Goal: Task Accomplishment & Management: Manage account settings

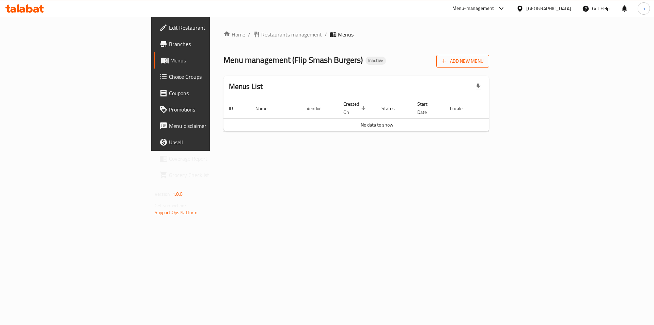
click at [484, 63] on span "Add New Menu" at bounding box center [463, 61] width 42 height 9
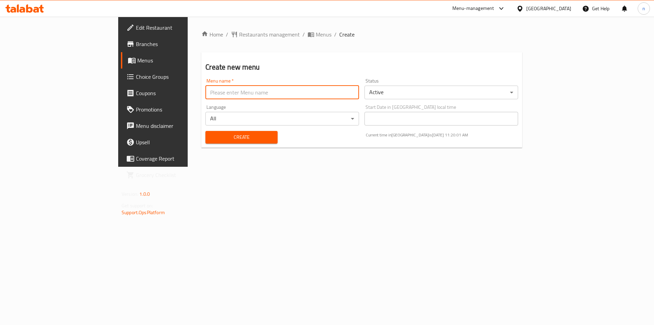
click at [315, 96] on input "text" at bounding box center [282, 92] width 154 height 14
type input "9/8"
click at [211, 136] on span "Create" at bounding box center [241, 137] width 61 height 9
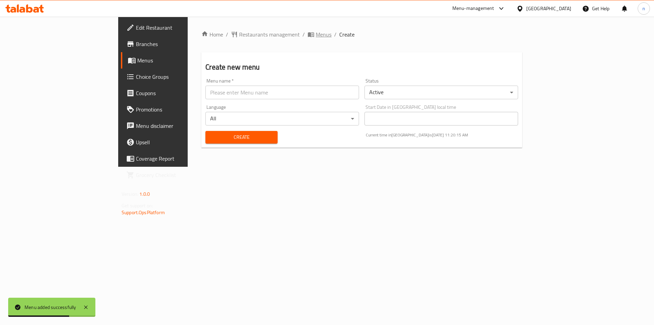
click at [316, 32] on span "Menus" at bounding box center [324, 34] width 16 height 8
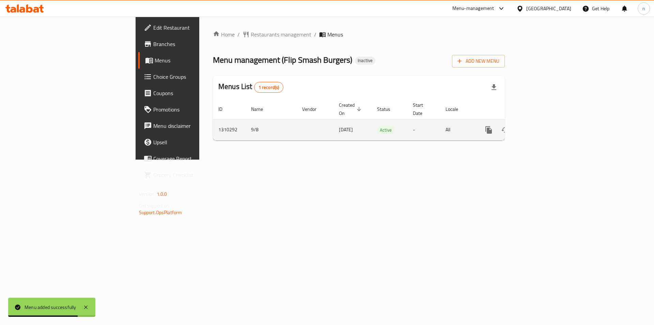
click at [542, 126] on icon "enhanced table" at bounding box center [538, 130] width 8 height 8
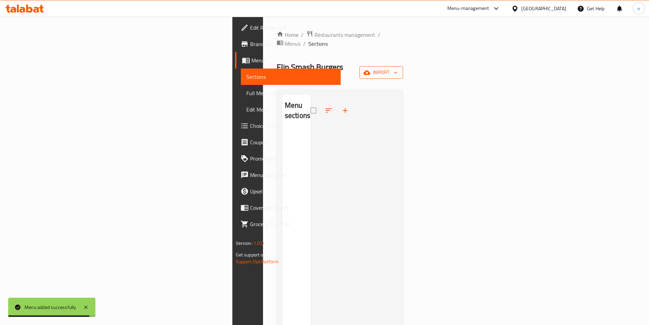
click at [397, 68] on span "import" at bounding box center [381, 72] width 33 height 9
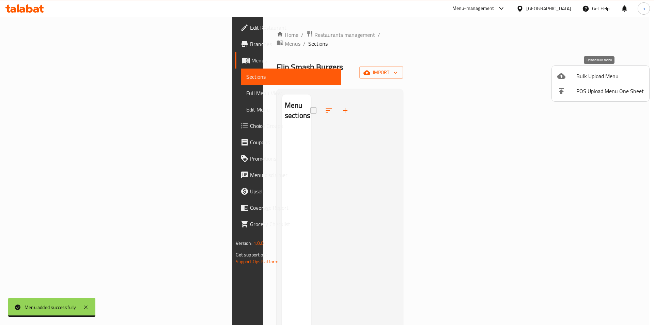
click at [601, 70] on li "Bulk Upload Menu" at bounding box center [600, 75] width 97 height 15
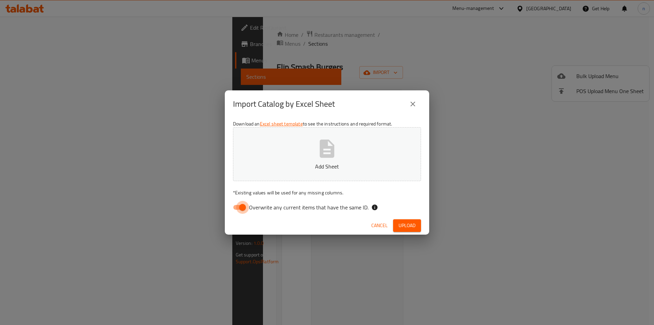
click at [234, 208] on input "Overwrite any current items that have the same ID." at bounding box center [242, 207] width 39 height 13
checkbox input "false"
click at [409, 227] on span "Upload" at bounding box center [406, 225] width 17 height 9
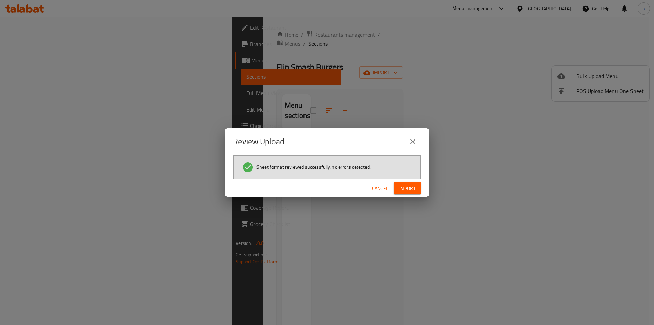
click at [409, 187] on span "Import" at bounding box center [407, 188] width 16 height 9
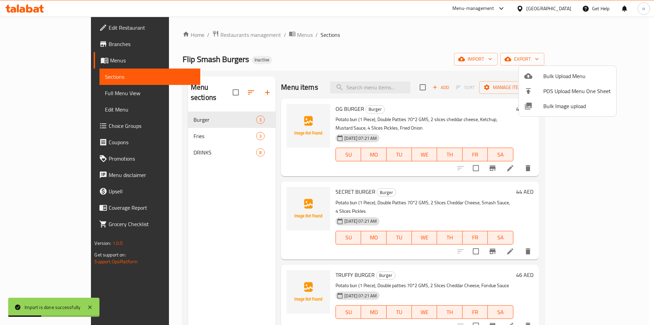
click at [374, 56] on div at bounding box center [327, 162] width 654 height 325
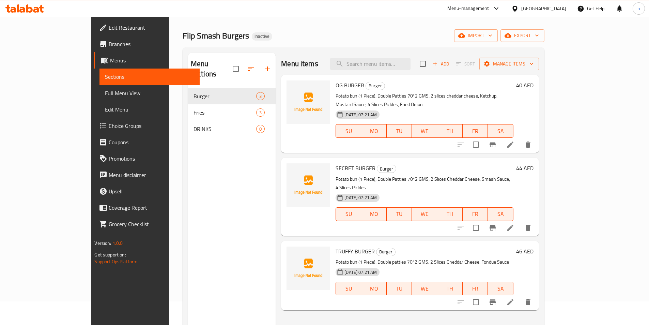
scroll to position [34, 0]
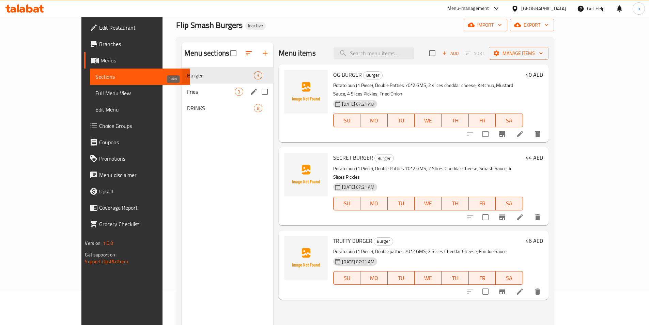
click at [189, 93] on span "Fries" at bounding box center [211, 92] width 48 height 8
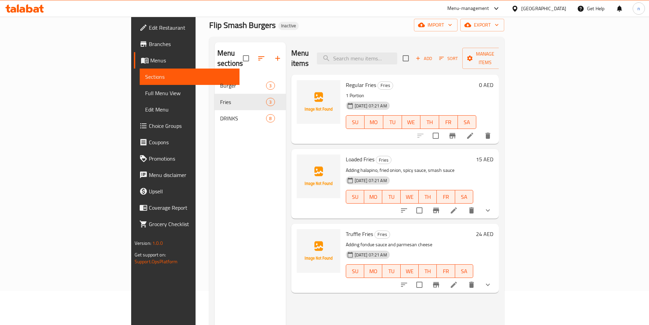
click at [230, 202] on div "Menu sections Burger 3 Fries 3 DRINKS 8" at bounding box center [250, 204] width 71 height 325
click at [406, 307] on div "Menu items Add Sort Manage items Regular Fries Fries 1 Portion 08-09-2025 07:21…" at bounding box center [392, 204] width 213 height 325
click at [228, 258] on div "Menu sections Burger 3 Fries 3 DRINKS 8" at bounding box center [250, 204] width 71 height 325
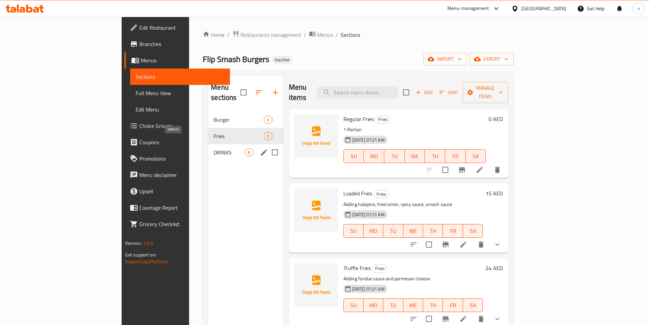
click at [214, 148] on span "DRINKS" at bounding box center [229, 152] width 31 height 8
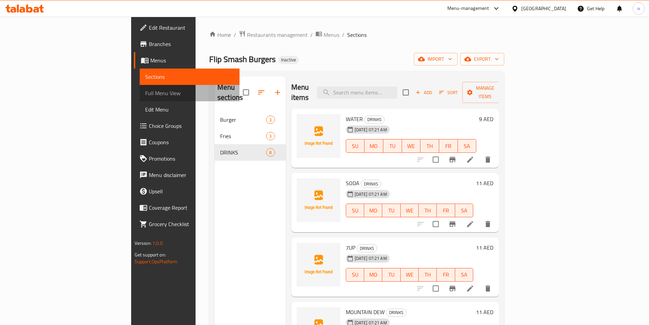
click at [145, 91] on span "Full Menu View" at bounding box center [189, 93] width 89 height 8
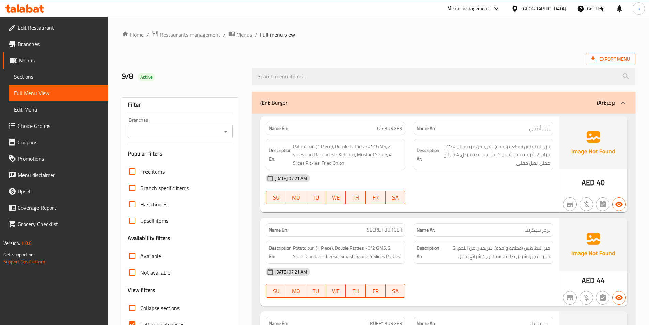
scroll to position [34, 0]
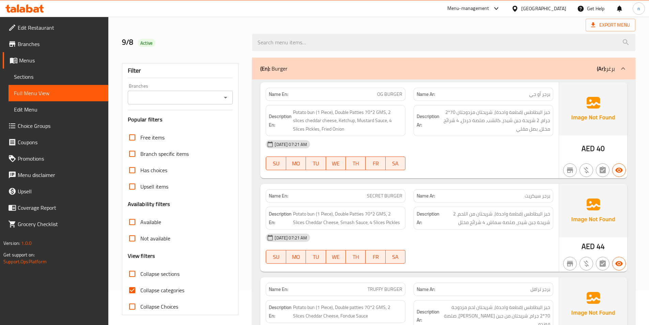
click at [134, 285] on input "Collapse categories" at bounding box center [132, 290] width 16 height 16
checkbox input "false"
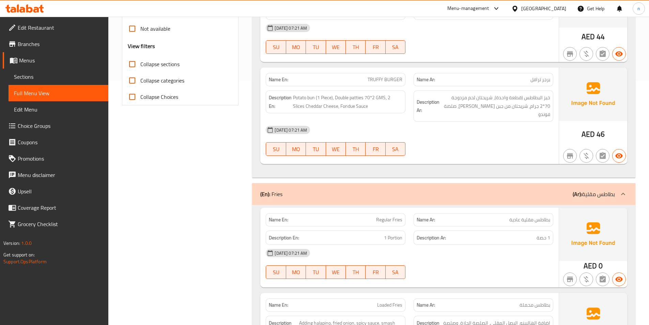
scroll to position [341, 0]
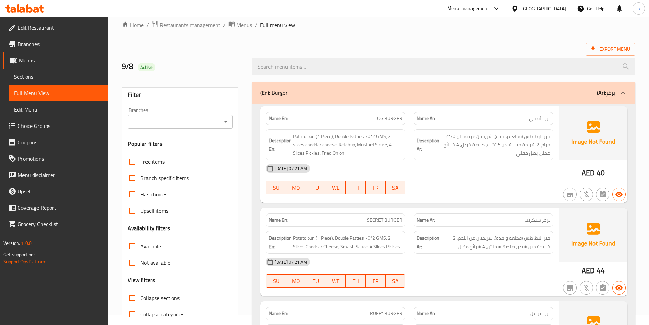
scroll to position [0, 0]
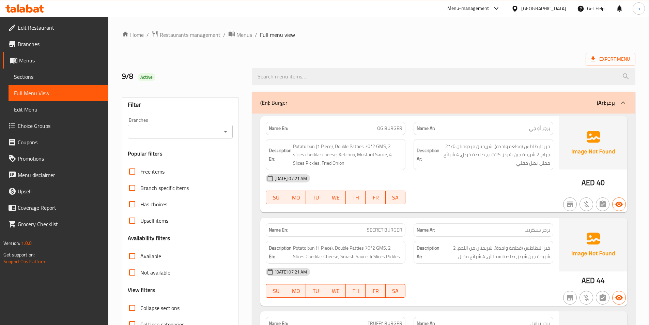
click at [461, 58] on div "Export Menu" at bounding box center [378, 59] width 513 height 13
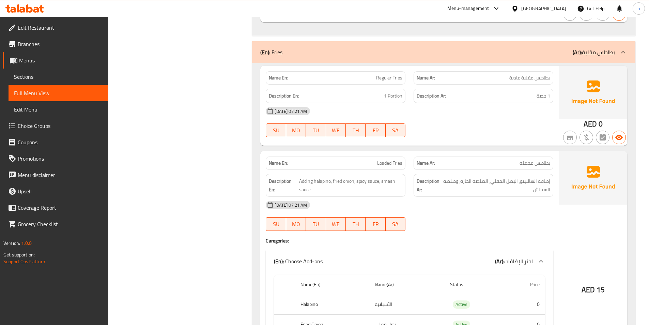
scroll to position [375, 0]
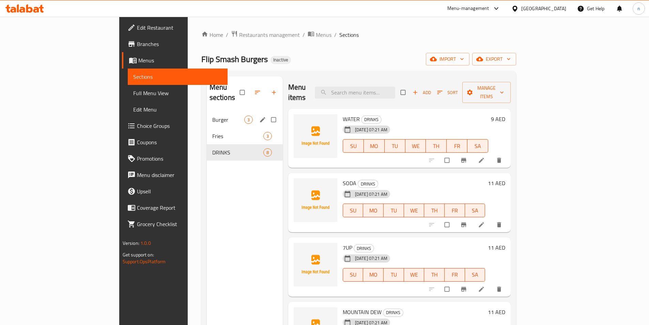
click at [212, 115] on span "Burger" at bounding box center [228, 119] width 32 height 8
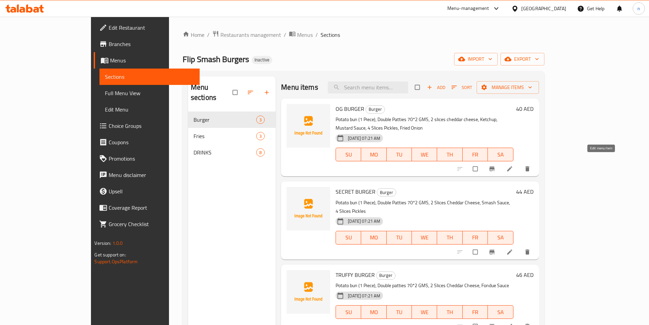
click at [513, 165] on icon at bounding box center [509, 168] width 7 height 7
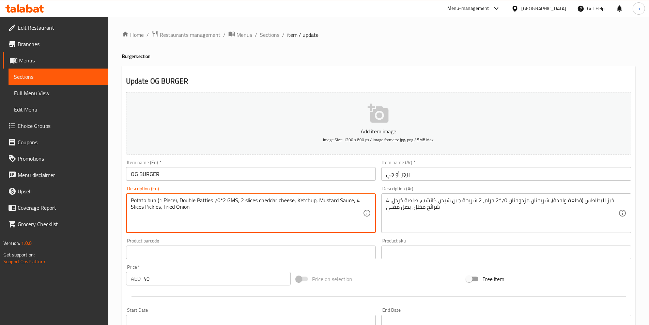
click at [227, 213] on textarea "Potato bun (1 Piece), Double Patties 70*2 GMS, 2 slices cheddar cheese, Ketchup…" at bounding box center [247, 213] width 232 height 32
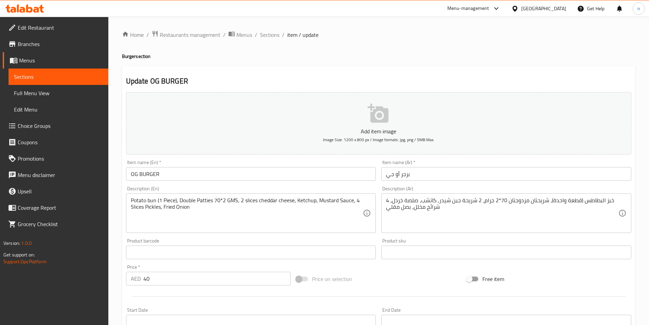
click at [260, 225] on textarea "Potato bun (1 Piece), Double Patties 70*2 GMS, 2 slices cheddar cheese, Ketchup…" at bounding box center [247, 213] width 232 height 32
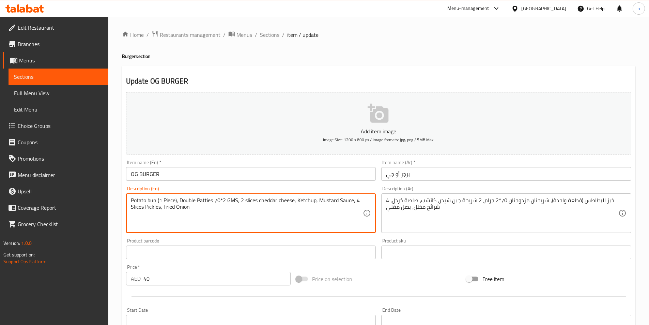
click at [229, 220] on textarea "Potato bun (1 Piece), Double Patties 70*2 GMS, 2 slices cheddar cheese, Ketchup…" at bounding box center [247, 213] width 232 height 32
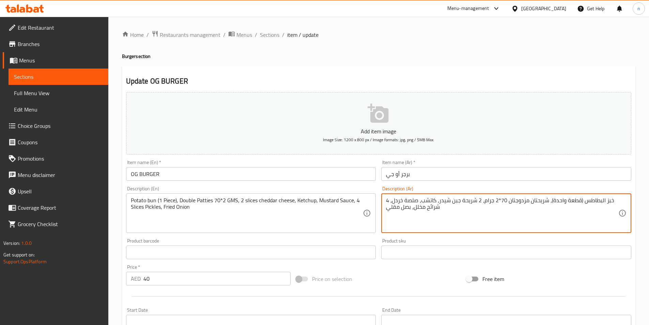
click at [610, 202] on textarea "خبز البطاطس (قطعة واحدة)، شريحتان مزدوجتان 70*2 جرام، 2 شريحة جبن شيدر، كاتشب، …" at bounding box center [502, 213] width 232 height 32
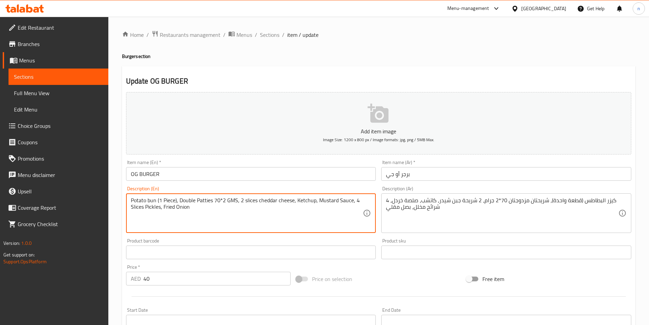
drag, startPoint x: 179, startPoint y: 198, endPoint x: 215, endPoint y: 203, distance: 36.0
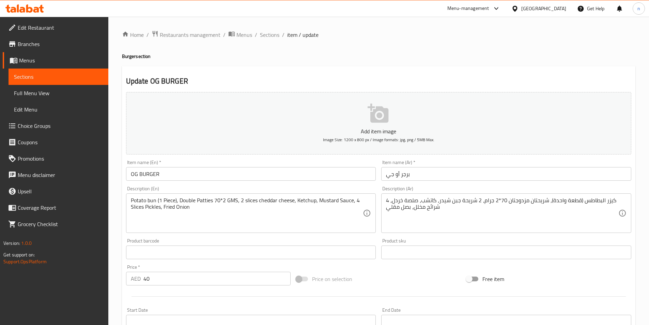
click at [330, 203] on textarea "Potato bun (1 Piece), Double Patties 70*2 GMS, 2 slices cheddar cheese, Ketchup…" at bounding box center [247, 213] width 232 height 32
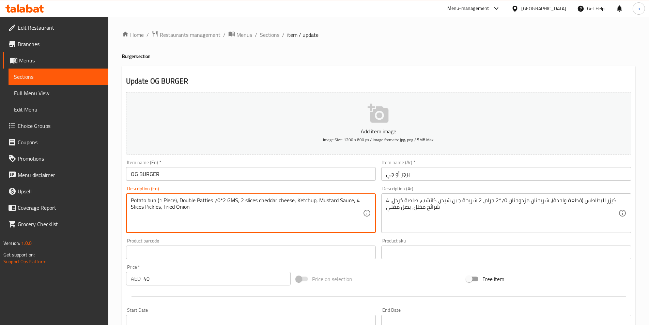
click at [330, 203] on textarea "Potato bun (1 Piece), Double Patties 70*2 GMS, 2 slices cheddar cheese, Ketchup…" at bounding box center [247, 213] width 232 height 32
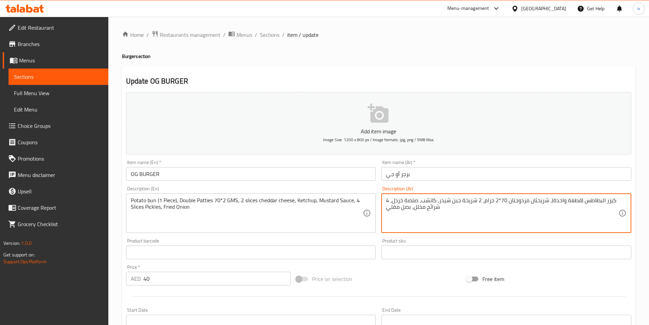
click at [397, 202] on textarea "كيزر البطاطس (قطعة واحدة)، شريحتان مزدوجتان 70*2 جرام، 2 شريحة جبن شيدر، كاتشب،…" at bounding box center [502, 213] width 232 height 32
paste textarea "مستردة"
click at [417, 201] on textarea "كيزر البطاطس (قطعة واحدة)، شريحتان مزدوجتان 70*2 جرام، 2 شريحة جبن شيدر، كاتشب،…" at bounding box center [502, 213] width 232 height 32
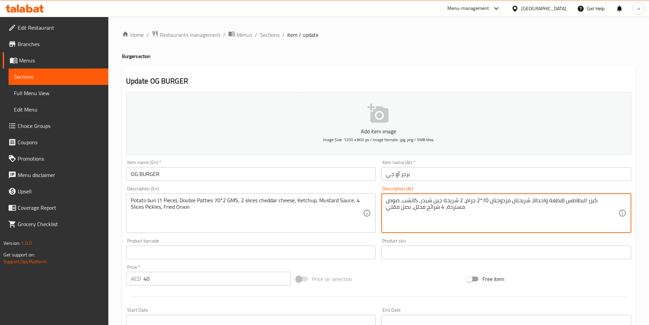
type textarea "كيزر البطاطس (قطعة واحدة)، شريحتان مزدوجتان 70*2 جرام، 2 شريحة جبن شيدر، كاتشب،…"
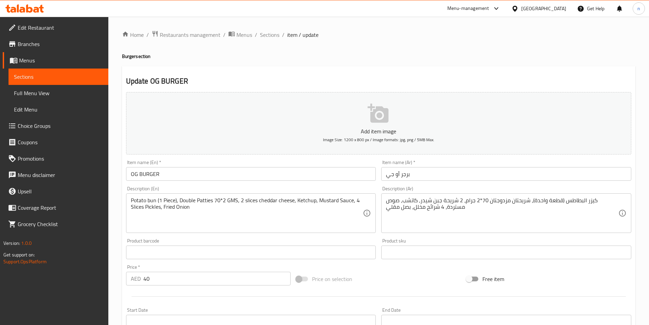
click at [122, 283] on div "Update OG BURGER Add item image Image Size: 1200 x 800 px / Image formats: jpg,…" at bounding box center [378, 264] width 513 height 396
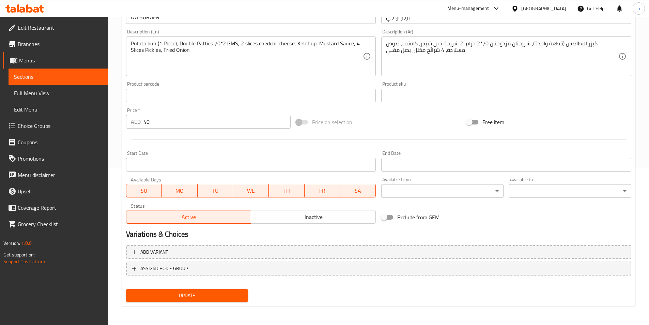
click at [160, 289] on button "Update" at bounding box center [187, 295] width 122 height 13
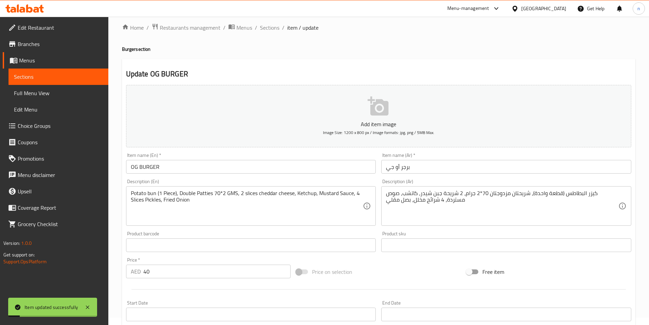
scroll to position [0, 0]
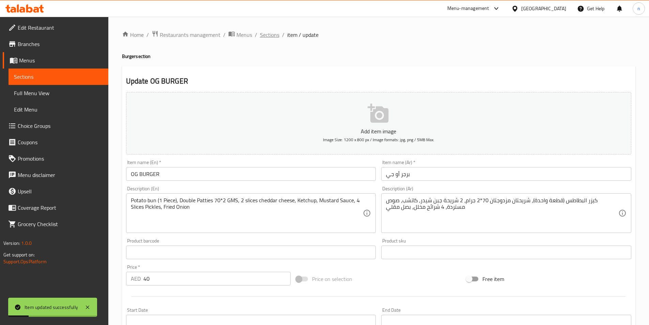
click at [272, 37] on span "Sections" at bounding box center [269, 35] width 19 height 8
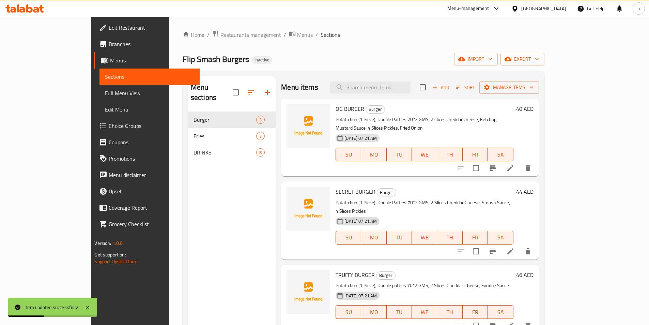
click at [514, 247] on icon at bounding box center [510, 251] width 8 height 8
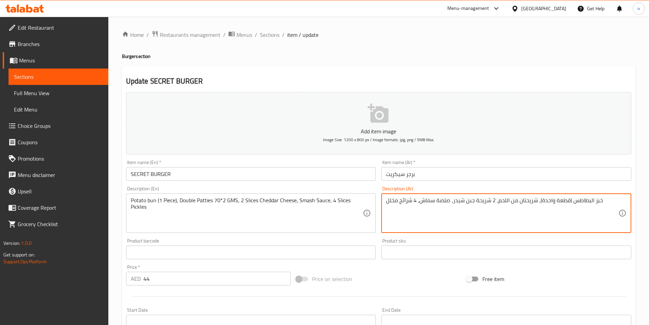
click at [599, 201] on textarea "خبز البطاطس (قطعة واحدة)، شريحتان من اللحم، 2 شريحة جبن شيدر، صلصة سماش، 4 شرائ…" at bounding box center [502, 213] width 232 height 32
click at [518, 204] on textarea "كيزر البطاطس (قطعة واحدة)، شريحتان من اللحم، 2 شريحة جبن شيدر، صلصة سماش، 4 شرا…" at bounding box center [502, 213] width 232 height 32
drag, startPoint x: 517, startPoint y: 198, endPoint x: 547, endPoint y: 208, distance: 31.1
click at [547, 208] on textarea "كيزر البطاطس (قطعة واحدة)، شريحتان دبل من اللحم، 2 شريحة جبن شيدر، صلصة سماش، 4…" at bounding box center [502, 213] width 232 height 32
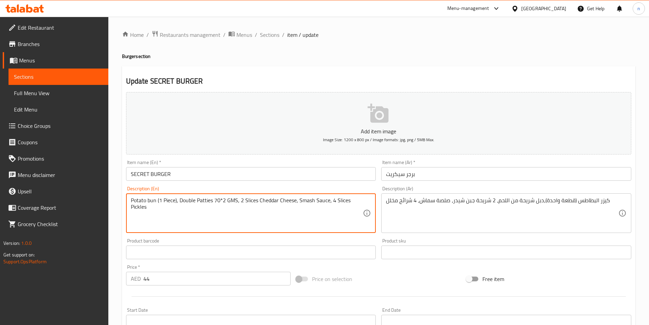
click at [204, 219] on textarea "Potato bun (1 Piece), Double Patties 70*2 GMS, 2 Slices Cheddar Cheese, Smash S…" at bounding box center [247, 213] width 232 height 32
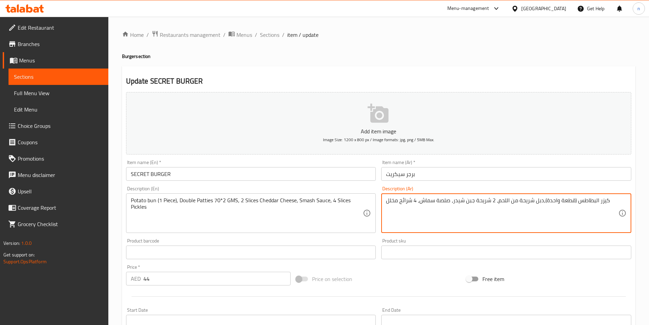
click at [451, 216] on textarea "كيزر البطاطس (قطعة واحدة)،دبل شريحة من اللحم، 2 شريحة جبن شيدر، صلصة سماش، 4 شر…" at bounding box center [502, 213] width 232 height 32
paste textarea "عكة البطاطس (قطعة واحدة)، فطائر مزدوجة 70*2 جرام، شريحتان من جبن الشيدر، صلصة م…"
click at [614, 203] on textarea "كعكة البطاطس (قطعة واحدة)، فطائر مزدوجة 70*2 جرام، شريحتان من جبن الشيدر، صلصة …" at bounding box center [502, 213] width 232 height 32
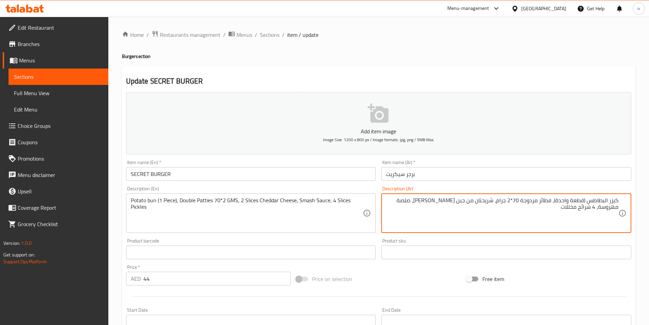
click at [546, 203] on textarea "كيزر البطاطس (قطعة واحدة)، فطائر مزدوجة 70*2 جرام، شريحتان من جبن الشيدر، صلصة …" at bounding box center [502, 213] width 232 height 32
drag, startPoint x: 521, startPoint y: 202, endPoint x: 551, endPoint y: 201, distance: 30.3
click at [551, 201] on textarea "كيزر البطاطس (قطعة واحدة)، فطائر مزدوجة 70*2 جرام، شريحتان من جبن الشيدر، صلصة …" at bounding box center [502, 213] width 232 height 32
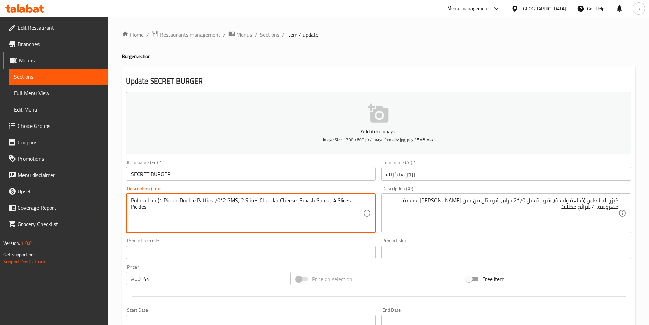
click at [307, 202] on textarea "Potato bun (1 Piece), Double Patties 70*2 GMS, 2 Slices Cheddar Cheese, Smash S…" at bounding box center [247, 213] width 232 height 32
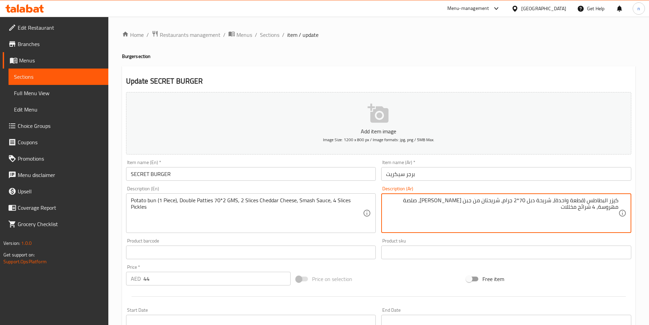
drag, startPoint x: 411, startPoint y: 200, endPoint x: 447, endPoint y: 204, distance: 35.9
click at [609, 206] on textarea "كيزر البطاطس (قطعة واحدة)، شريحة دبل 70*2 جرام، شريحتان من جبن الشيدر،صوص سماش،…" at bounding box center [502, 213] width 232 height 32
type textarea "كيزر البطاطس (قطعة واحدة)، شريحة دبل 70*2 جرام، شريحتان من جبن [PERSON_NAME]،صو…"
click at [399, 268] on div "Add item image Image Size: 1200 x 800 px / Image formats: jpg, png / 5MB Max. I…" at bounding box center [378, 236] width 511 height 294
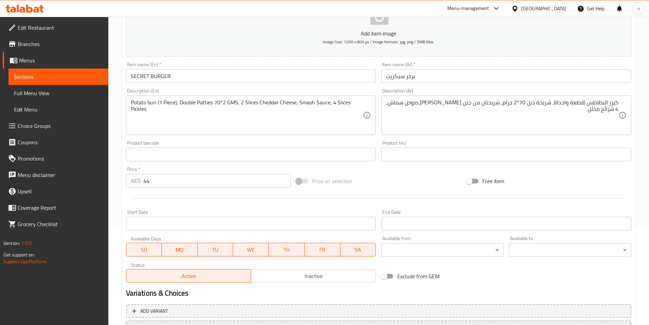
scroll to position [157, 0]
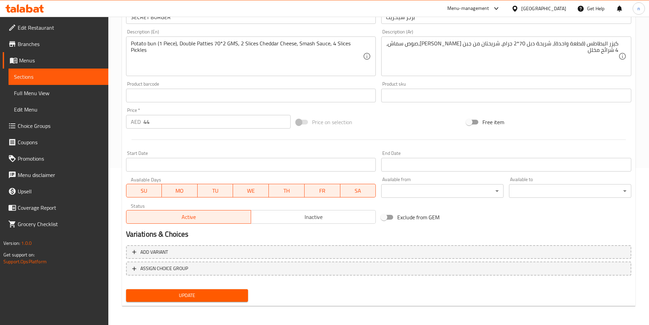
click at [221, 297] on span "Update" at bounding box center [186, 295] width 111 height 9
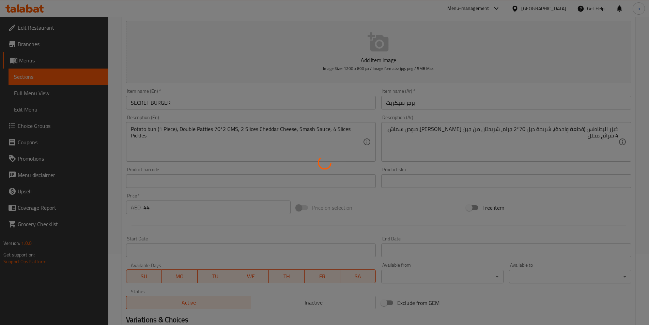
scroll to position [0, 0]
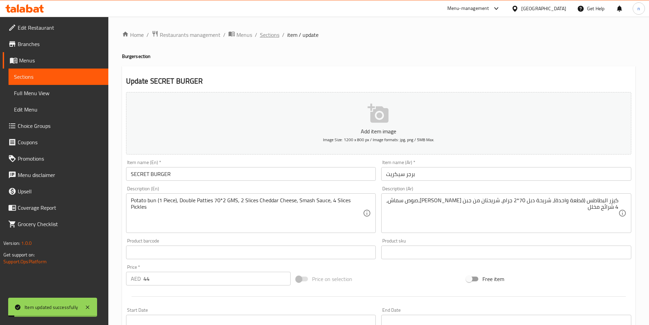
click at [270, 32] on span "Sections" at bounding box center [269, 35] width 19 height 8
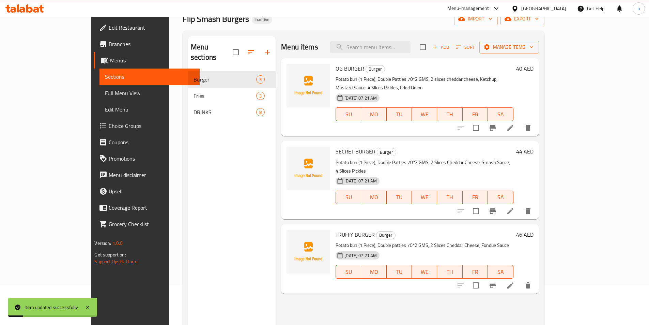
scroll to position [95, 0]
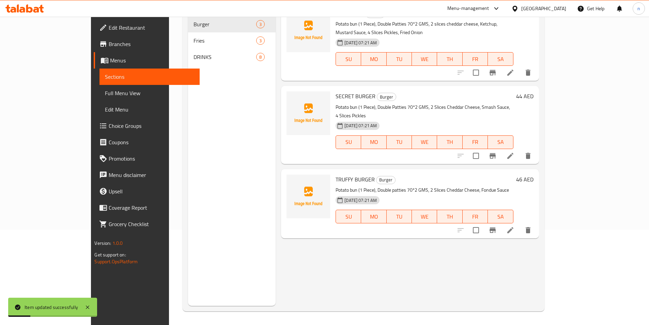
click at [520, 224] on li at bounding box center [510, 230] width 19 height 12
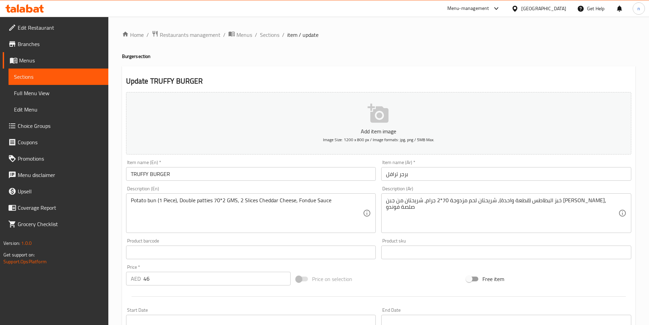
click at [145, 169] on input "TRUFFY BURGER" at bounding box center [251, 174] width 250 height 14
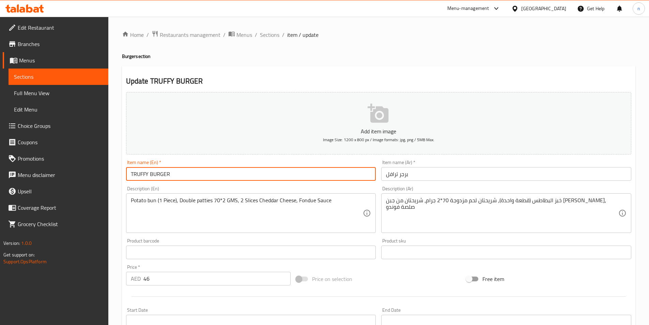
click at [145, 169] on input "TRUFFY BURGER" at bounding box center [251, 174] width 250 height 14
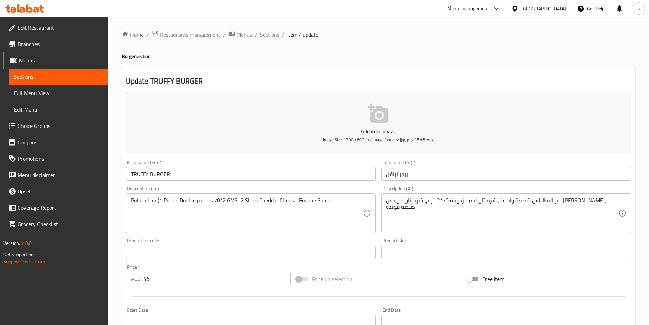
click at [408, 171] on input "برجر ترافل" at bounding box center [506, 174] width 250 height 14
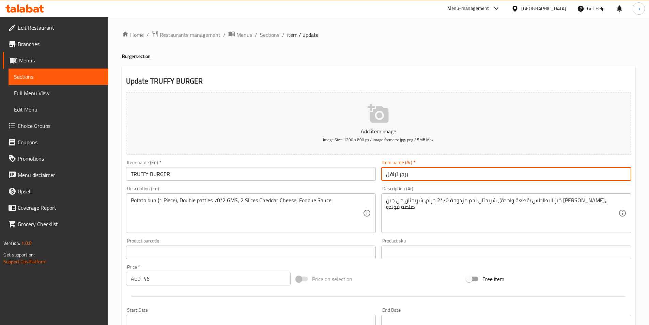
click at [408, 171] on input "برجر ترافل" at bounding box center [506, 174] width 250 height 14
paste input "وفي"
type input "برجر تروفي"
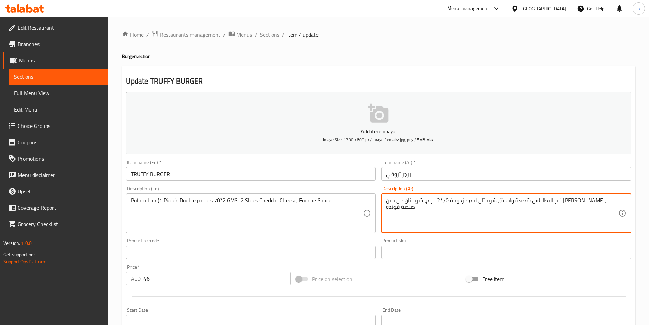
click at [601, 204] on textarea "خبز البطاطس (قطعة واحدة)، شريحتان لحم مزدوجة 70*2 جرام، شريحتان من جبن الشيدر، …" at bounding box center [502, 213] width 232 height 32
drag, startPoint x: 497, startPoint y: 199, endPoint x: 540, endPoint y: 207, distance: 44.4
click at [540, 207] on textarea "كيزر البطاطس (قطعة واحدة)، شريحتان لحم مزدوجة 70*2 جرام، شريحتان من جبن الشيدر،…" at bounding box center [502, 213] width 232 height 32
click at [404, 201] on textarea "كيزر البطاطس (قطعة واحدة)، دبل شريحة 70*2 جرام، شريحتان من جبن الشيدر، صلصة فون…" at bounding box center [502, 213] width 232 height 32
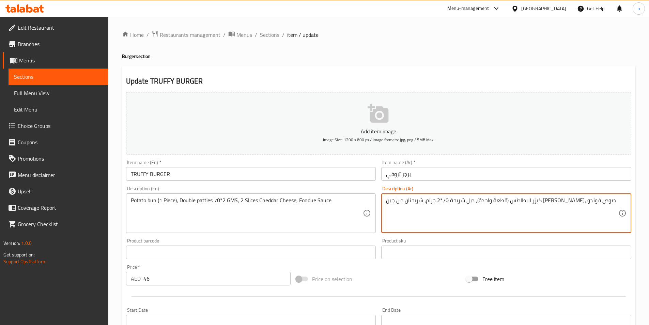
type textarea "كيزر البطاطس (قطعة واحدة)، دبل شريحة 70*2 جرام، شريحتان من جبن [PERSON_NAME]، ص…"
click at [363, 287] on div "Price on selection" at bounding box center [378, 278] width 170 height 18
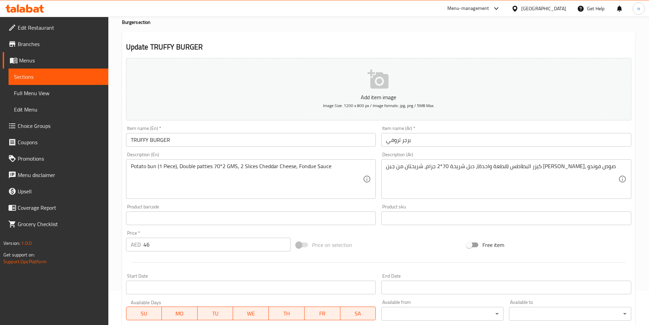
scroll to position [157, 0]
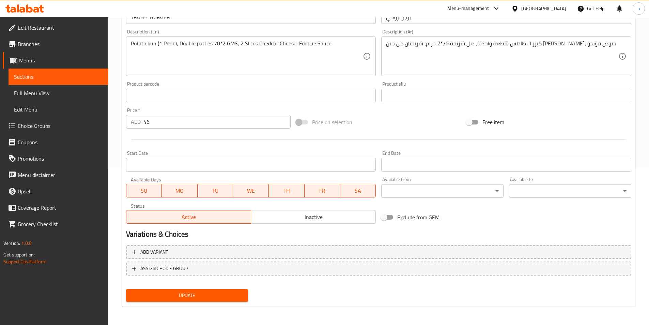
click at [182, 288] on div "Update" at bounding box center [187, 295] width 128 height 18
click at [187, 294] on span "Update" at bounding box center [186, 295] width 111 height 9
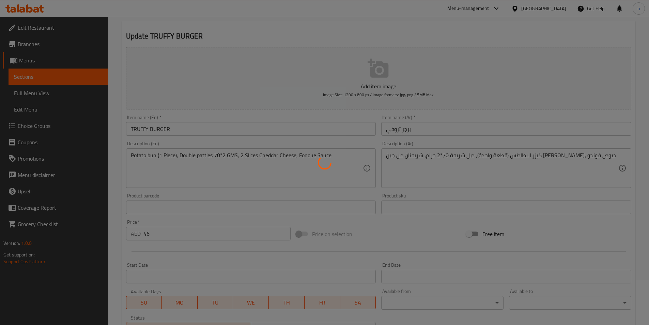
scroll to position [0, 0]
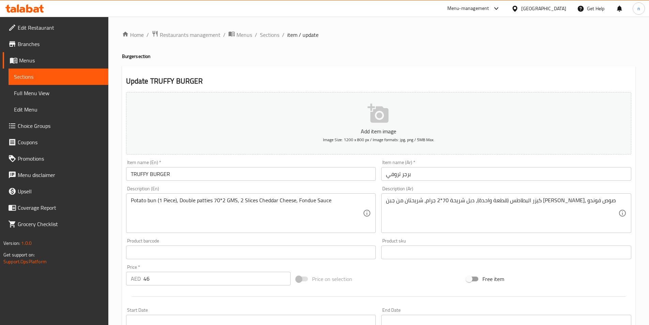
click at [396, 282] on div "Price on selection" at bounding box center [378, 278] width 170 height 18
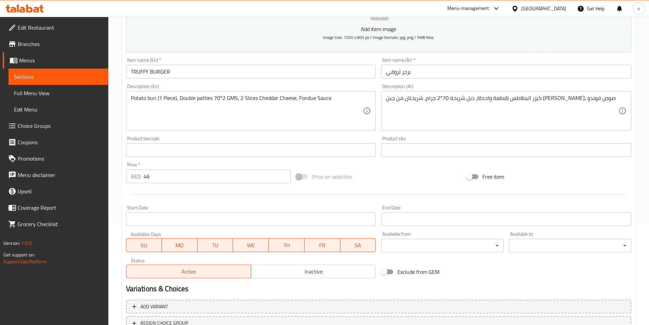
scroll to position [157, 0]
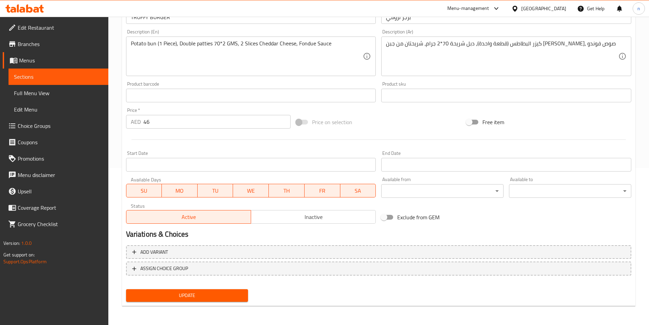
click at [236, 297] on span "Update" at bounding box center [186, 295] width 111 height 9
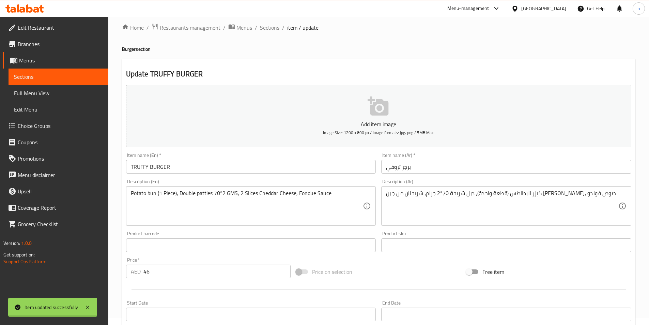
scroll to position [0, 0]
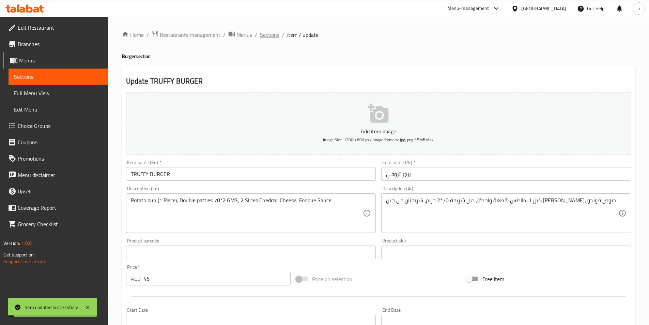
click at [263, 33] on span "Sections" at bounding box center [269, 35] width 19 height 8
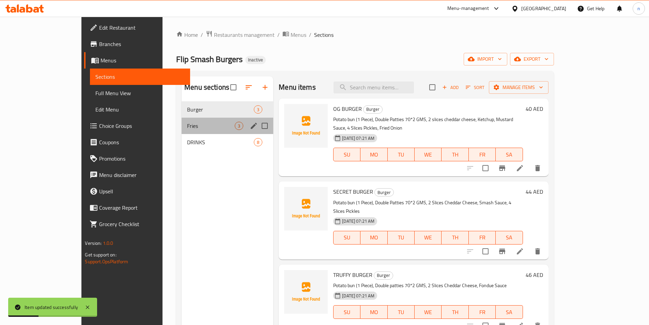
click at [182, 130] on div "Fries 3" at bounding box center [228, 125] width 92 height 16
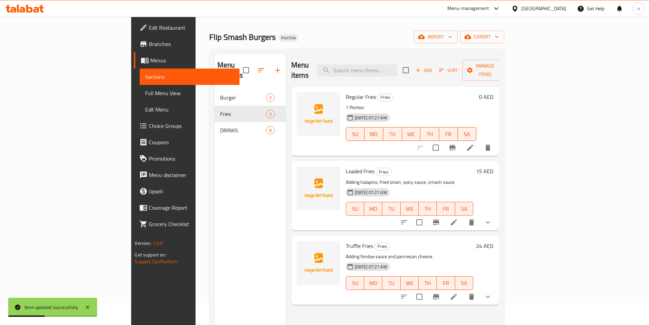
scroll to position [34, 0]
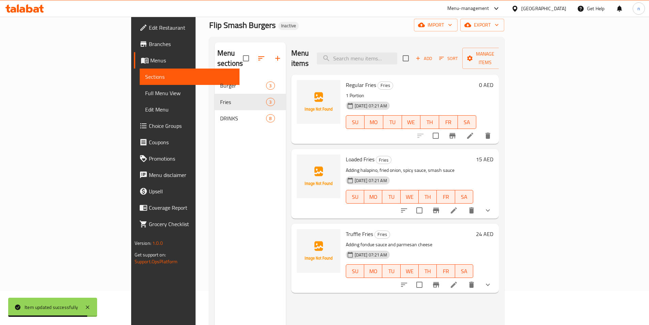
click at [480, 129] on li at bounding box center [469, 135] width 19 height 12
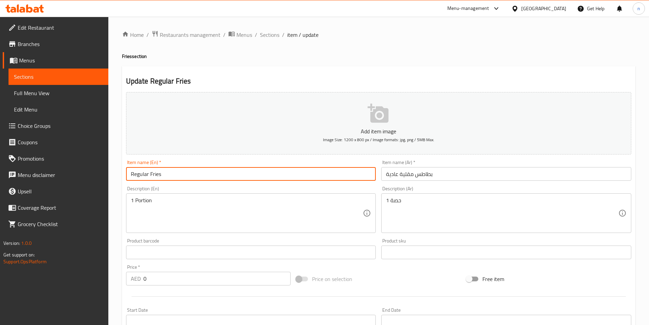
click at [172, 173] on input "Regular Fries" at bounding box center [251, 174] width 250 height 14
paste input "FRIES"
type input "FRIES"
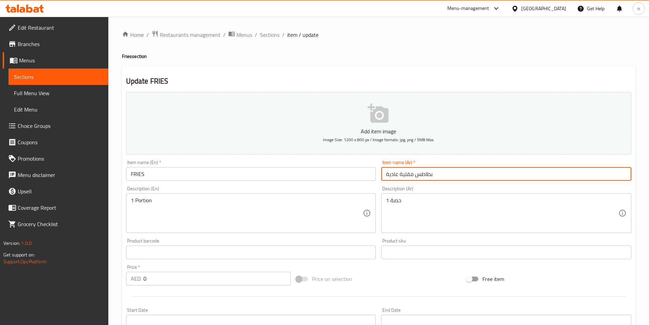
click at [387, 175] on input "بطاطس مقلية عادية" at bounding box center [506, 174] width 250 height 14
click at [389, 175] on input "بطاطس مقلية عادية" at bounding box center [506, 174] width 250 height 14
type input "بطاطس مقلية"
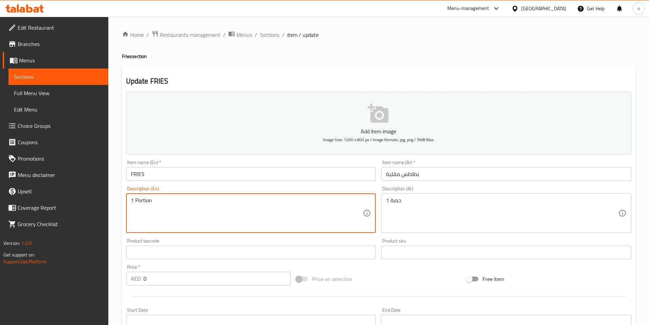
click at [176, 199] on textarea "1 Portion" at bounding box center [247, 213] width 232 height 32
paste textarea "Regular Fries (1 Portion)"
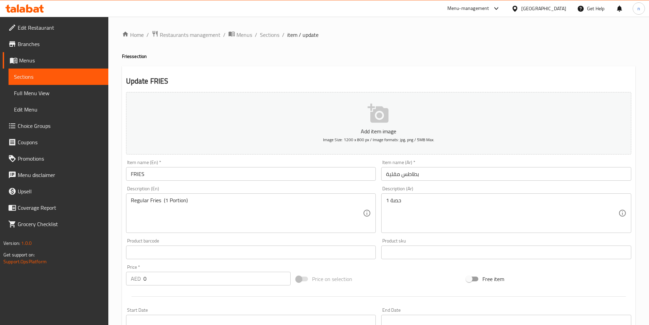
click at [269, 204] on textarea "Regular Fries (1 Portion)" at bounding box center [247, 213] width 232 height 32
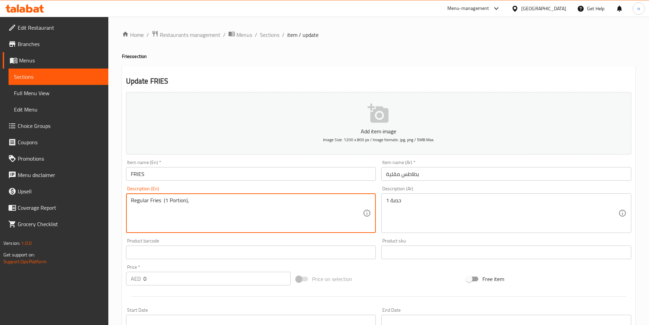
paste textarea "Loaded Fries (Adding halapino,fried onion,spicy sauce,smash sauce)"
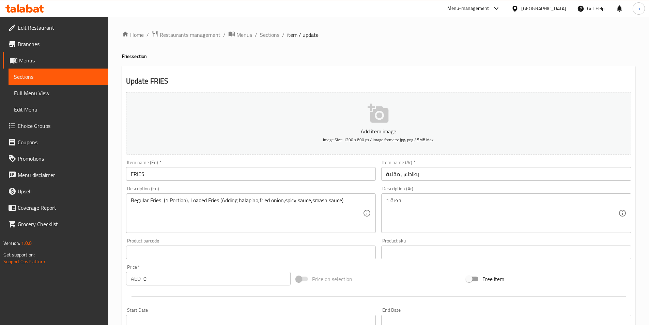
click at [348, 206] on textarea "Regular Fries (1 Portion), Loaded Fries (Adding halapino,fried onion,spicy sauc…" at bounding box center [247, 213] width 232 height 32
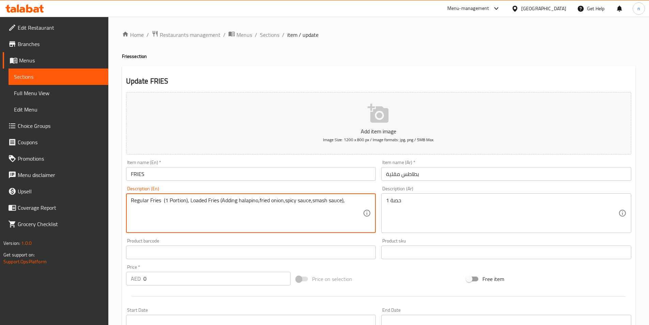
paste textarea "Truffle Fries (Adding fondue sauce and parmesan cheese)"
click at [314, 217] on textarea "Regular Fries (1 Portion), Loaded Fries (Adding halapino,fried onion,spicy sauc…" at bounding box center [247, 213] width 232 height 32
type textarea "Regular Fries (1 Portion), Loaded Fries (Adding halapino,fried onion,spicy sauc…"
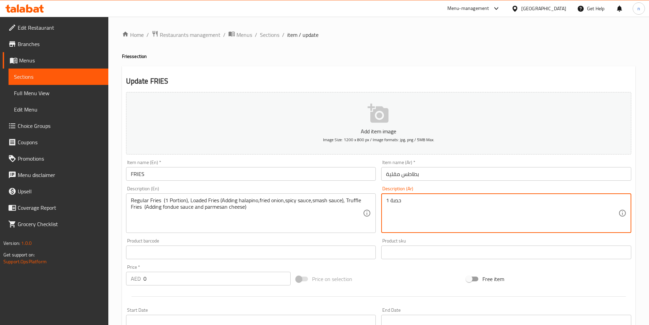
click at [469, 213] on textarea "1 حصة" at bounding box center [502, 213] width 232 height 32
paste textarea "البطاطس المقلية العادية (حصة واحدة)، البطاطس المقلية المحملة (إضافة الهالابينو،…"
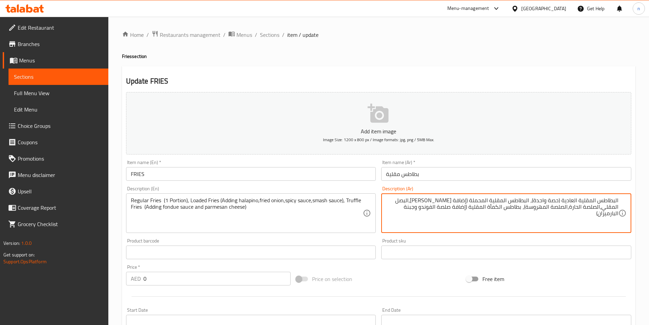
type textarea "البطاطس المقلية العادية (حصة واحدة)، البطاطس المقلية المحملة (إضافة الهالابينو،…"
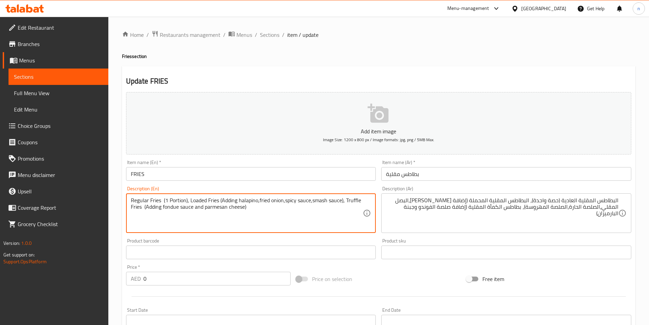
click at [143, 200] on textarea "Regular Fries (1 Portion), Loaded Fries (Adding halapino,fried onion,spicy sauc…" at bounding box center [247, 213] width 232 height 32
drag, startPoint x: 164, startPoint y: 202, endPoint x: 186, endPoint y: 202, distance: 22.1
click at [187, 202] on textarea "Regular Fries (1 Portion), Loaded Fries (Adding halapino,fried onion,spicy sauc…" at bounding box center [247, 213] width 232 height 32
drag, startPoint x: 189, startPoint y: 201, endPoint x: 220, endPoint y: 200, distance: 31.4
click at [220, 200] on textarea "Regular Fries (1 Portion), Loaded Fries (Adding halapino,fried onion,spicy sauc…" at bounding box center [247, 213] width 232 height 32
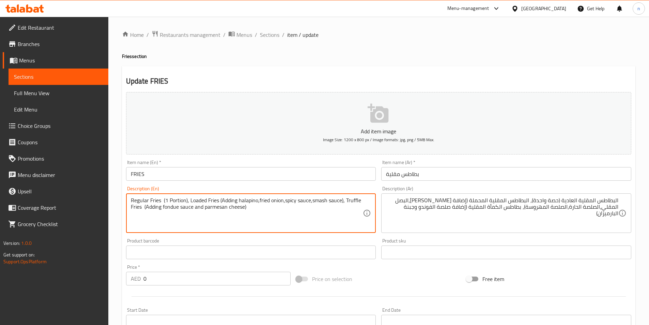
click at [199, 201] on textarea "Regular Fries (1 Portion), Loaded Fries (Adding halapino,fried onion,spicy sauc…" at bounding box center [247, 213] width 232 height 32
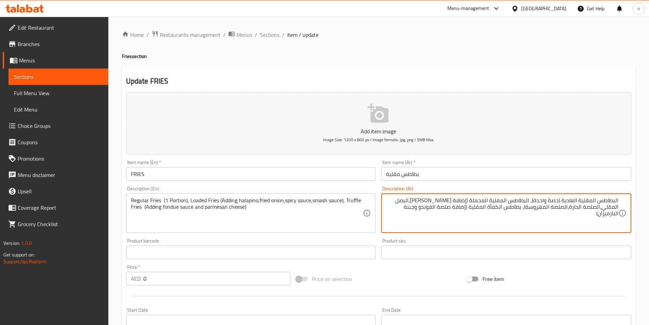
click at [458, 202] on textarea "البطاطس المقلية العادية (حصة واحدة)، البطاطس المقلية المحملة (إضافة الهالابينو،…" at bounding box center [502, 213] width 232 height 32
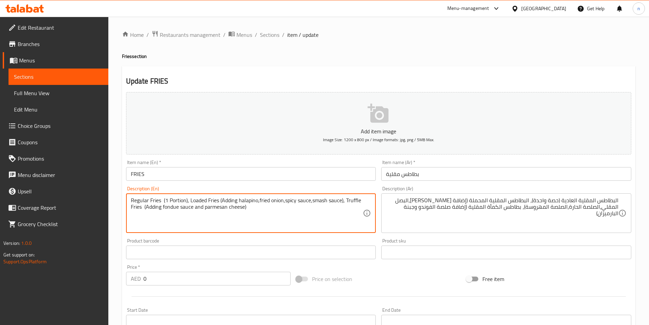
click at [248, 214] on textarea "Regular Fries (1 Portion), Loaded Fries (Adding halapino,fried onion,spicy sauc…" at bounding box center [247, 213] width 232 height 32
drag, startPoint x: 220, startPoint y: 202, endPoint x: 263, endPoint y: 201, distance: 42.6
click at [263, 201] on textarea "Regular Fries (1 Portion), Loaded Fries (Adding halapino,fried onion,spicy sauc…" at bounding box center [247, 213] width 232 height 32
click at [287, 229] on textarea "Regular Fries (1 Portion), Loaded Fries (Adding halapino,fried onion,spicy sauc…" at bounding box center [247, 213] width 232 height 32
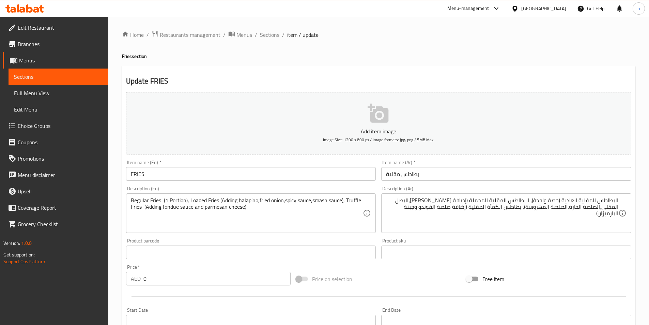
click at [326, 229] on textarea "Regular Fries (1 Portion), Loaded Fries (Adding halapino,fried onion,spicy sauc…" at bounding box center [247, 213] width 232 height 32
click at [435, 279] on div "Price on selection" at bounding box center [378, 278] width 170 height 18
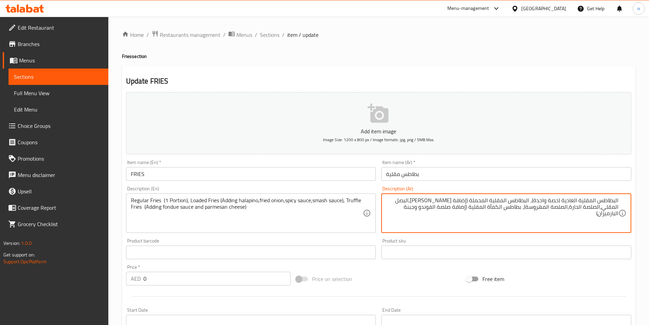
click at [460, 202] on textarea "البطاطس المقلية العادية (حصة واحدة)، البطاطس المقلية المحملة (إضافة الهالابينو،…" at bounding box center [502, 213] width 232 height 32
drag, startPoint x: 307, startPoint y: 218, endPoint x: 309, endPoint y: 212, distance: 6.6
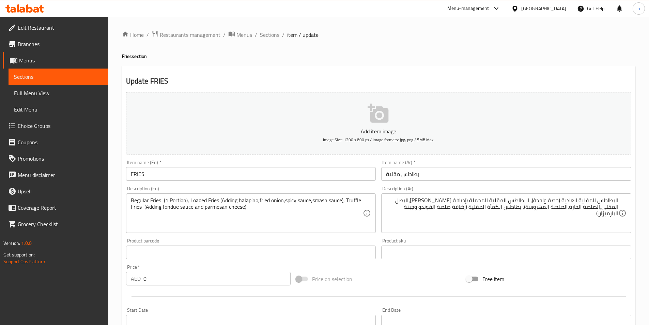
click at [363, 71] on div "Update FRIES Add item image Image Size: 1200 x 800 px / Image formats: jpg, png…" at bounding box center [378, 264] width 513 height 396
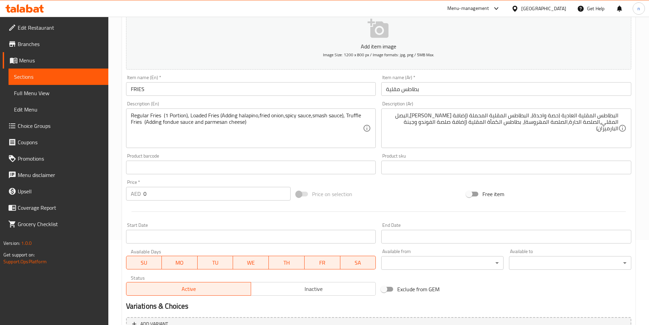
scroll to position [157, 0]
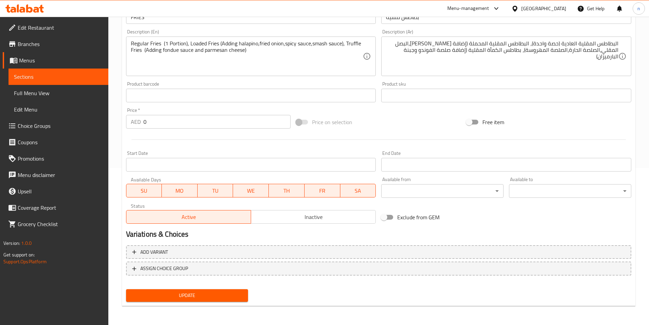
click at [161, 126] on input "0" at bounding box center [216, 122] width 147 height 14
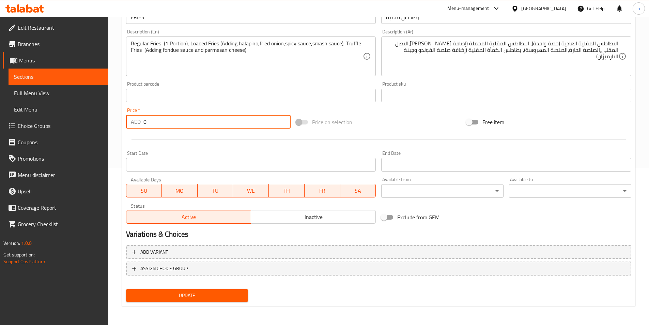
click at [161, 126] on input "0" at bounding box center [216, 122] width 147 height 14
type input "15"
click at [337, 307] on div "Home / Restaurants management / Menus / Sections / item / update Fries section …" at bounding box center [378, 92] width 513 height 437
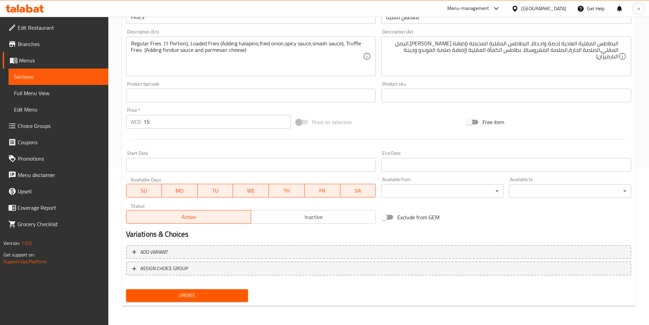
click at [215, 301] on button "Update" at bounding box center [187, 295] width 122 height 13
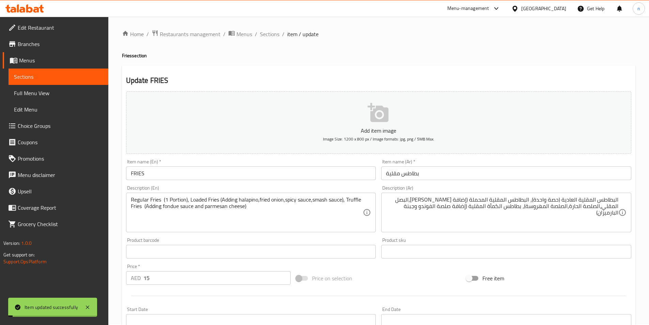
scroll to position [0, 0]
click at [264, 33] on span "Sections" at bounding box center [269, 35] width 19 height 8
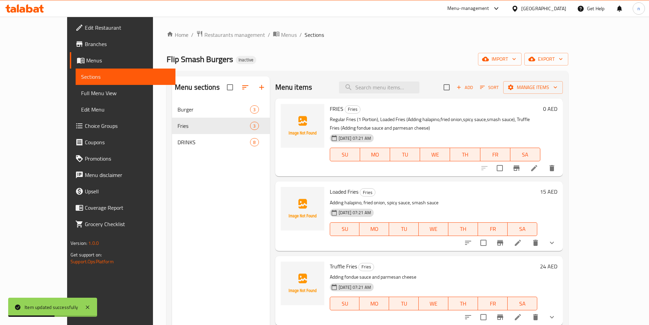
click at [335, 44] on div "Home / Restaurants management / Menus / Sections Flip Smash Burgers Inactive im…" at bounding box center [368, 218] width 402 height 376
click at [527, 244] on li at bounding box center [517, 242] width 19 height 12
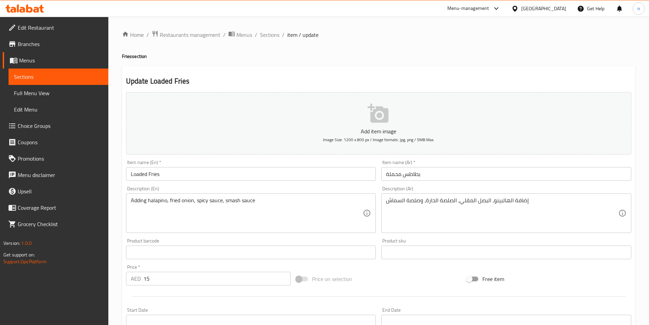
click at [401, 175] on input "بطاطس محملة" at bounding box center [506, 174] width 250 height 14
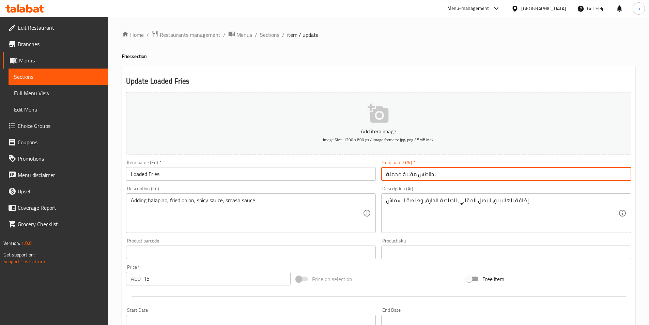
type input "بطاطس مقلية محملة"
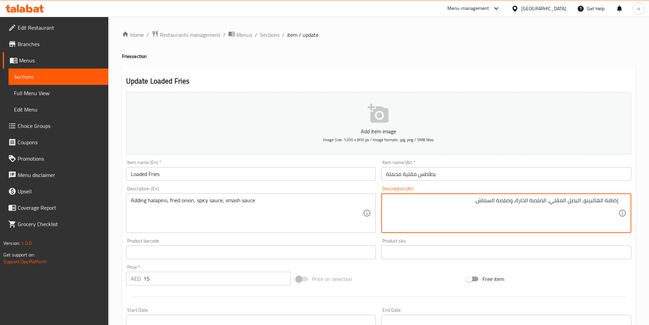
click at [472, 205] on textarea "إضافة الهالبينو، البصل المقلي، الصلصة الحارة، وصلصة السماش" at bounding box center [502, 213] width 232 height 32
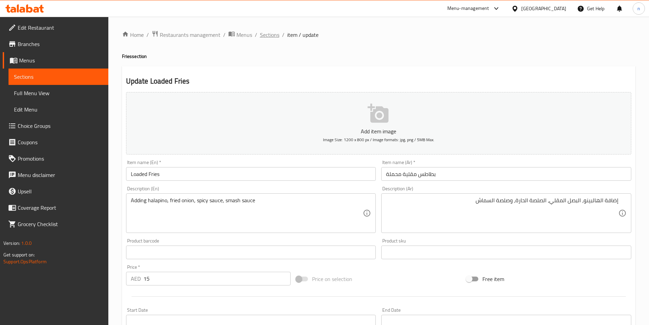
click at [263, 34] on span "Sections" at bounding box center [269, 35] width 19 height 8
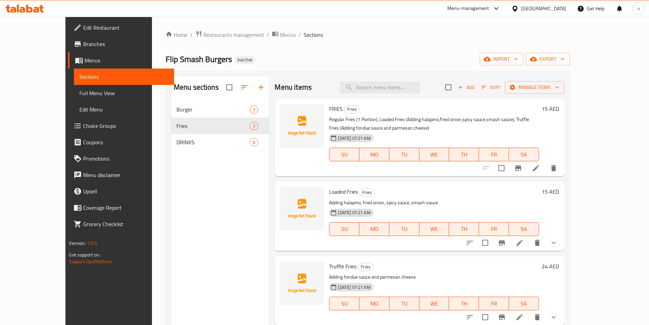
click at [545, 171] on li at bounding box center [535, 168] width 19 height 12
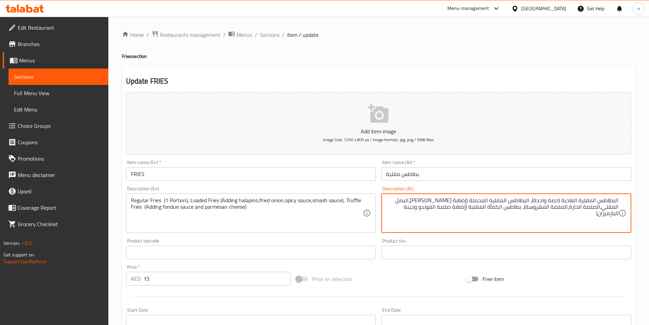
click at [579, 213] on textarea "البطاطس المقلية العادية (حصة واحدة)، البطاطس المقلية المحملة (إضافة الهالابينو،…" at bounding box center [502, 213] width 232 height 32
click at [261, 37] on span "Sections" at bounding box center [269, 35] width 19 height 8
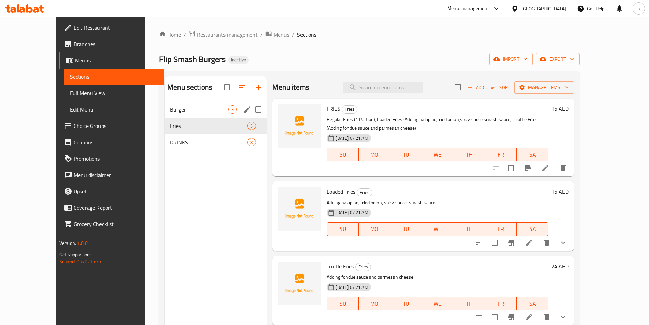
click at [175, 111] on span "Burger" at bounding box center [199, 109] width 58 height 8
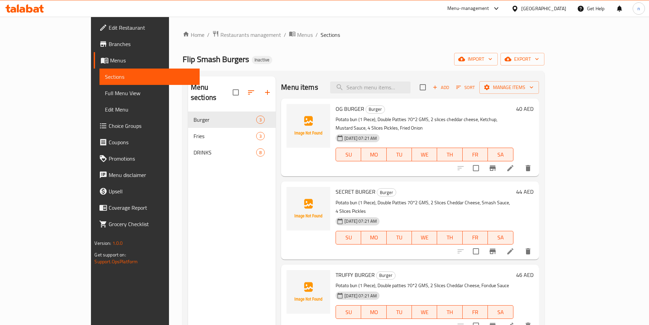
click at [536, 164] on div at bounding box center [494, 168] width 84 height 16
click at [514, 164] on icon at bounding box center [510, 168] width 8 height 8
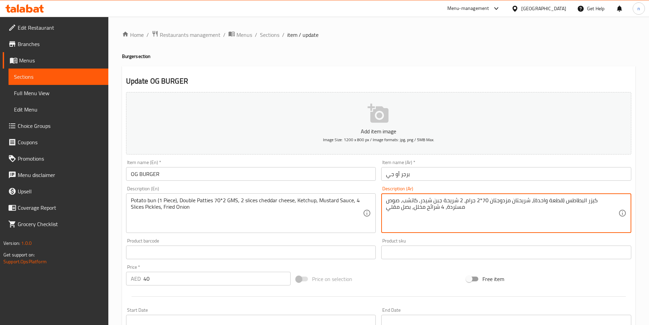
drag, startPoint x: 515, startPoint y: 204, endPoint x: 544, endPoint y: 205, distance: 29.0
drag, startPoint x: 520, startPoint y: 223, endPoint x: 509, endPoint y: 202, distance: 24.4
click at [520, 223] on textarea "كيزر البطاطس (قطعة واحدة)، شريحتان مزدوجتان 70*2 جرام، 2 شريحة جبن شيدر، كاتشب،…" at bounding box center [502, 213] width 232 height 32
drag, startPoint x: 508, startPoint y: 201, endPoint x: 550, endPoint y: 201, distance: 41.2
click at [550, 201] on textarea "كيزر البطاطس (قطعة واحدة)، شريحتان مزدوجتان 70*2 جرام، 2 شريحة جبن شيدر، كاتشب،…" at bounding box center [502, 213] width 232 height 32
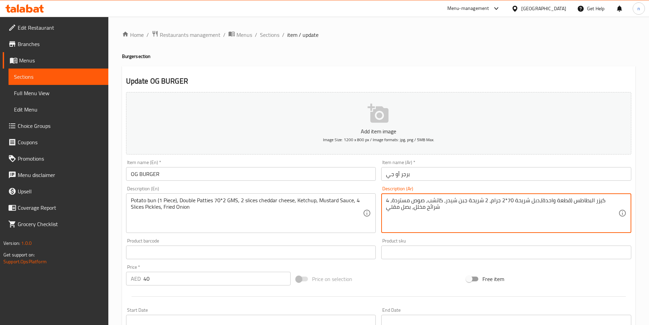
click at [551, 202] on textarea "كيزر البطاطس (قطعة واحدة)،دبل شريحة 70*2 جرام، 2 شريحة جبن شيدر، كاتشب، صوص مست…" at bounding box center [502, 213] width 232 height 32
type textarea "كيزر البطاطس (قطعة واحدة)، دبل شريحة 70*2 جرام، 2 شريحة جبن شيدر، كاتشب، صوص مس…"
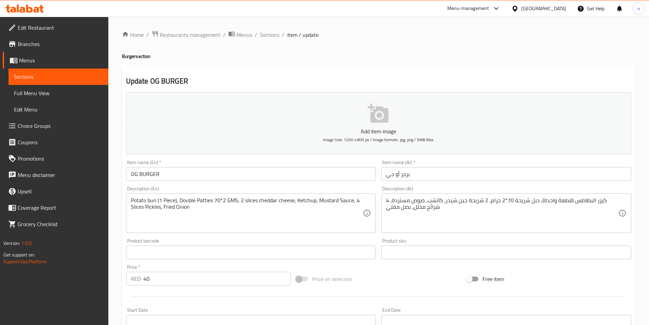
click at [408, 279] on div "Price on selection" at bounding box center [378, 278] width 170 height 18
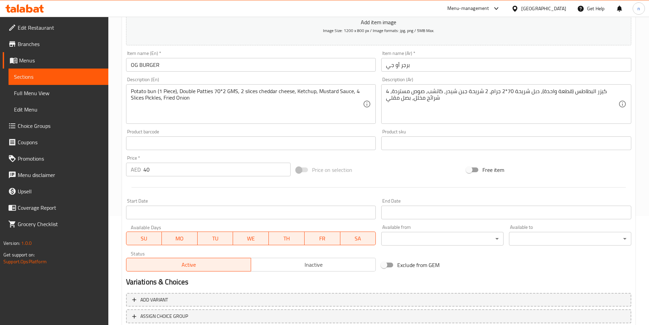
scroll to position [157, 0]
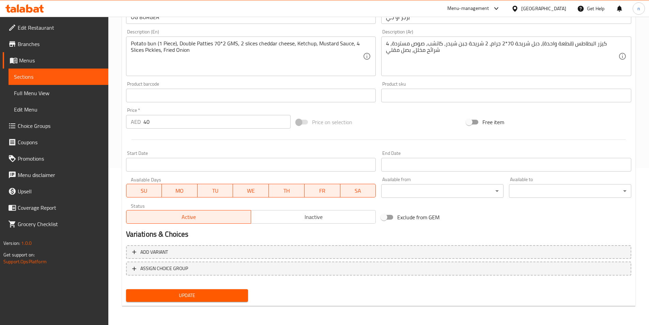
click at [204, 296] on span "Update" at bounding box center [186, 295] width 111 height 9
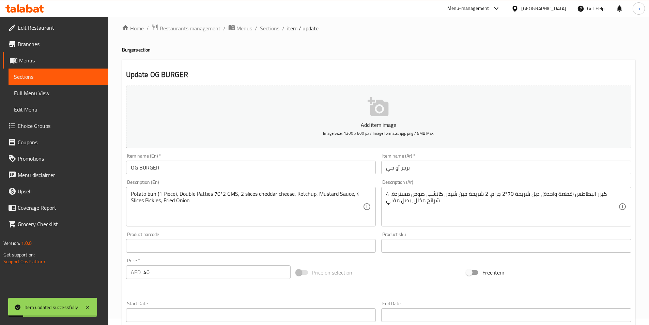
scroll to position [0, 0]
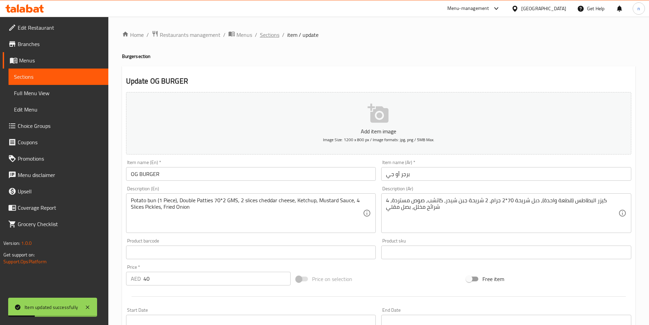
drag, startPoint x: 265, startPoint y: 23, endPoint x: 262, endPoint y: 38, distance: 15.2
click at [264, 23] on div "Home / Restaurants management / Menus / Sections / item / update Burger section…" at bounding box center [378, 249] width 540 height 465
click at [262, 38] on span "Sections" at bounding box center [269, 35] width 19 height 8
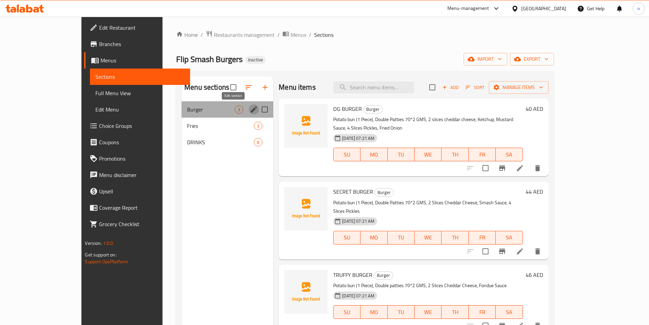
click at [251, 110] on icon "edit" at bounding box center [254, 109] width 6 height 6
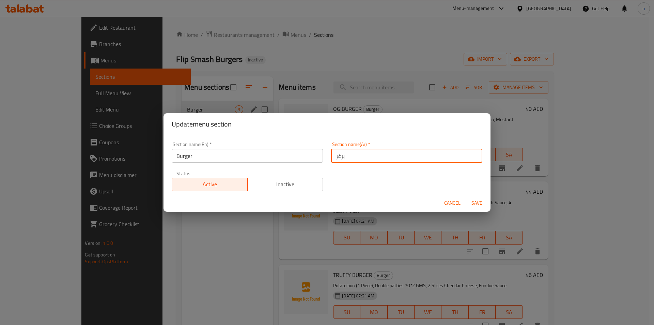
click at [336, 157] on input "برغر" at bounding box center [406, 156] width 151 height 14
click at [335, 159] on input "برغر" at bounding box center [406, 156] width 151 height 14
type input "برجر"
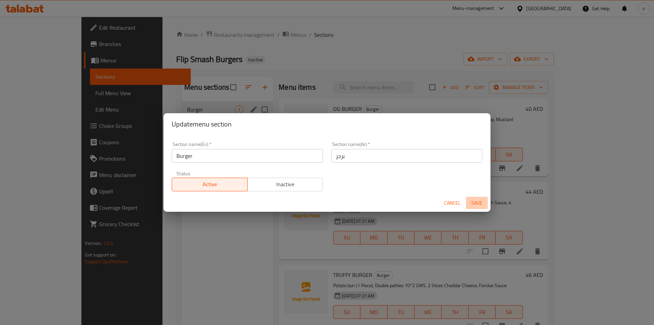
click at [480, 202] on span "Save" at bounding box center [477, 203] width 16 height 9
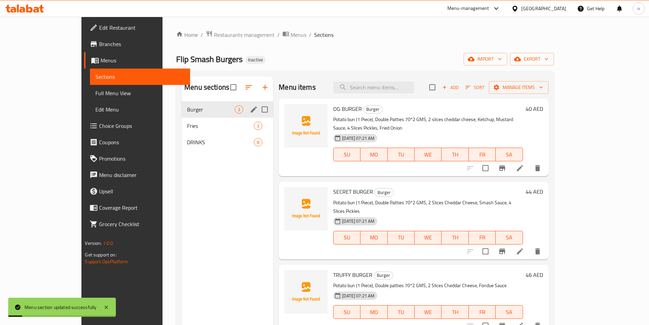
click at [522, 198] on p "Potato bun (1 Piece), Double Patties 70*2 GMS, 2 Slices Cheddar Cheese, Smash S…" at bounding box center [427, 206] width 189 height 17
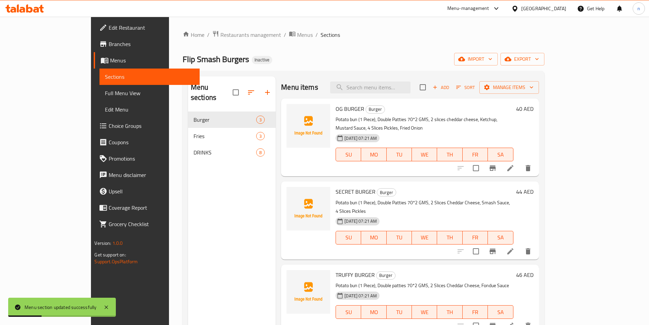
click at [316, 40] on div "Home / Restaurants management / Menus / Sections Flip Smash Burgers Inactive im…" at bounding box center [364, 218] width 362 height 376
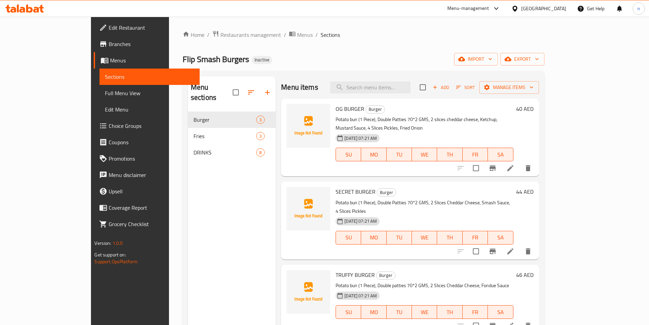
click at [511, 47] on div "Home / Restaurants management / Menus / Sections Flip Smash Burgers Inactive im…" at bounding box center [364, 218] width 362 height 376
click at [514, 164] on icon at bounding box center [510, 168] width 8 height 8
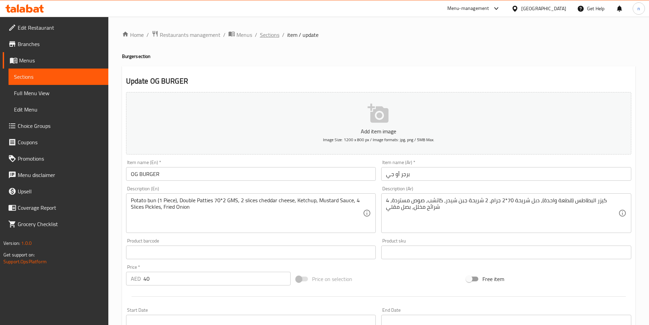
click at [264, 34] on span "Sections" at bounding box center [269, 35] width 19 height 8
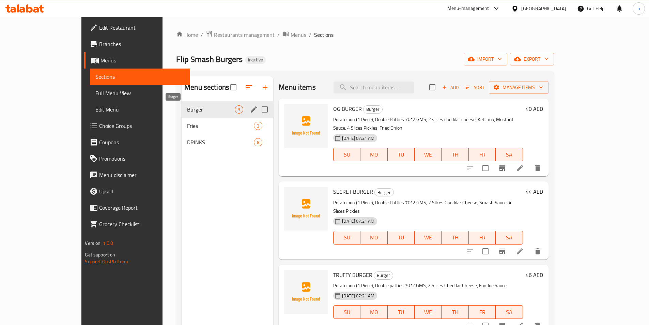
click at [187, 108] on span "Burger" at bounding box center [211, 109] width 48 height 8
click at [182, 134] on div "DRINKS 8" at bounding box center [228, 142] width 92 height 16
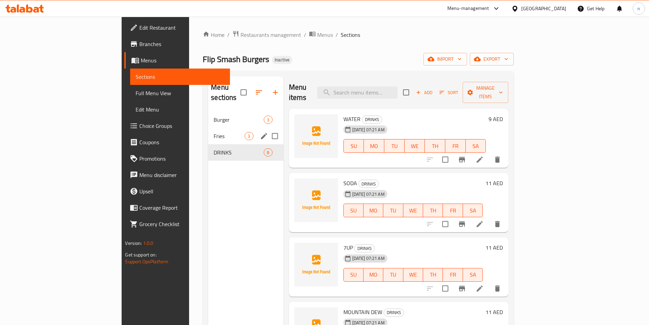
click at [214, 132] on span "Fries" at bounding box center [229, 136] width 31 height 8
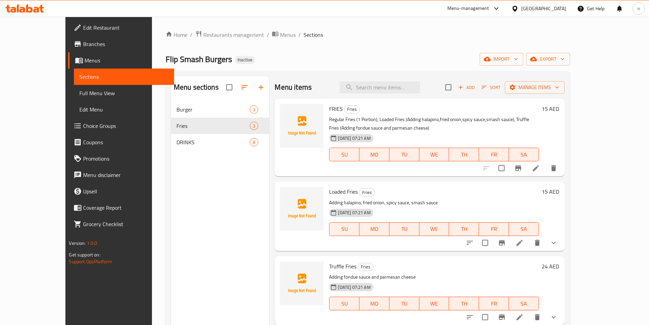
click at [562, 175] on div at bounding box center [520, 168] width 84 height 16
click at [540, 168] on icon at bounding box center [536, 168] width 8 height 8
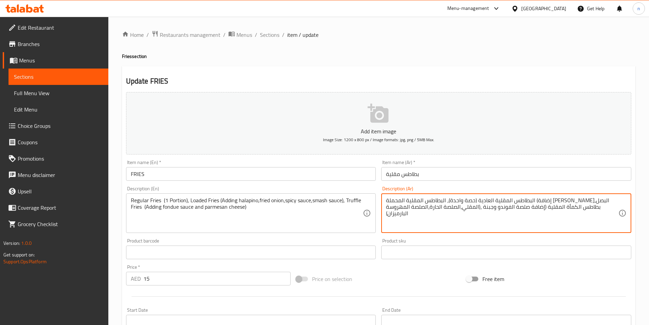
click at [467, 204] on textarea "البطاطس المقلية العادية (حصة واحدة)، البطاطس المقلية المحملة (إضافة الهالابينو،…" at bounding box center [502, 213] width 232 height 32
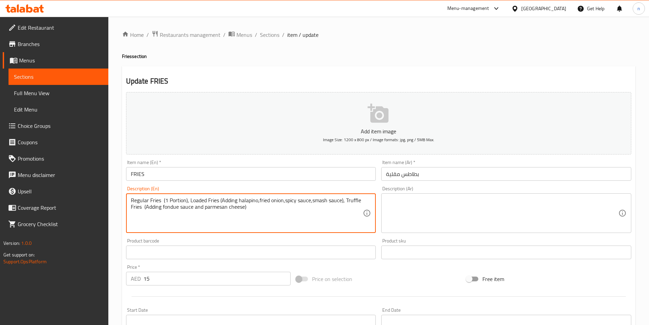
click at [248, 201] on textarea "Regular Fries (1 Portion), Loaded Fries (Adding halapino,fried onion,spicy sauc…" at bounding box center [247, 213] width 232 height 32
click at [271, 202] on textarea at bounding box center [247, 213] width 232 height 32
click at [111, 202] on div "Home / Restaurants management / Menus / Sections / item / update Fries section …" at bounding box center [378, 249] width 540 height 465
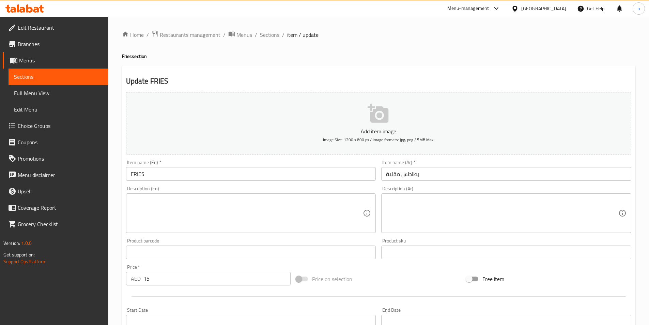
click at [157, 176] on input "FRIES" at bounding box center [251, 174] width 250 height 14
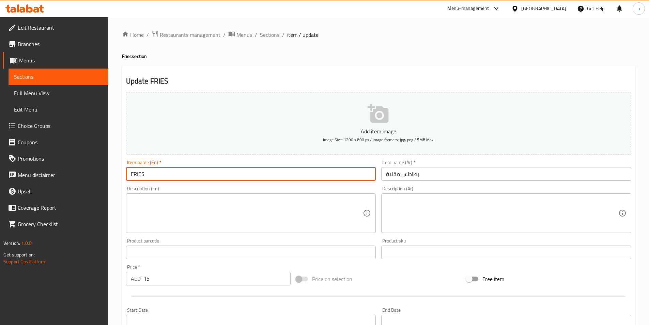
click at [157, 176] on input "FRIES" at bounding box center [251, 174] width 250 height 14
paste input "Regular Fries"
type input "Regular Fries"
click at [386, 176] on input "بطاطس مقلية" at bounding box center [506, 174] width 250 height 14
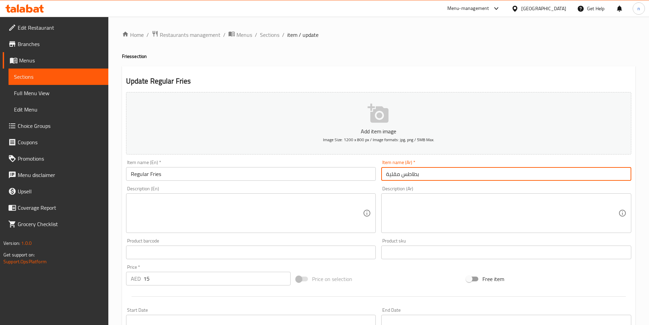
click at [422, 175] on input "بطاطس مقلية" at bounding box center [506, 174] width 250 height 14
type input "بطاطس مقلية عادية"
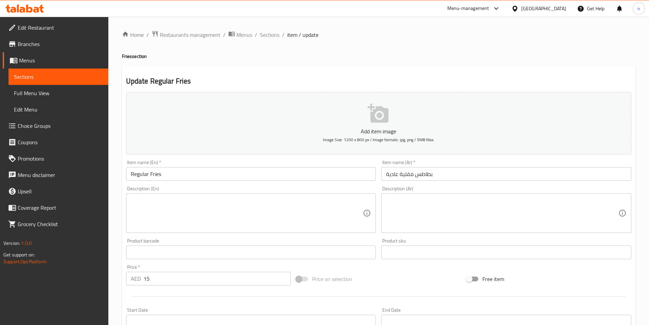
click at [179, 174] on input "Regular Fries" at bounding box center [251, 174] width 250 height 14
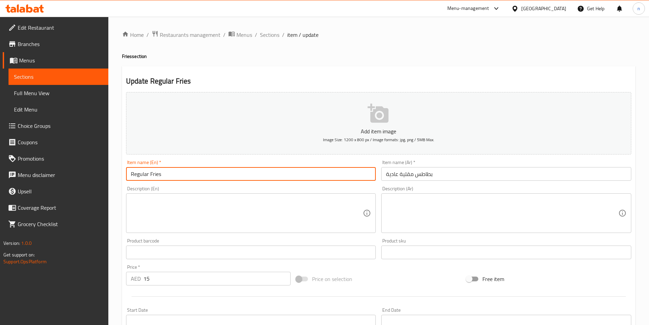
paste input "(1 Portion)"
type input "Regular Fries (1 Portion)"
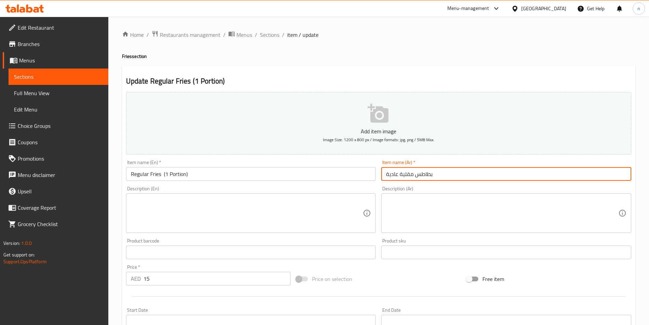
click at [435, 173] on input "بطاطس مقلية عادية" at bounding box center [506, 174] width 250 height 14
click at [557, 170] on input "بطاطس مقلية عادية" at bounding box center [506, 174] width 250 height 14
click at [562, 172] on input "بطاطس مقلية عادية (حصة ةاحدة" at bounding box center [506, 174] width 250 height 14
click at [562, 173] on input "بطاطس مقلية عادية (حصة ةاحدة" at bounding box center [506, 174] width 250 height 14
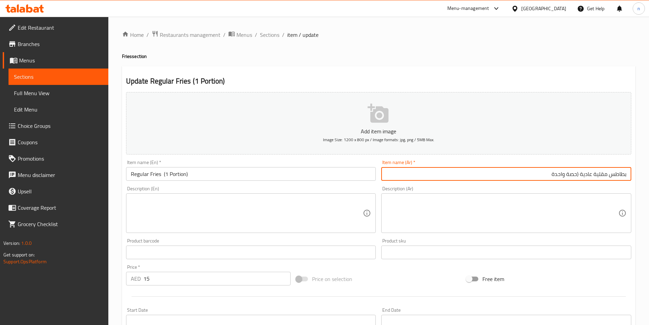
click at [544, 174] on input "بطاطس مقلية عادية (حصة واحدة" at bounding box center [506, 174] width 250 height 14
type input "بطاطس مقلية عادية (حصة واحدة)"
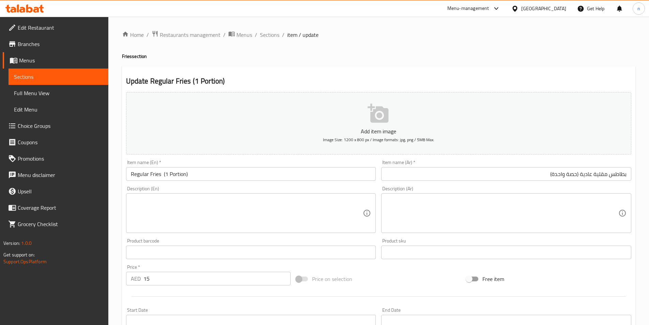
click at [422, 285] on div "Price on selection" at bounding box center [378, 278] width 170 height 18
click at [389, 41] on div "Home / Restaurants management / Menus / Sections / item / update Fries section …" at bounding box center [378, 248] width 513 height 437
drag, startPoint x: 343, startPoint y: 272, endPoint x: 218, endPoint y: 271, distance: 125.0
drag, startPoint x: 218, startPoint y: 271, endPoint x: 384, endPoint y: 282, distance: 166.2
click at [384, 282] on div "Price on selection" at bounding box center [378, 278] width 170 height 18
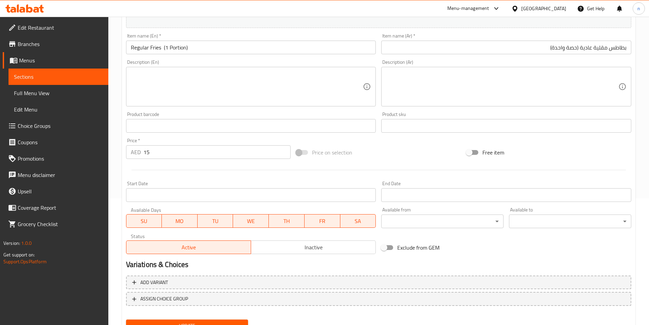
scroll to position [157, 0]
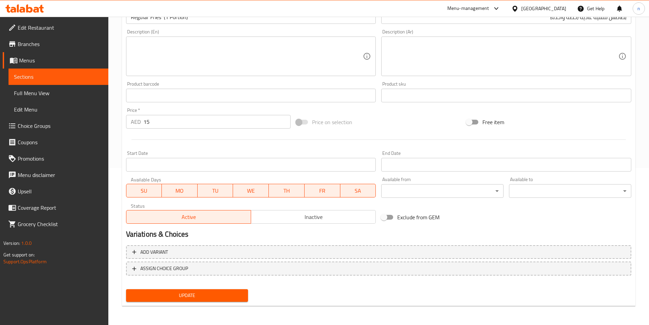
click at [235, 299] on span "Update" at bounding box center [186, 295] width 111 height 9
click at [352, 309] on div "Home / Restaurants management / Menus / Sections / item / update Fries section …" at bounding box center [378, 92] width 513 height 437
click at [223, 300] on button "Update" at bounding box center [187, 295] width 122 height 13
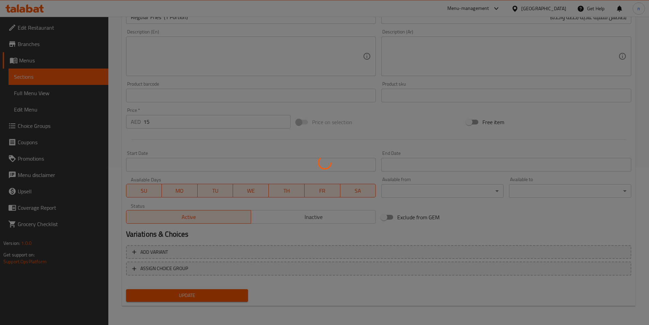
scroll to position [0, 0]
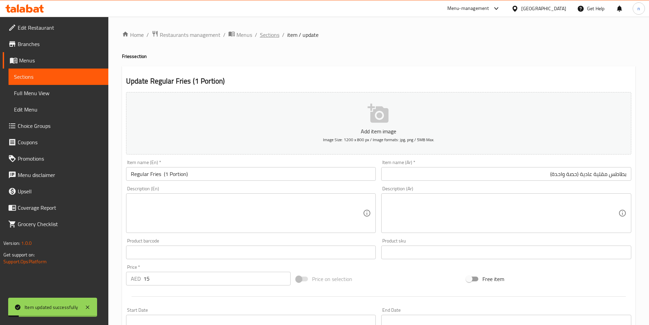
click at [261, 39] on span "Sections" at bounding box center [269, 35] width 19 height 8
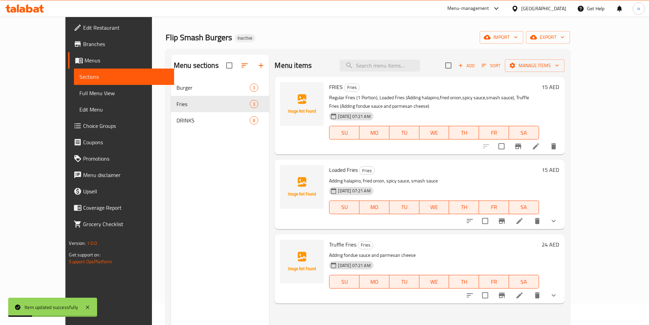
scroll to position [34, 0]
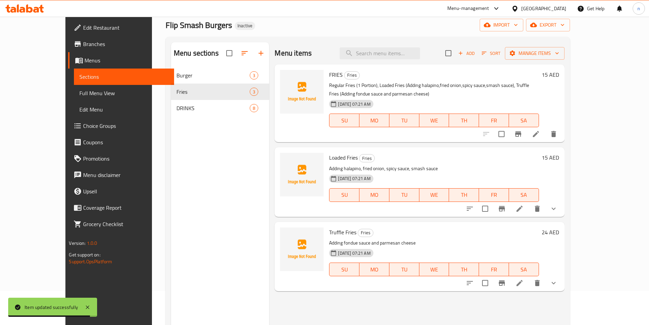
drag, startPoint x: 435, startPoint y: 233, endPoint x: 433, endPoint y: 238, distance: 4.7
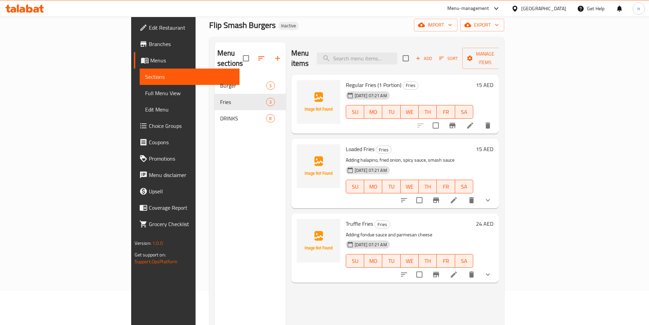
drag, startPoint x: 433, startPoint y: 238, endPoint x: 393, endPoint y: 209, distance: 49.8
click at [396, 219] on h6 "Truffle Fries Fries" at bounding box center [410, 224] width 128 height 10
click at [463, 194] on li at bounding box center [453, 200] width 19 height 12
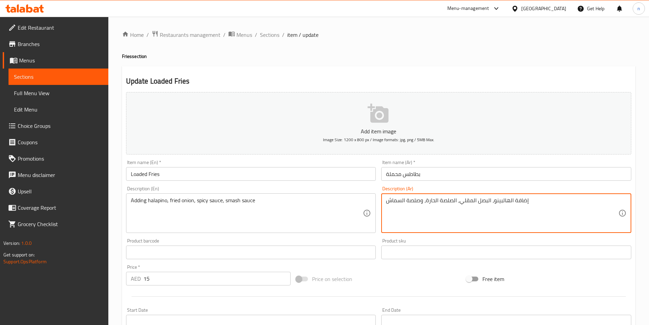
click at [450, 202] on textarea "إضافة الهالبينو، البصل المقلي، الصلصة الحارة، وصلصة السماش" at bounding box center [502, 213] width 232 height 32
click at [418, 200] on textarea "إضافة الهالبينو، البصل المقلي، صوص الحارة، وصلصة السماش" at bounding box center [502, 213] width 232 height 32
type textarea "إضافة الهالبينو، البصل المقلي، صوص الحارة، صوص السماش"
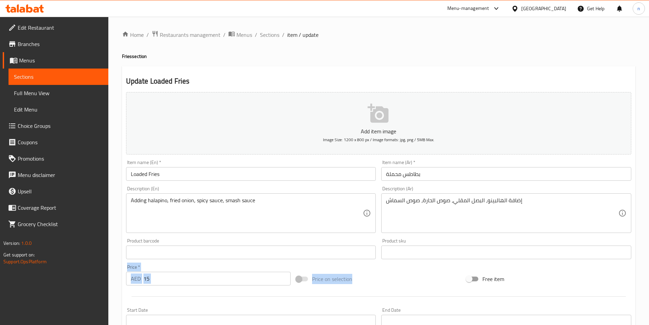
click at [420, 267] on div "Add item image Image Size: 1200 x 800 px / Image formats: jpg, png / 5MB Max. I…" at bounding box center [378, 236] width 511 height 294
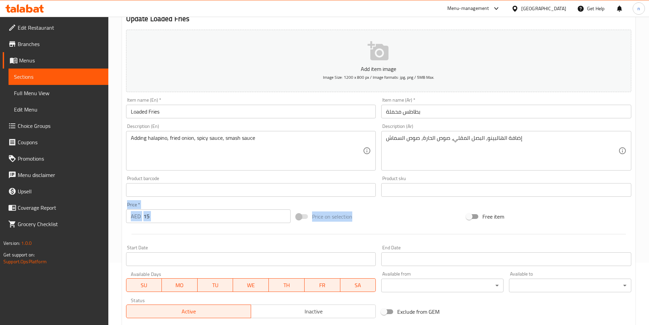
scroll to position [168, 0]
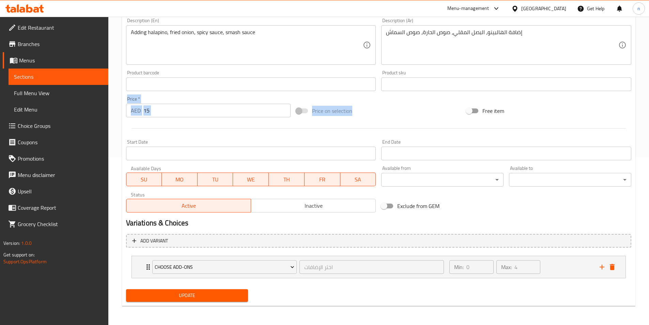
drag, startPoint x: 230, startPoint y: 293, endPoint x: 242, endPoint y: 301, distance: 15.1
click at [234, 295] on span "Update" at bounding box center [186, 295] width 111 height 9
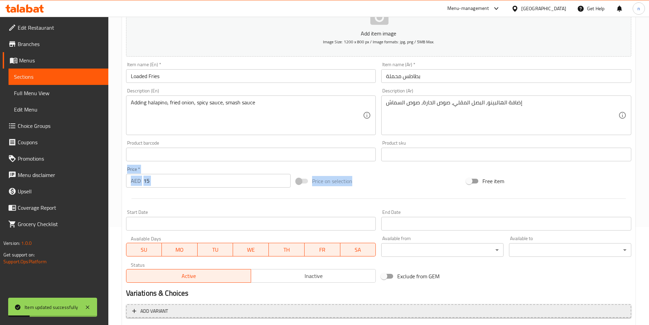
scroll to position [0, 0]
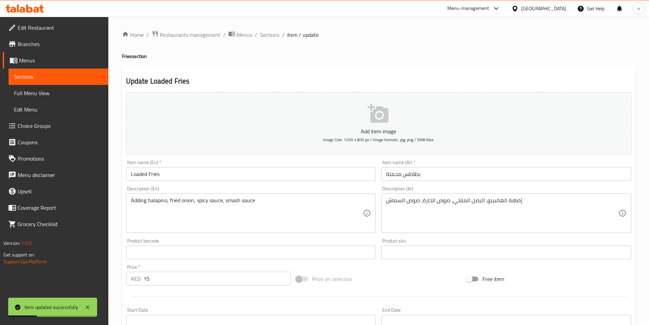
drag, startPoint x: 417, startPoint y: 278, endPoint x: 424, endPoint y: 277, distance: 7.5
click at [417, 278] on div "Price on selection" at bounding box center [378, 278] width 170 height 18
click at [31, 77] on span "Sections" at bounding box center [58, 77] width 89 height 8
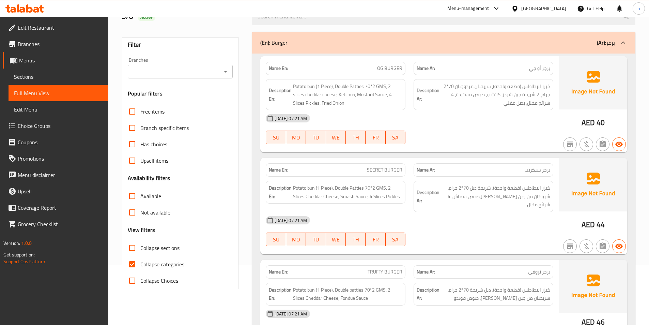
scroll to position [72, 0]
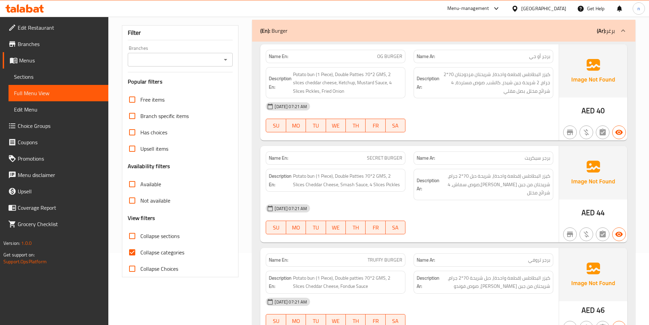
click at [135, 249] on input "Collapse categories" at bounding box center [132, 252] width 16 height 16
checkbox input "false"
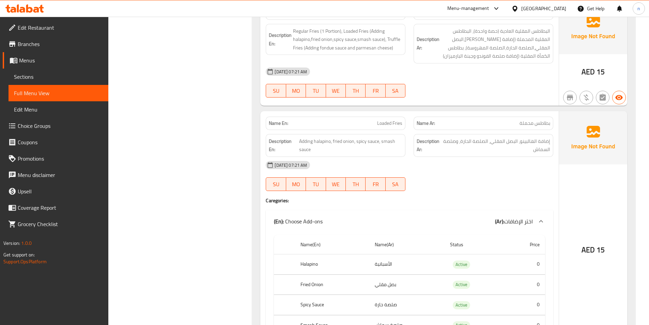
scroll to position [344, 0]
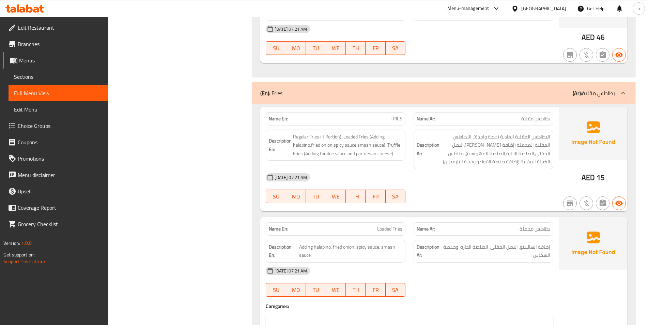
drag, startPoint x: 494, startPoint y: 184, endPoint x: 472, endPoint y: 181, distance: 22.0
click at [472, 181] on div "[DATE] 07:21 AM SU MO TU WE TH FR SA" at bounding box center [410, 188] width 296 height 38
drag, startPoint x: 238, startPoint y: 210, endPoint x: 237, endPoint y: 220, distance: 9.5
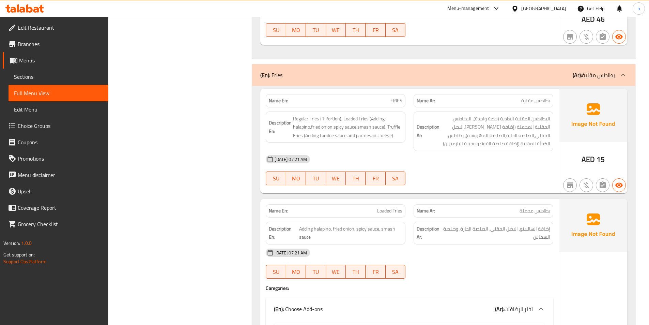
scroll to position [310, 0]
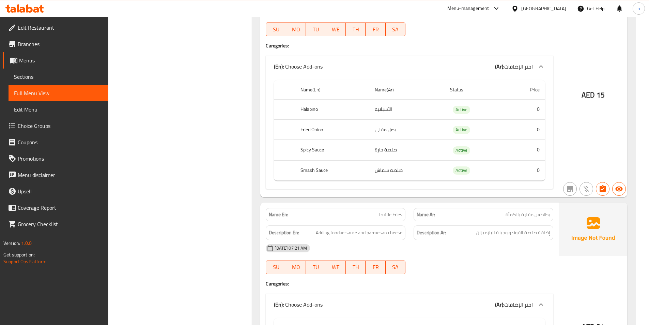
scroll to position [617, 0]
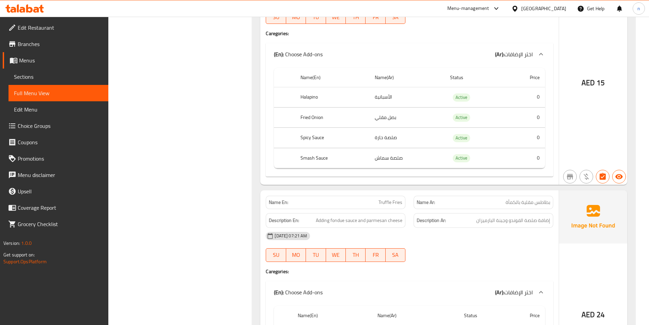
click at [215, 197] on div "Filter Branches Branches Popular filters Free items Branch specific items Has c…" at bounding box center [183, 304] width 130 height 1667
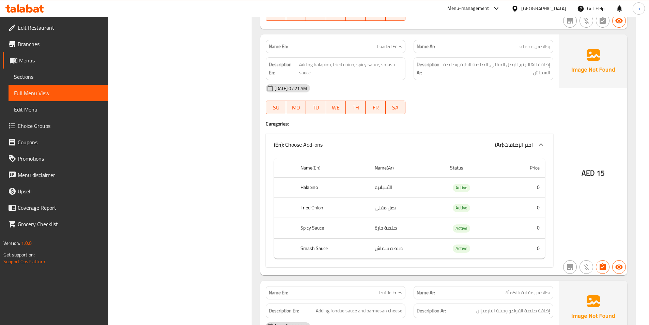
scroll to position [515, 0]
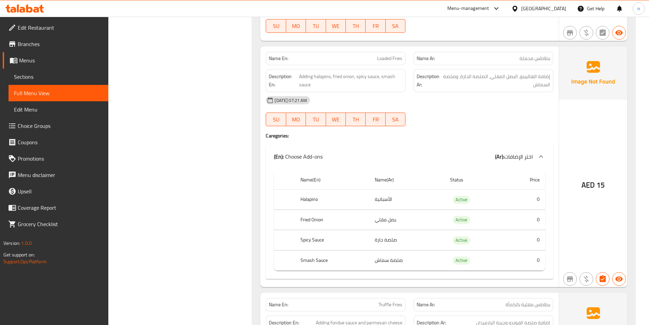
click at [503, 97] on div "[DATE] 07:21 AM" at bounding box center [410, 100] width 296 height 16
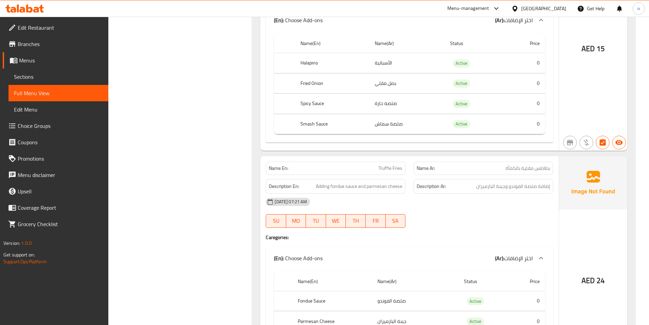
scroll to position [753, 0]
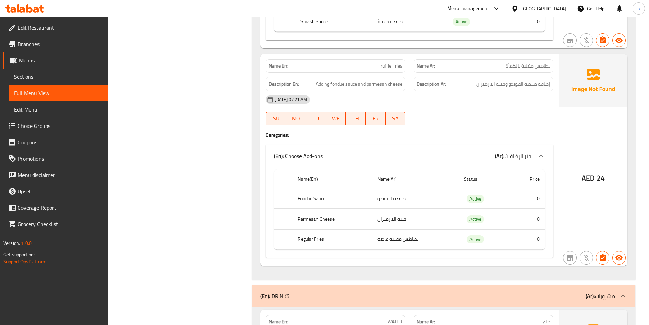
click at [472, 106] on div "[DATE] 07:21 AM SU MO TU WE TH FR SA" at bounding box center [410, 110] width 296 height 38
click at [172, 238] on div "Filter Branches Branches Popular filters Free items Branch specific items Has c…" at bounding box center [183, 168] width 130 height 1667
click at [223, 195] on div "Filter Branches Branches Popular filters Free items Branch specific items Has c…" at bounding box center [183, 168] width 130 height 1667
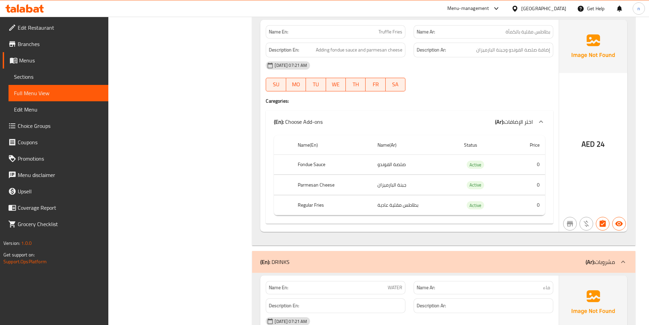
click at [207, 121] on div "Filter Branches Branches Popular filters Free items Branch specific items Has c…" at bounding box center [183, 133] width 130 height 1667
click at [229, 115] on div "Filter Branches Branches Popular filters Free items Branch specific items Has c…" at bounding box center [183, 133] width 130 height 1667
click at [217, 180] on div "Filter Branches Branches Popular filters Free items Branch specific items Has c…" at bounding box center [183, 133] width 130 height 1667
click at [187, 192] on div "Filter Branches Branches Popular filters Free items Branch specific items Has c…" at bounding box center [183, 133] width 130 height 1667
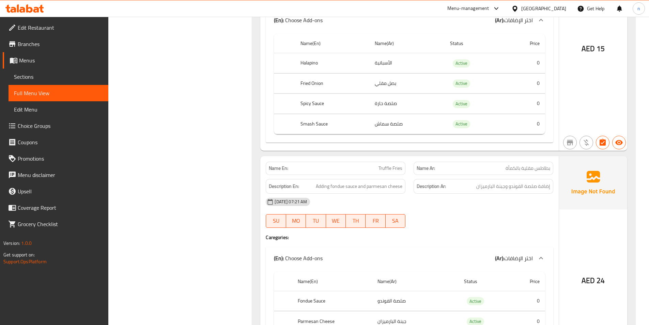
click at [228, 136] on div "Filter Branches Branches Popular filters Free items Branch specific items Has c…" at bounding box center [183, 270] width 130 height 1667
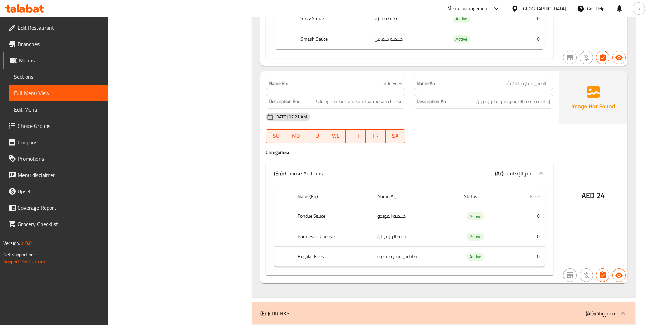
scroll to position [719, 0]
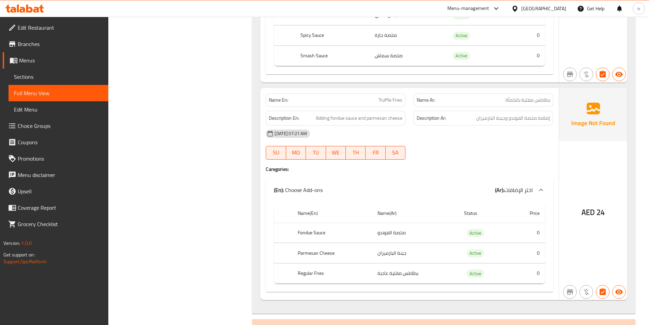
click at [223, 180] on div "Filter Branches Branches Popular filters Free items Branch specific items Has c…" at bounding box center [183, 202] width 130 height 1667
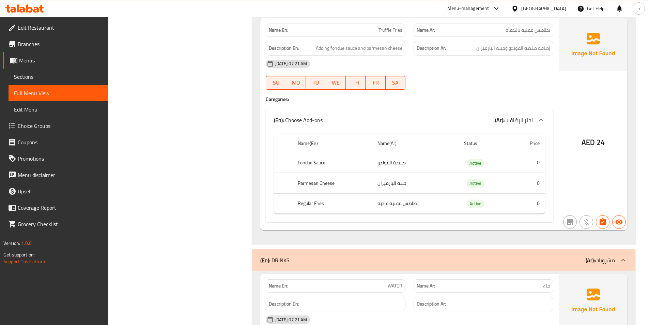
scroll to position [821, 0]
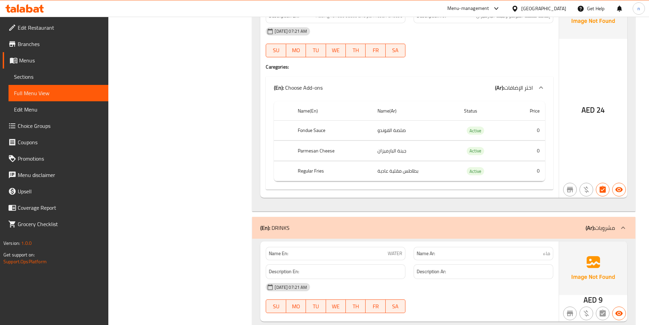
click at [228, 161] on div "Filter Branches Branches Popular filters Free items Branch specific items Has c…" at bounding box center [183, 99] width 130 height 1667
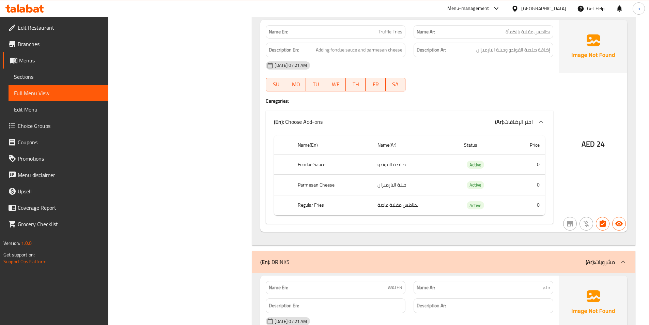
click at [188, 109] on div "Filter Branches Branches Popular filters Free items Branch specific items Has c…" at bounding box center [183, 133] width 130 height 1667
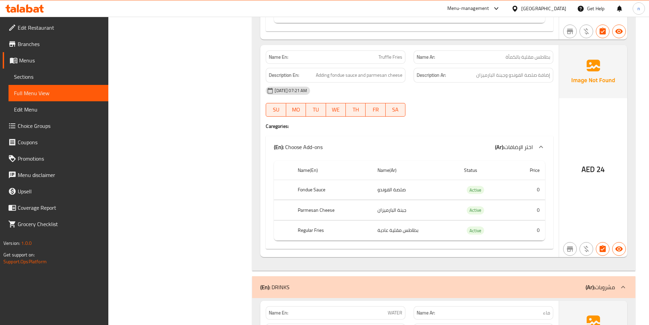
scroll to position [719, 0]
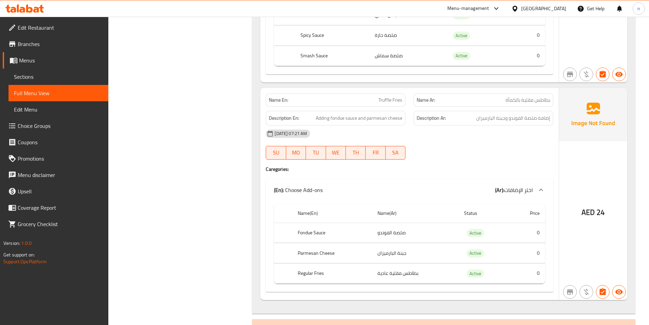
click at [155, 110] on div "Filter Branches Branches Popular filters Free items Branch specific items Has c…" at bounding box center [183, 202] width 130 height 1667
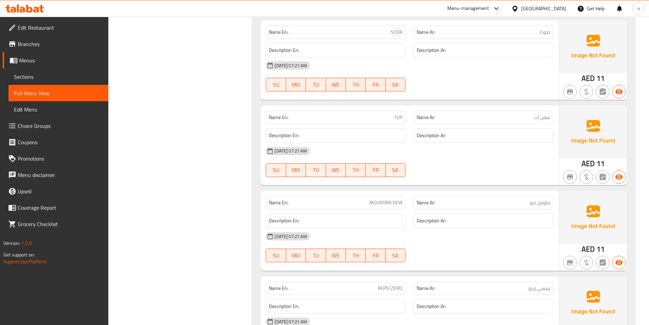
scroll to position [957, 0]
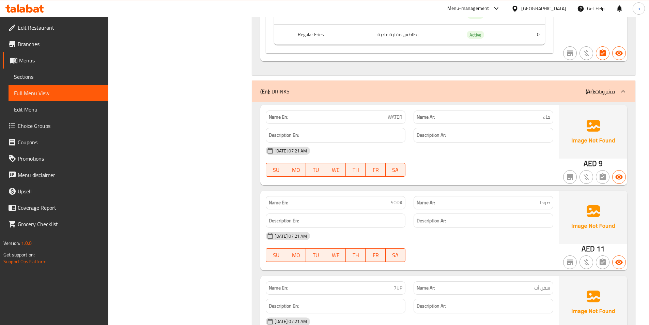
click at [495, 242] on div "[DATE] 07:21 AM SU MO TU WE TH FR SA" at bounding box center [410, 246] width 296 height 38
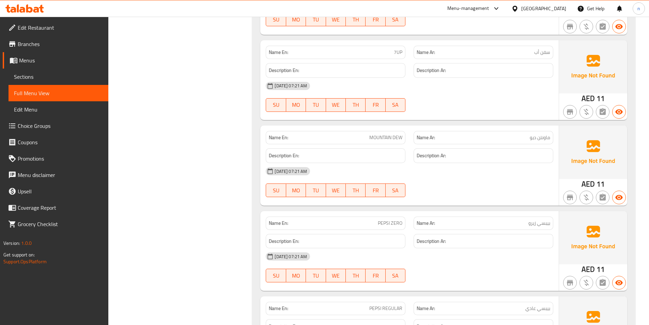
scroll to position [1264, 0]
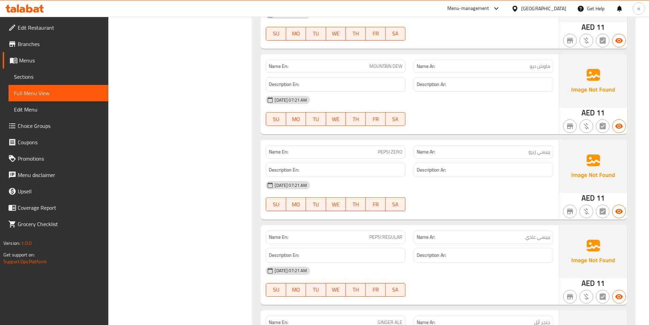
click at [547, 187] on div "[DATE] 07:21 AM SU MO TU WE TH FR SA" at bounding box center [410, 196] width 296 height 38
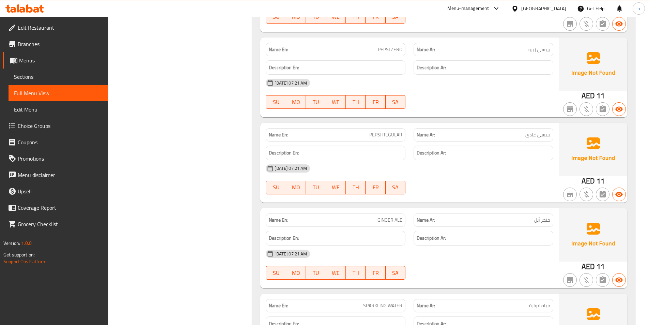
click at [495, 265] on div "[DATE] 07:21 AM SU MO TU WE TH FR SA" at bounding box center [410, 264] width 296 height 38
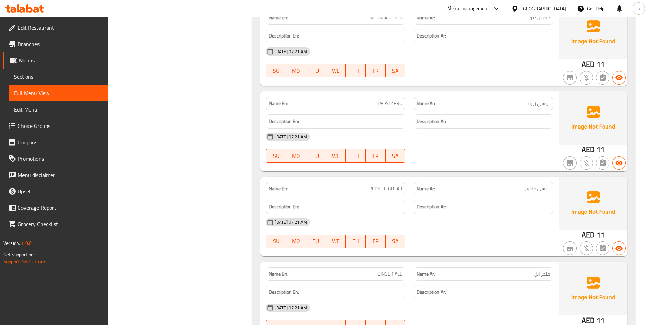
scroll to position [1263, 0]
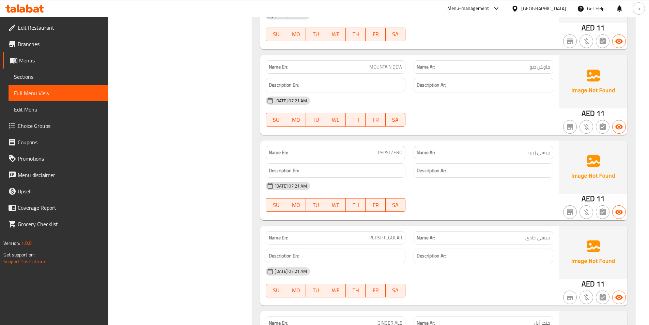
click at [263, 194] on div "SU MO TU WE TH FR SA" at bounding box center [336, 205] width 148 height 22
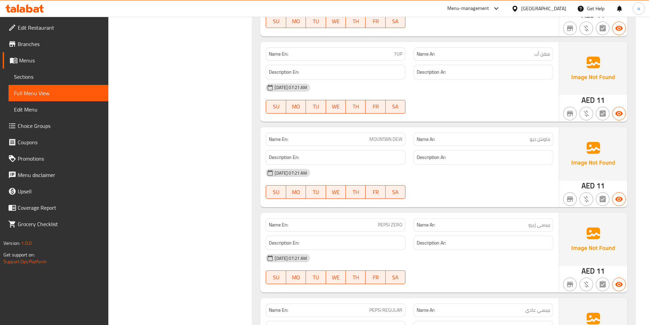
scroll to position [1161, 0]
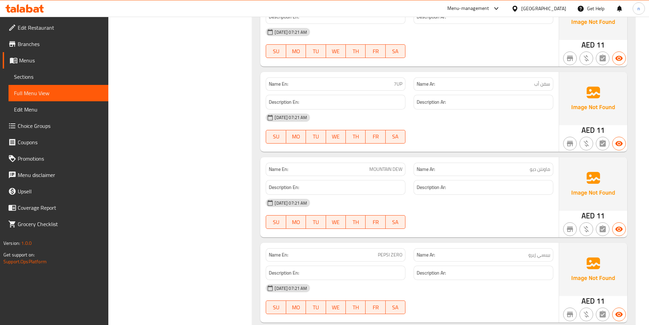
click at [434, 124] on div "[DATE] 07:21 AM SU MO TU WE TH FR SA" at bounding box center [410, 128] width 296 height 38
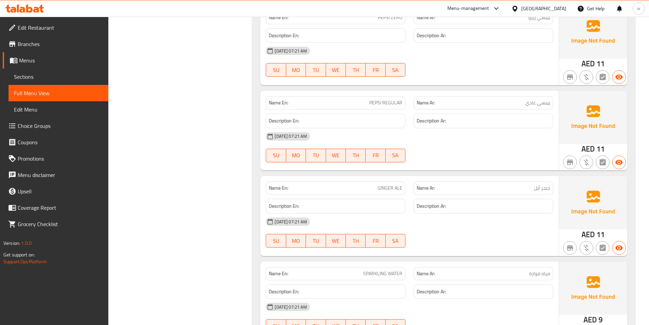
scroll to position [1365, 0]
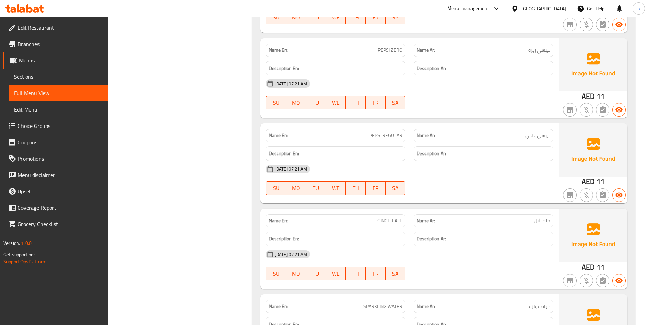
click at [391, 132] on span "PEPSI REGULAR" at bounding box center [385, 135] width 33 height 7
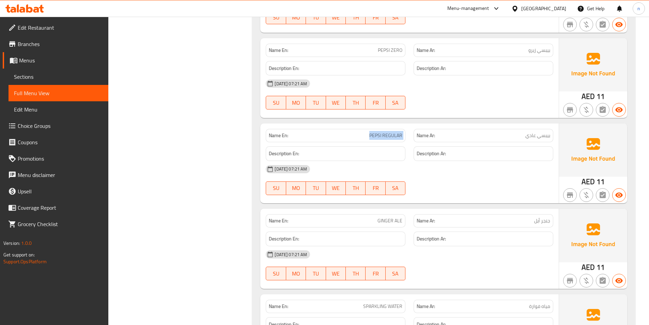
click at [391, 132] on span "PEPSI REGULAR" at bounding box center [385, 135] width 33 height 7
click at [395, 149] on h6 "Description En:" at bounding box center [336, 153] width 134 height 9
click at [390, 132] on span "PEPSI REGULAR" at bounding box center [385, 135] width 33 height 7
copy span "REGULAR"
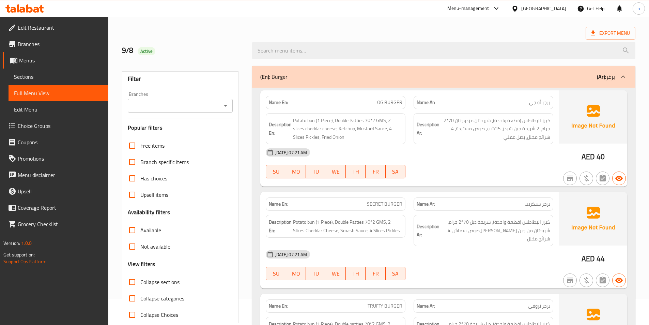
scroll to position [14, 0]
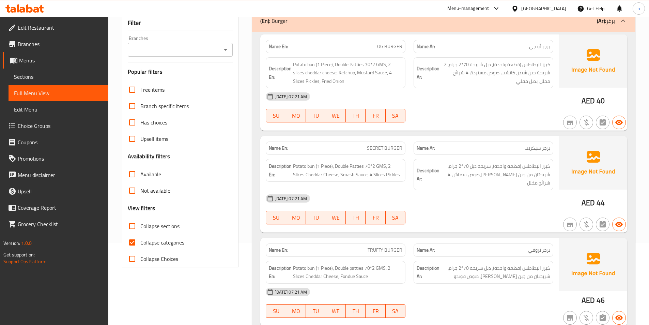
scroll to position [136, 0]
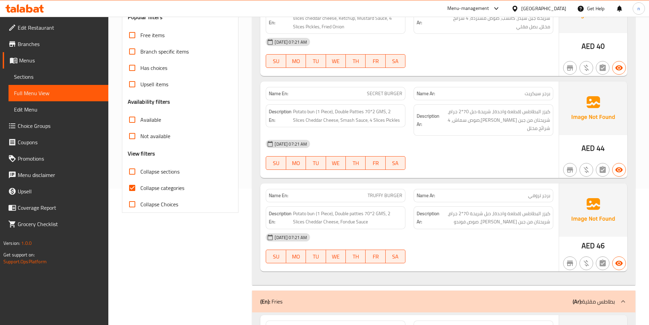
click at [141, 191] on span "Collapse categories" at bounding box center [162, 188] width 44 height 8
click at [140, 191] on input "Collapse categories" at bounding box center [132, 187] width 16 height 16
checkbox input "false"
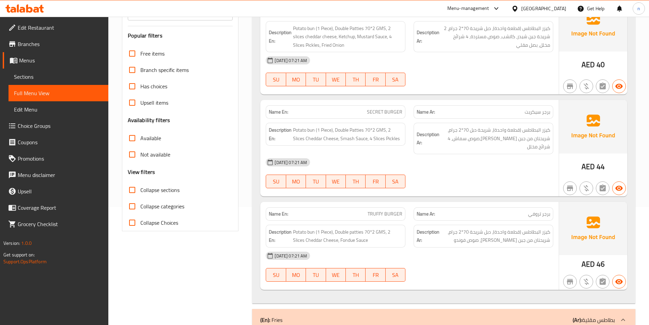
scroll to position [102, 0]
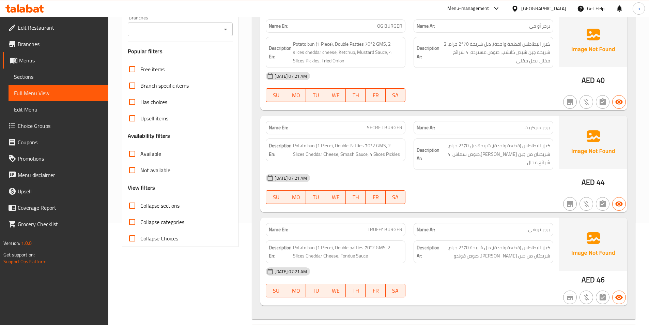
click at [497, 186] on div "[DATE] 07:21 AM SU MO TU WE TH FR SA" at bounding box center [410, 189] width 296 height 38
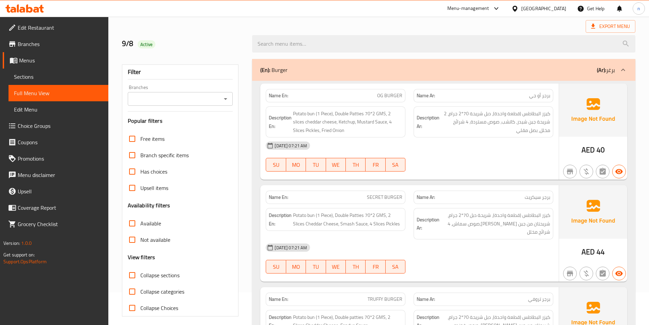
scroll to position [0, 0]
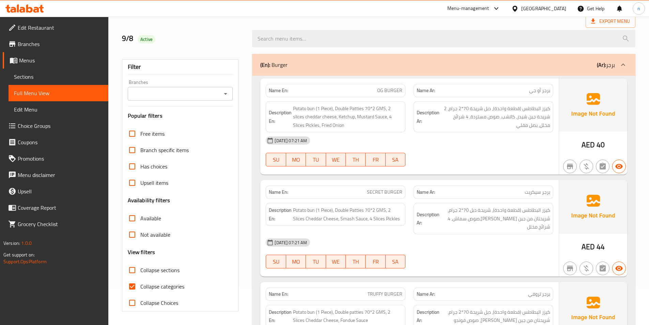
scroll to position [102, 0]
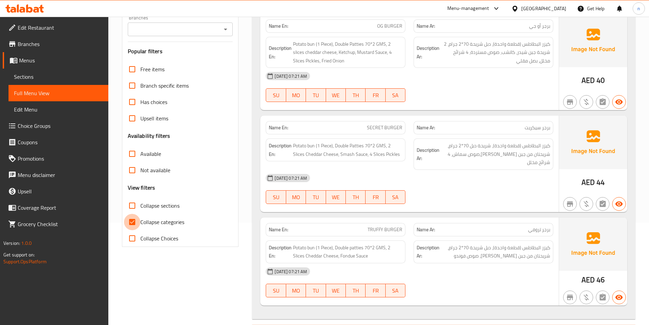
click at [135, 226] on input "Collapse categories" at bounding box center [132, 222] width 16 height 16
checkbox input "false"
click at [480, 170] on div "[DATE] 07:21 AM" at bounding box center [410, 178] width 296 height 16
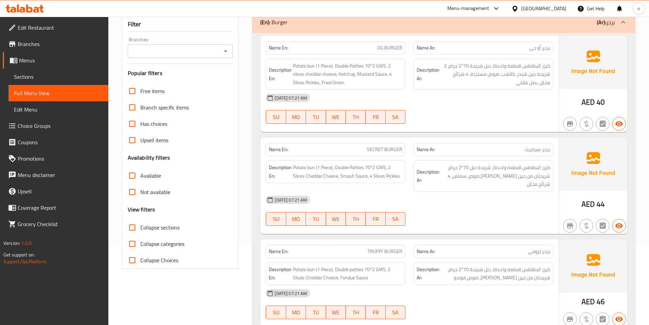
scroll to position [68, 0]
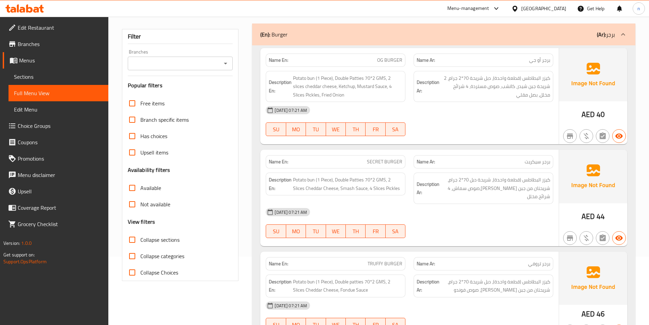
click at [530, 128] on div "[DATE] 07:21 AM SU MO TU WE TH FR SA" at bounding box center [410, 121] width 296 height 38
click at [480, 116] on div "[DATE] 07:21 AM" at bounding box center [410, 110] width 296 height 16
click at [468, 109] on div "[DATE] 07:21 AM" at bounding box center [410, 110] width 296 height 16
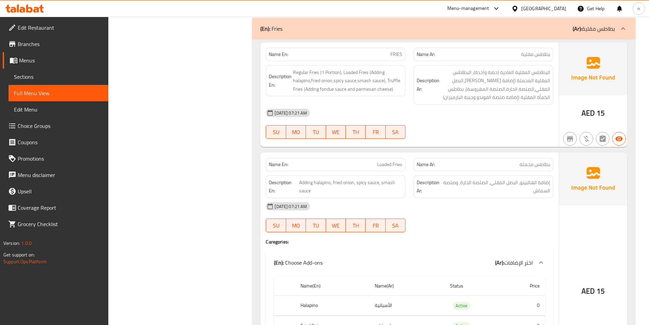
scroll to position [692, 0]
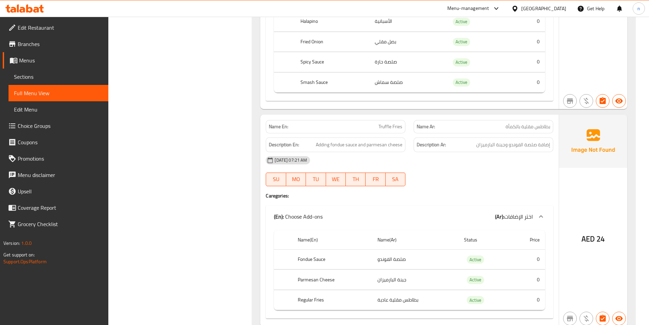
click at [229, 217] on div "Filter Branches Branches Popular filters Free items Branch specific items Has c…" at bounding box center [183, 228] width 130 height 1667
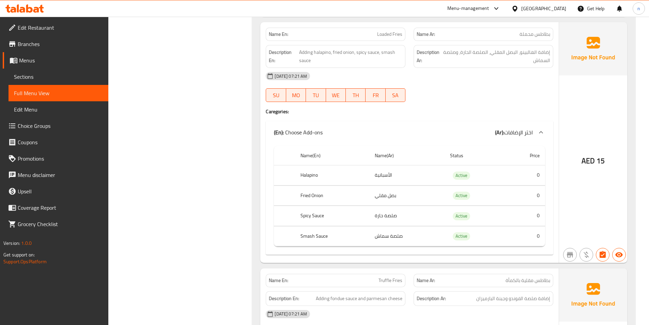
scroll to position [488, 0]
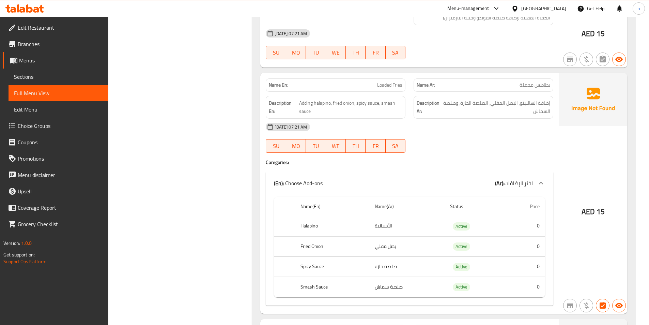
drag, startPoint x: 370, startPoint y: 170, endPoint x: 230, endPoint y: 186, distance: 140.8
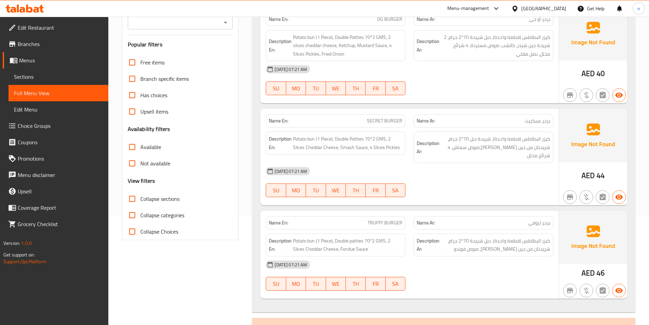
scroll to position [45, 0]
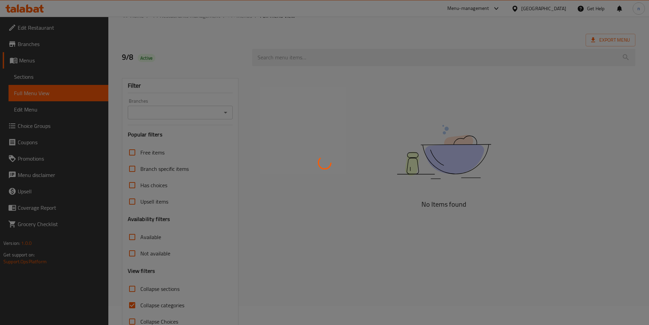
scroll to position [38, 0]
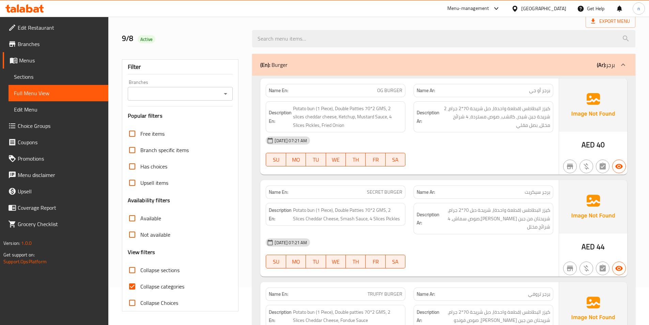
click at [159, 288] on span "Collapse categories" at bounding box center [162, 286] width 44 height 8
click at [140, 288] on input "Collapse categories" at bounding box center [132, 286] width 16 height 16
checkbox input "false"
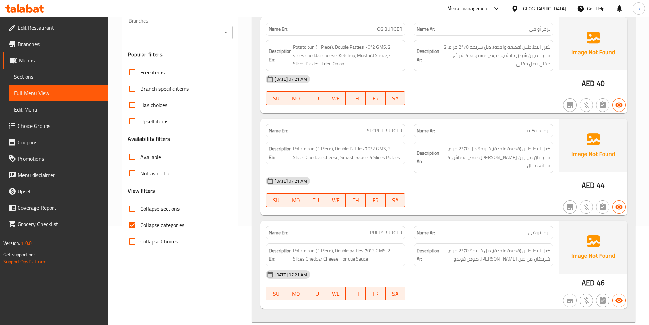
scroll to position [170, 0]
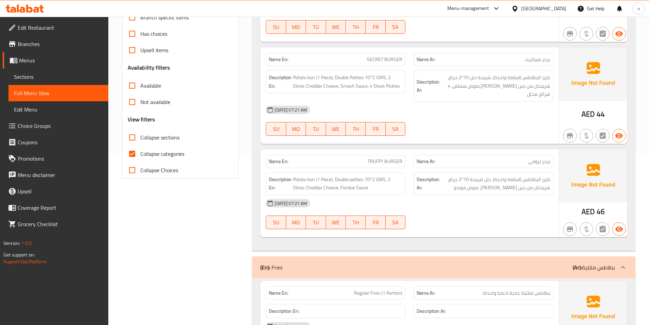
click at [131, 156] on input "Collapse categories" at bounding box center [132, 153] width 16 height 16
checkbox input "false"
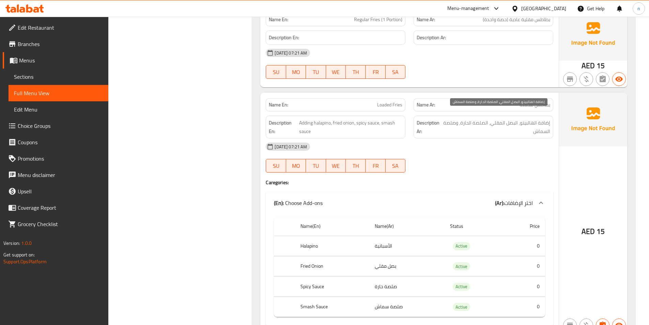
scroll to position [477, 0]
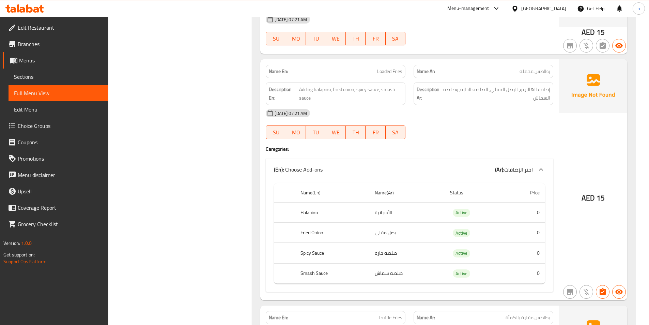
click at [490, 135] on div at bounding box center [483, 139] width 148 height 8
click at [460, 123] on div "08-09-2025 07:21 AM SU MO TU WE TH FR SA" at bounding box center [410, 124] width 296 height 38
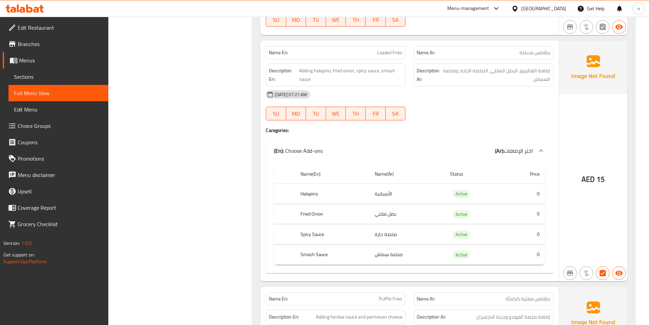
scroll to position [511, 0]
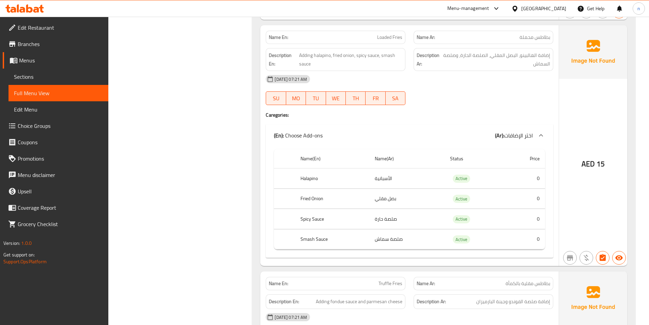
click at [490, 101] on div at bounding box center [483, 105] width 148 height 8
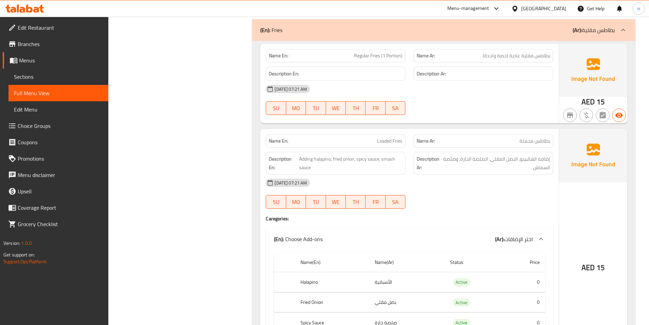
scroll to position [409, 0]
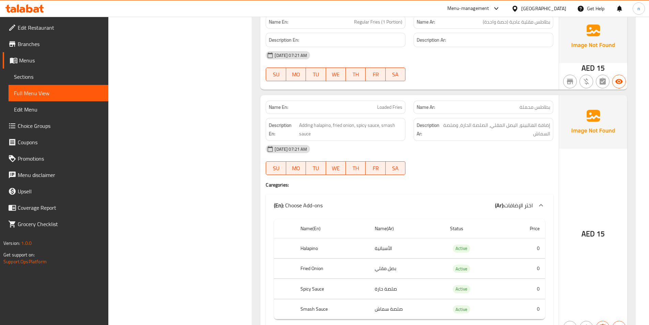
scroll to position [477, 0]
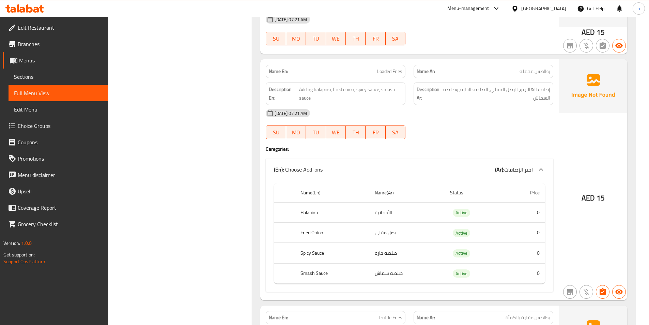
click at [475, 122] on div "[DATE] 07:21 AM SU MO TU WE TH FR SA" at bounding box center [410, 124] width 296 height 38
click at [456, 109] on div "[DATE] 07:21 AM" at bounding box center [410, 113] width 296 height 16
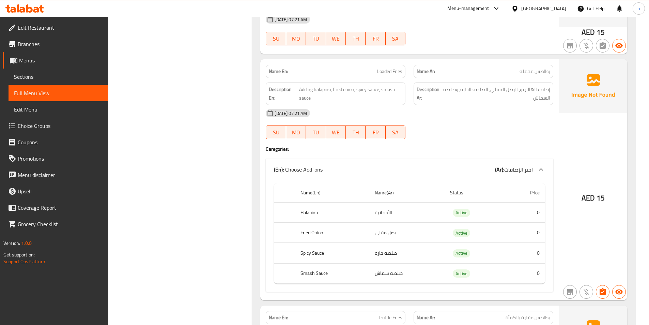
click at [505, 111] on div "[DATE] 07:21 AM" at bounding box center [410, 113] width 296 height 16
click at [26, 126] on span "Choice Groups" at bounding box center [60, 126] width 85 height 8
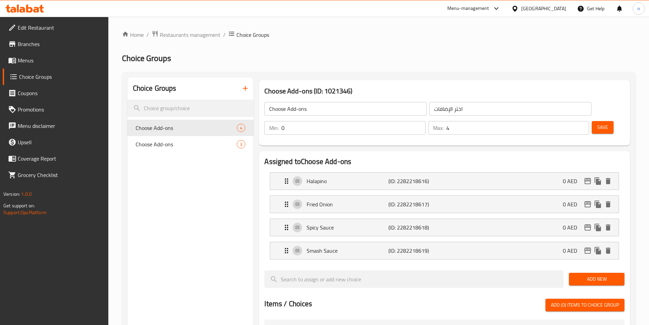
click at [492, 192] on li "Fried Onion (ID: 2282218617) 0 AED Name (En) Fried Onion Name (En) Name (Ar) بص…" at bounding box center [444, 203] width 360 height 23
click at [505, 172] on div "Halapino (ID: 2282218616) 0 AED" at bounding box center [446, 180] width 328 height 17
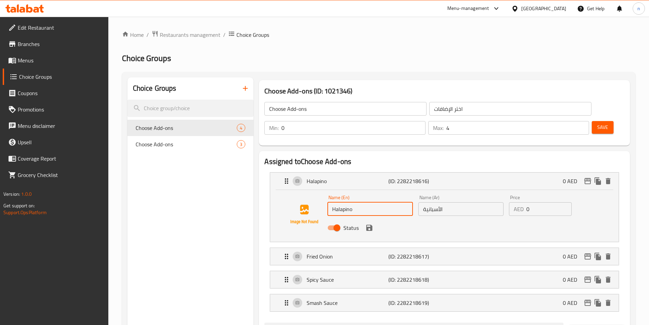
click at [342, 202] on input "Halapino" at bounding box center [369, 209] width 85 height 14
click at [461, 202] on input "الأسبانية" at bounding box center [460, 209] width 85 height 14
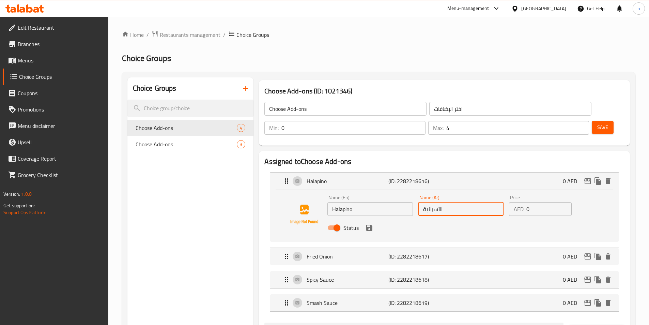
click at [460, 202] on input "الأسبانية" at bounding box center [460, 209] width 85 height 14
paste input "هالابينو"
type input "هالابينو"
click at [441, 252] on p "(ID: 2282218617)" at bounding box center [415, 256] width 54 height 8
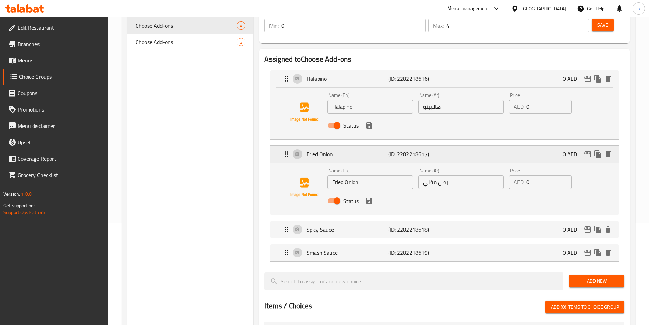
scroll to position [68, 0]
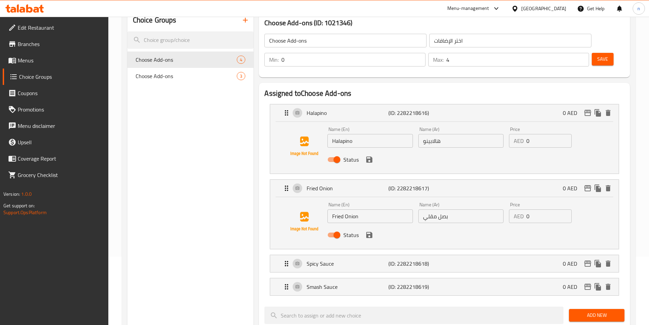
click at [237, 215] on div "Choice Groups Choose Add-ons 4 Choose Add-ons 3" at bounding box center [190, 306] width 126 height 594
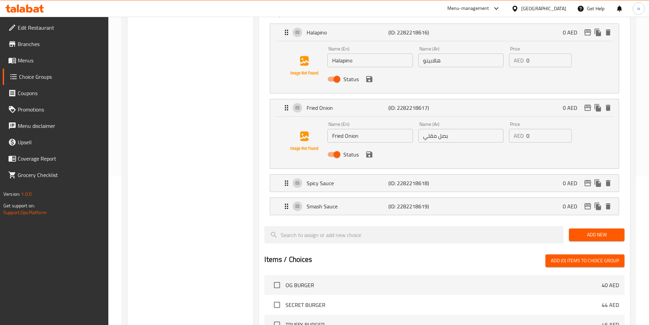
scroll to position [170, 0]
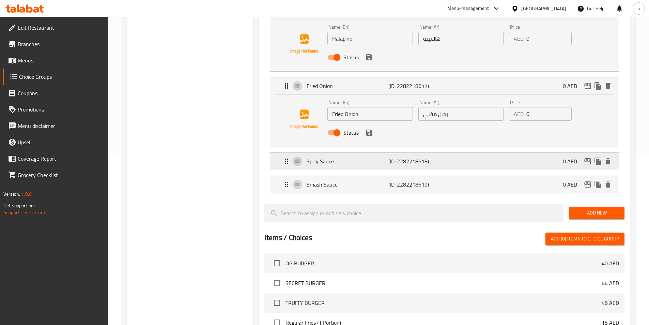
click at [475, 153] on div "Spicy Sauce (ID: 2282218618) 0 AED" at bounding box center [446, 161] width 328 height 17
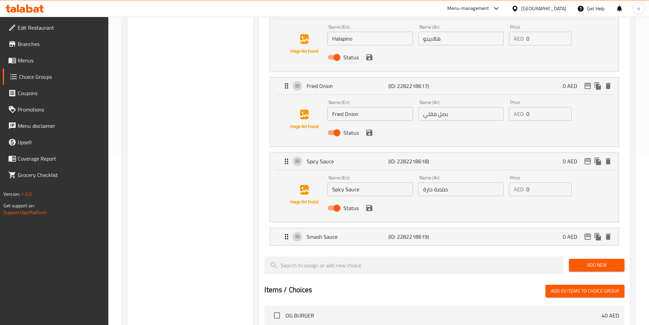
click at [444, 182] on input "صلصة حارة" at bounding box center [460, 189] width 85 height 14
click at [446, 182] on input "صلصة حارة" at bounding box center [460, 189] width 85 height 14
click at [444, 228] on div "Smash Sauce (ID: 2282218619) 0 AED" at bounding box center [446, 236] width 328 height 17
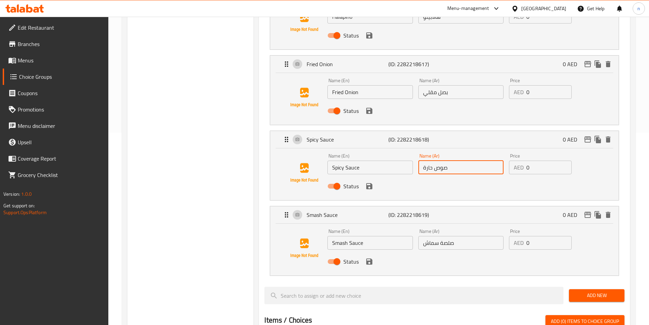
scroll to position [204, 0]
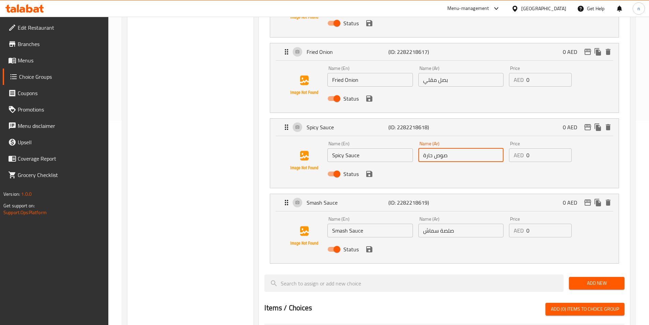
type input "صوص حارة"
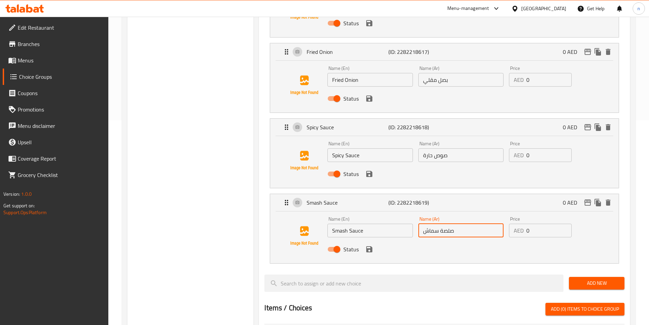
click at [450, 223] on input "صلصة سماش" at bounding box center [460, 230] width 85 height 14
click at [372, 245] on icon "save" at bounding box center [369, 249] width 8 height 8
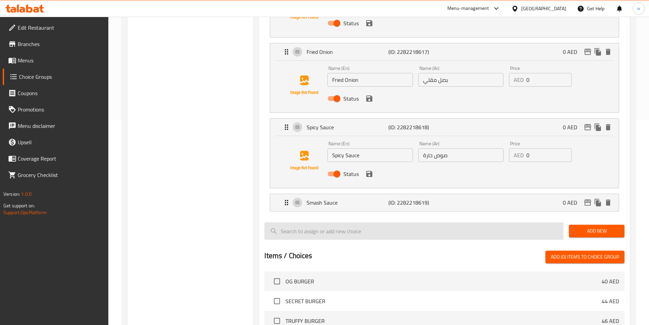
type input "صوص سماش"
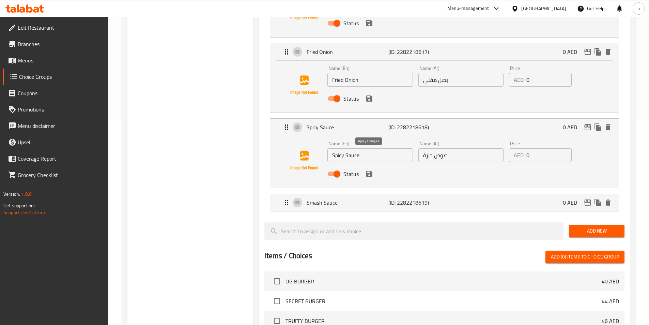
click at [372, 171] on icon "save" at bounding box center [369, 174] width 6 height 6
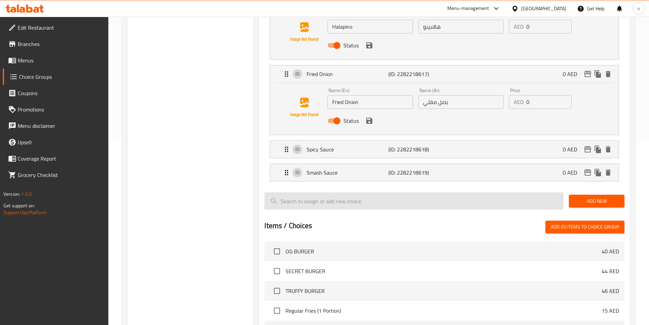
scroll to position [170, 0]
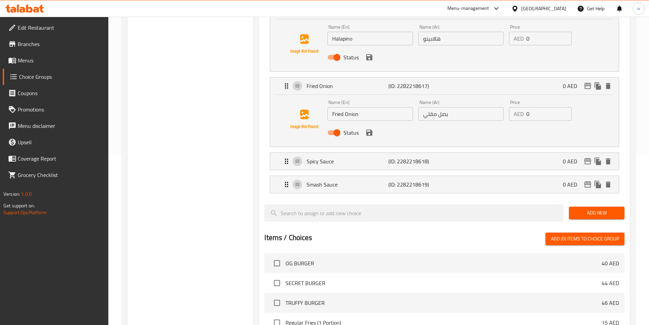
click at [370, 127] on button "save" at bounding box center [369, 132] width 10 height 10
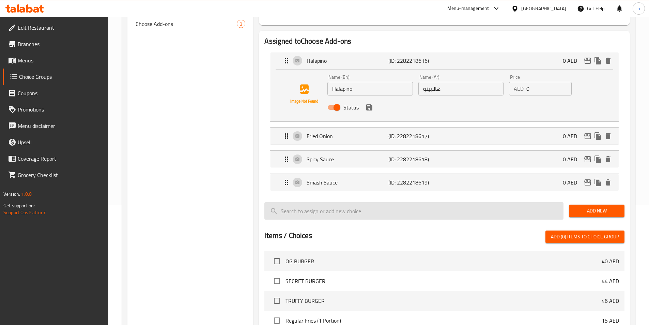
scroll to position [68, 0]
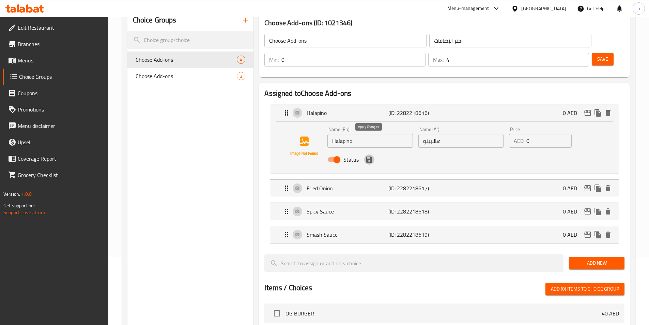
click at [373, 155] on icon "save" at bounding box center [369, 159] width 8 height 8
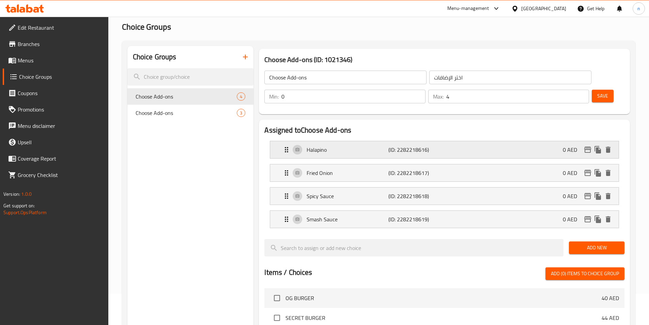
scroll to position [0, 0]
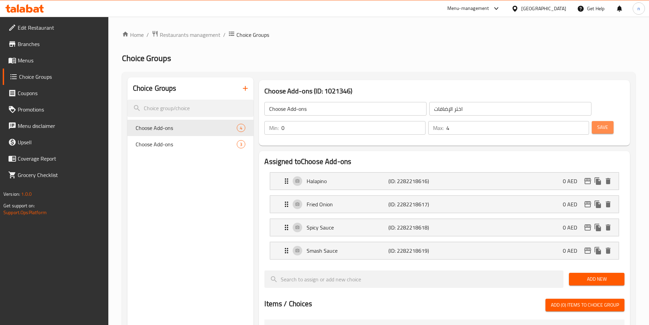
click at [595, 121] on button "Save" at bounding box center [603, 127] width 22 height 13
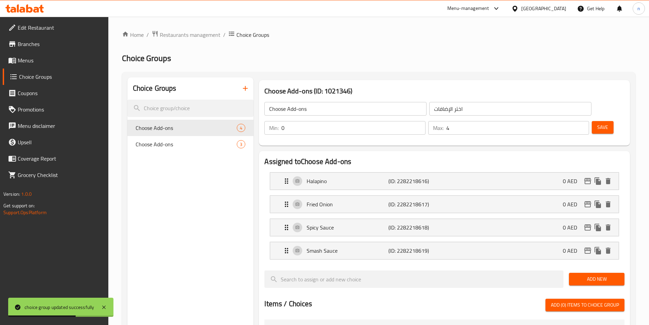
click at [564, 121] on input "4" at bounding box center [517, 128] width 143 height 14
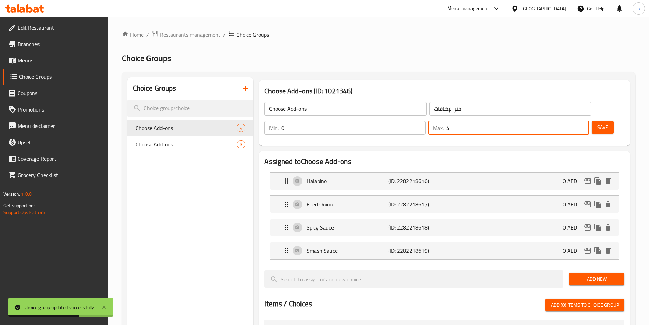
click at [564, 121] on input "4" at bounding box center [517, 128] width 143 height 14
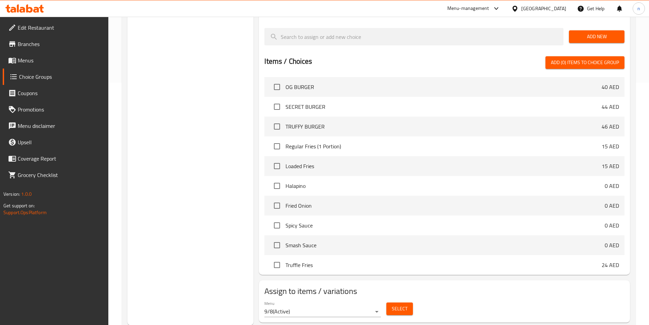
scroll to position [242, 0]
type input "0"
click at [395, 302] on button "Select" at bounding box center [399, 308] width 27 height 13
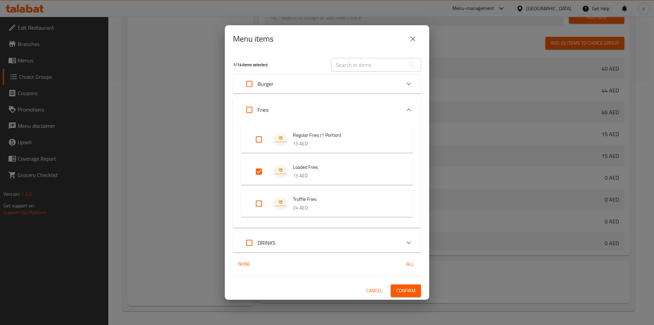
click at [256, 203] on input "Expand" at bounding box center [259, 203] width 16 height 16
click at [262, 202] on input "Expand" at bounding box center [259, 203] width 16 height 16
checkbox input "false"
click at [408, 293] on span "Confirm" at bounding box center [405, 290] width 19 height 9
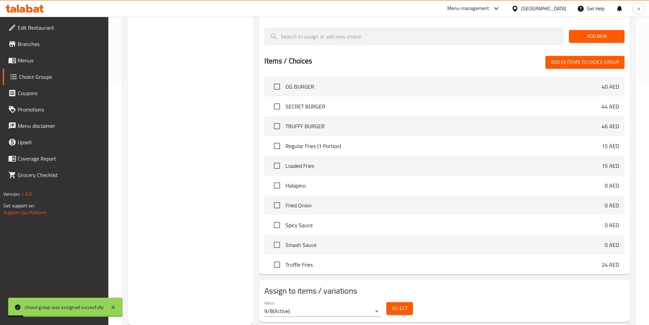
click at [227, 169] on div "Choice Groups Choose Add-ons 4 Choose Add-ons 3" at bounding box center [190, 80] width 126 height 490
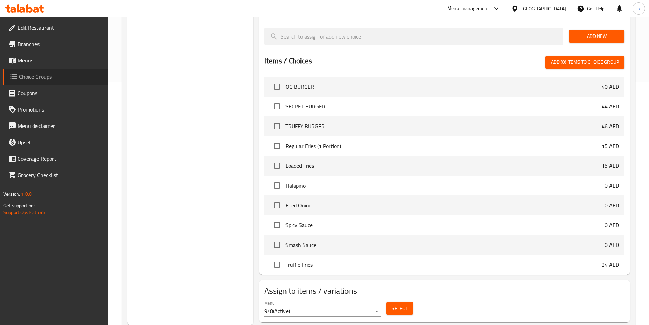
click at [44, 78] on span "Choice Groups" at bounding box center [61, 77] width 84 height 8
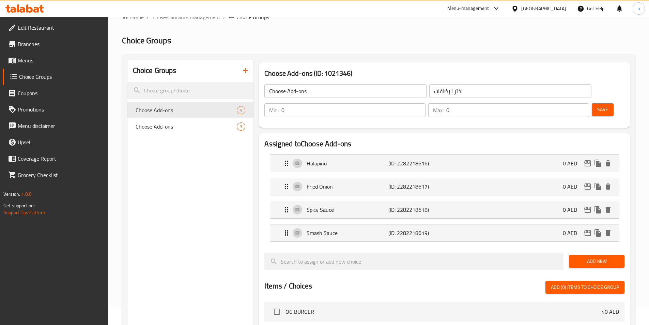
scroll to position [0, 0]
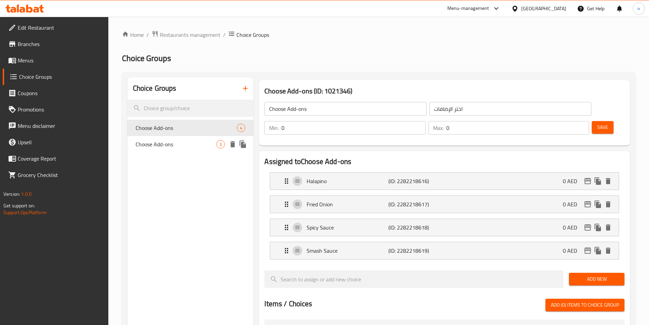
click at [194, 139] on div "Choose Add-ons 3" at bounding box center [190, 144] width 126 height 16
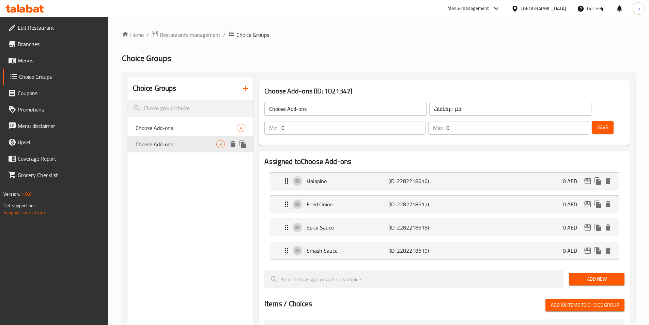
type input "3"
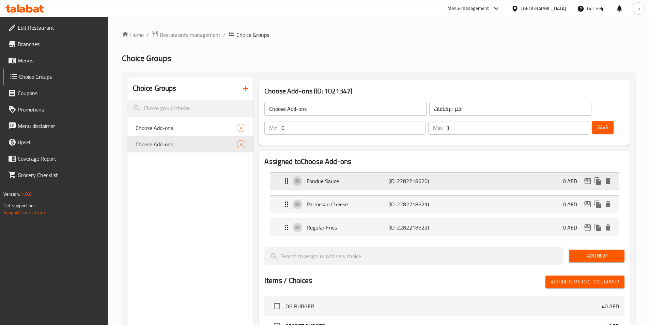
click at [475, 172] on div "Fondue Sauce (ID: 2282218620) 0 AED" at bounding box center [446, 180] width 328 height 17
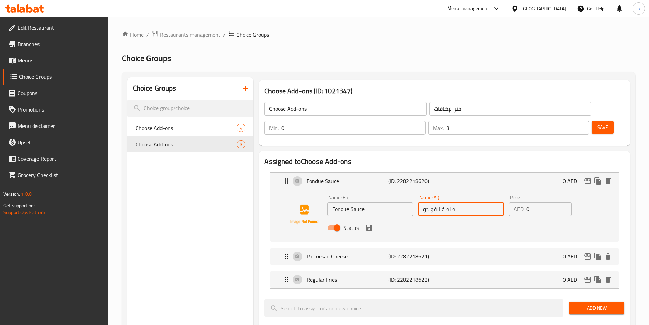
click at [449, 202] on input "صلصة الفوندو" at bounding box center [460, 209] width 85 height 14
click at [372, 218] on div "Status" at bounding box center [461, 227] width 272 height 18
click at [369, 224] on icon "save" at bounding box center [369, 227] width 6 height 6
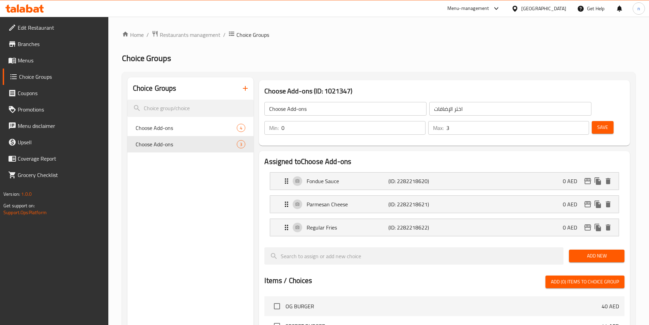
type input "صوص الفوندو"
click at [398, 200] on p "(ID: 2282218621)" at bounding box center [415, 204] width 54 height 8
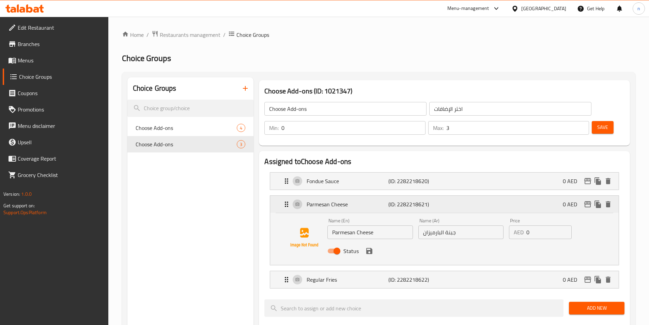
scroll to position [34, 0]
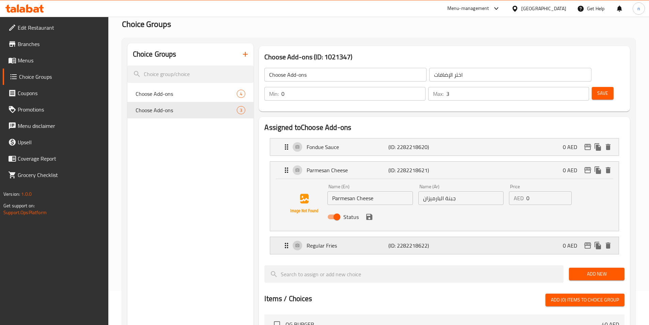
click at [433, 237] on div "Regular Fries (ID: 2282218622) 0 AED" at bounding box center [446, 245] width 328 height 17
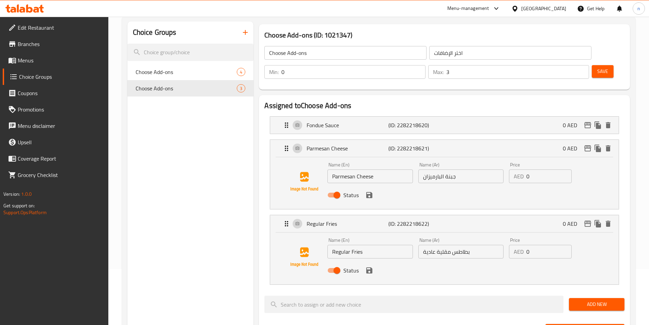
scroll to position [68, 0]
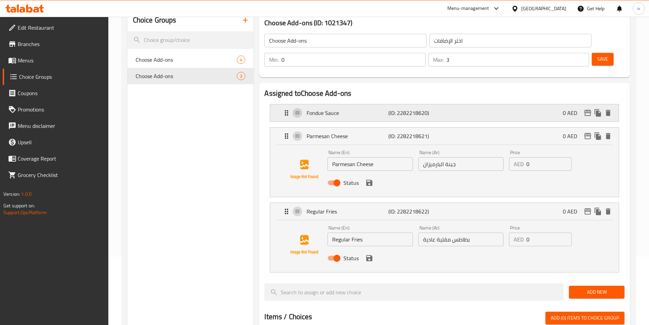
click at [439, 109] on p "(ID: 2282218620)" at bounding box center [415, 113] width 54 height 8
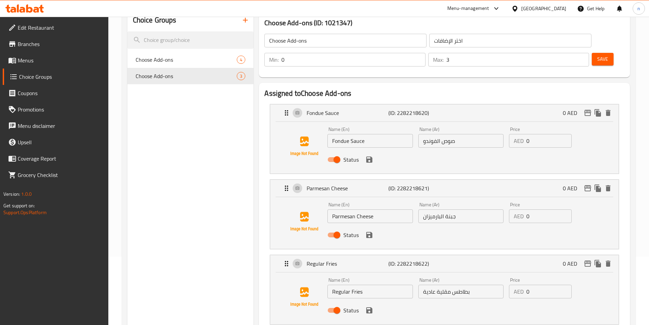
click at [371, 155] on icon "save" at bounding box center [369, 159] width 8 height 8
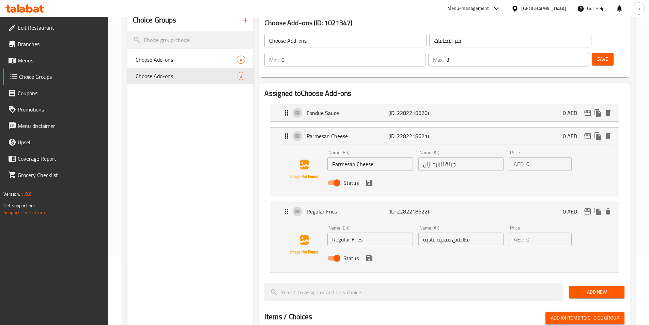
click at [564, 53] on input "3" at bounding box center [517, 60] width 143 height 14
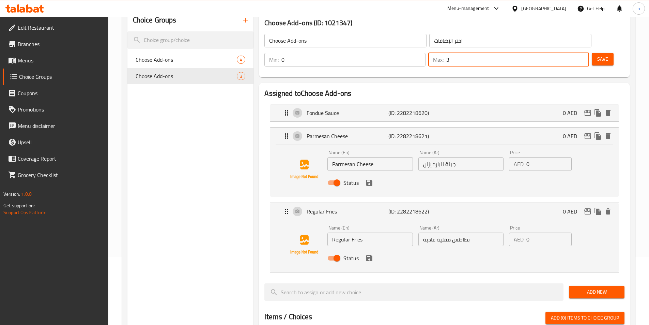
click at [564, 53] on input "3" at bounding box center [517, 60] width 143 height 14
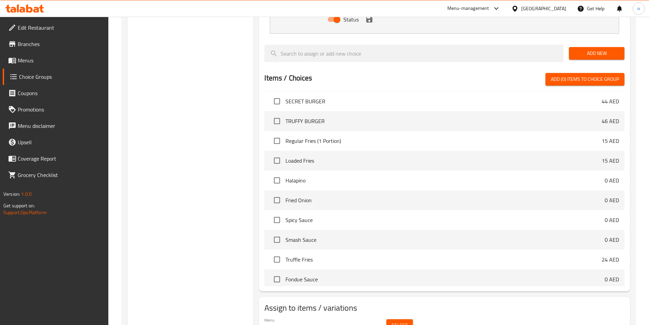
scroll to position [34, 0]
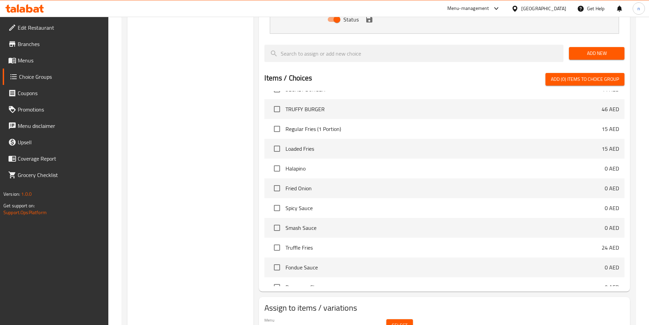
type input "0"
click at [405, 321] on span "Select" at bounding box center [400, 325] width 16 height 9
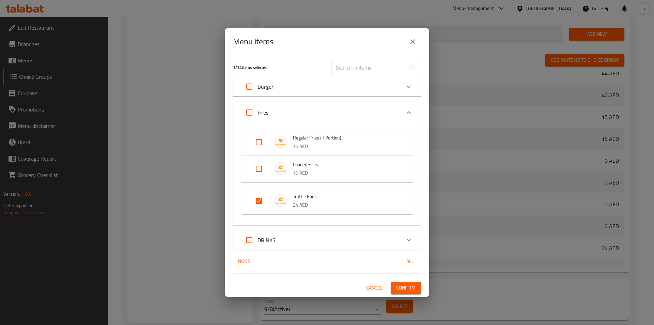
click at [402, 286] on span "Confirm" at bounding box center [405, 287] width 19 height 9
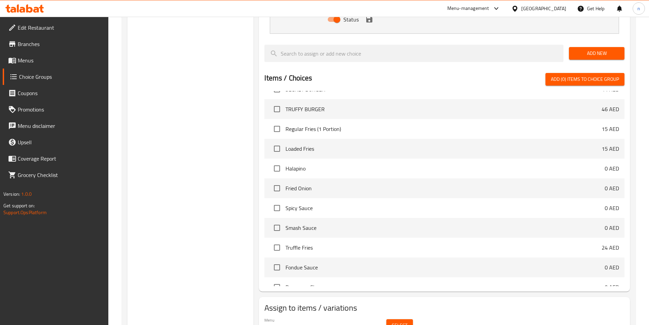
click at [174, 108] on div "Choice Groups Choose Add-ons 4 Choose Add-ons 3" at bounding box center [190, 56] width 126 height 571
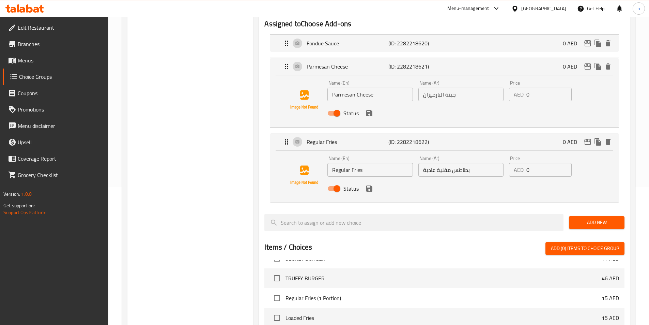
scroll to position [136, 0]
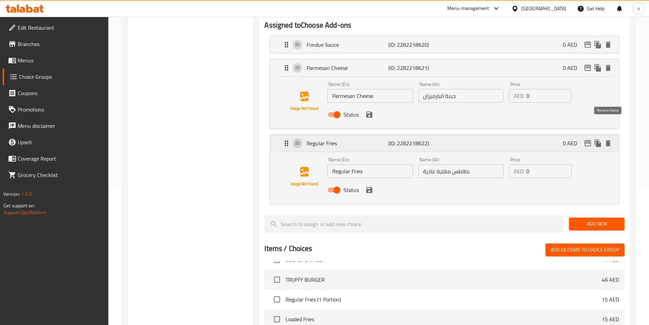
click at [611, 139] on icon "delete" at bounding box center [608, 143] width 8 height 8
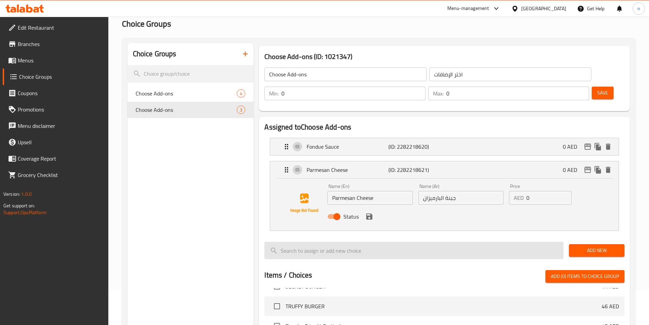
scroll to position [34, 0]
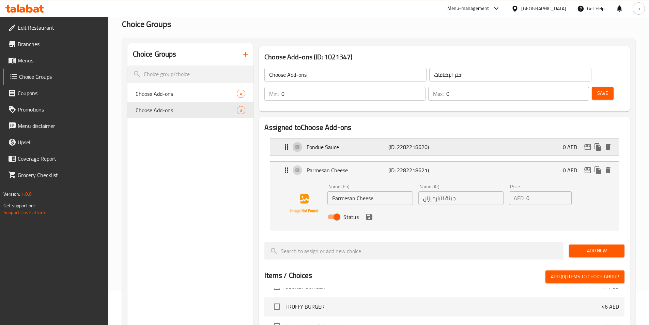
click at [477, 138] on div "Fondue Sauce (ID: 2282218620) 0 AED" at bounding box center [446, 146] width 328 height 17
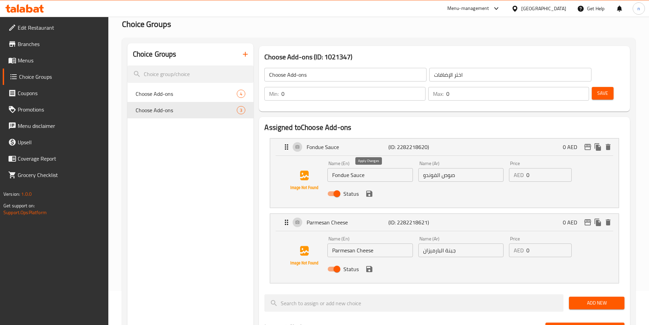
click at [370, 189] on icon "save" at bounding box center [369, 193] width 8 height 8
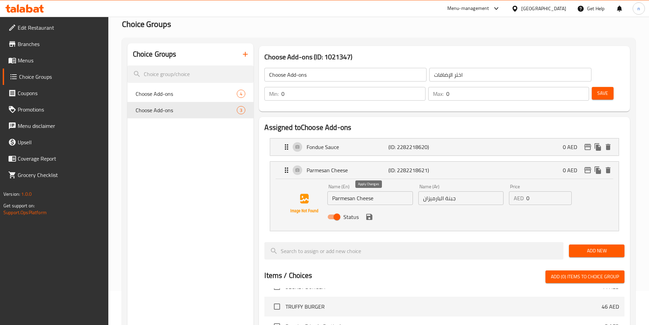
click at [372, 214] on icon "save" at bounding box center [369, 217] width 6 height 6
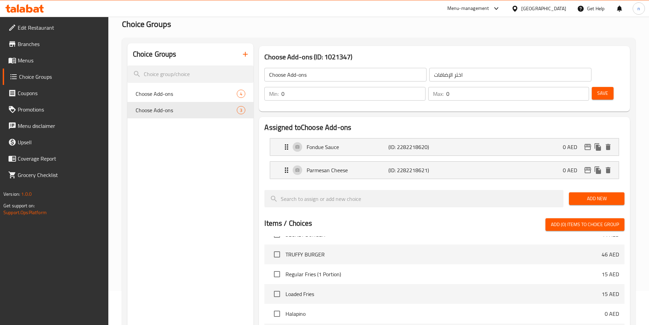
click at [592, 87] on button "Save" at bounding box center [603, 93] width 22 height 13
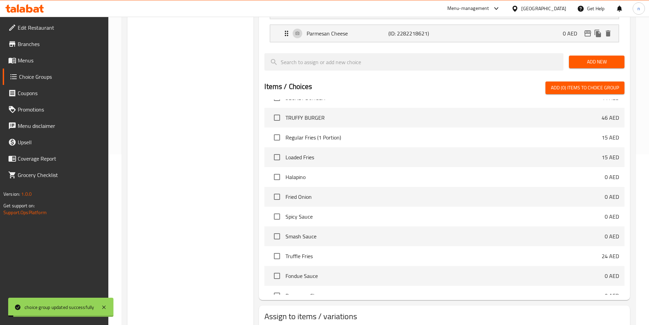
scroll to position [196, 0]
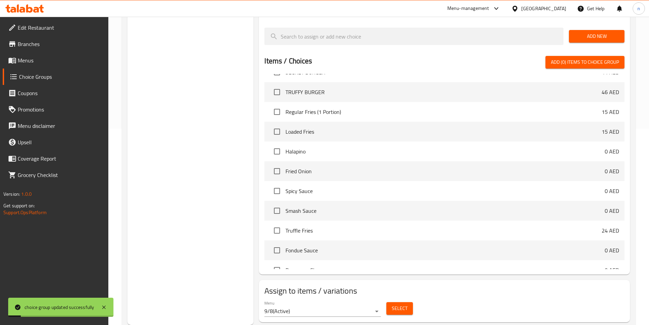
click at [394, 304] on span "Select" at bounding box center [400, 308] width 16 height 9
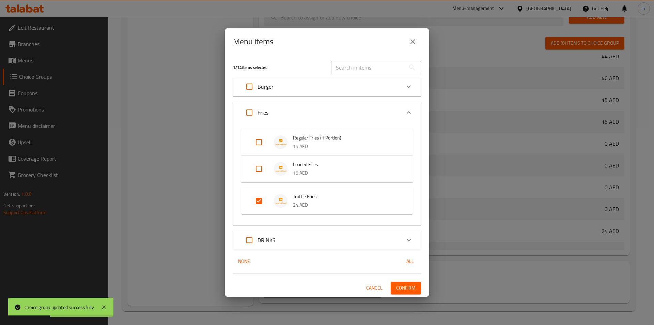
click at [399, 287] on span "Confirm" at bounding box center [405, 287] width 19 height 9
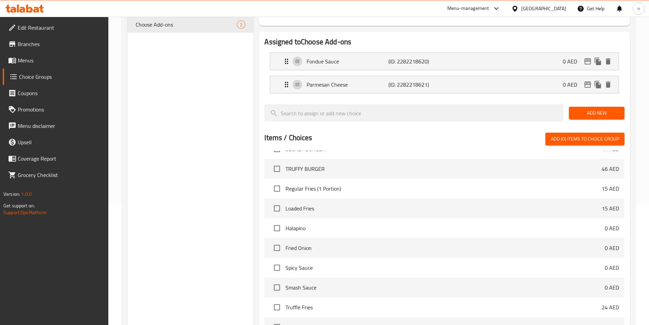
scroll to position [26, 0]
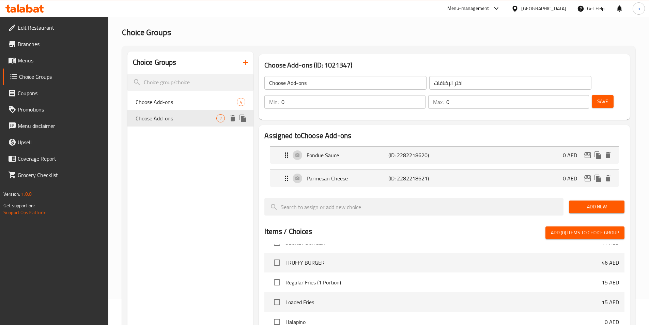
click at [188, 119] on span "Choose Add-ons" at bounding box center [176, 118] width 81 height 8
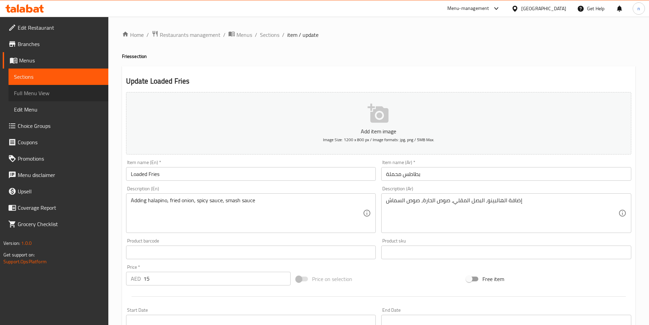
click at [56, 92] on span "Full Menu View" at bounding box center [58, 93] width 89 height 8
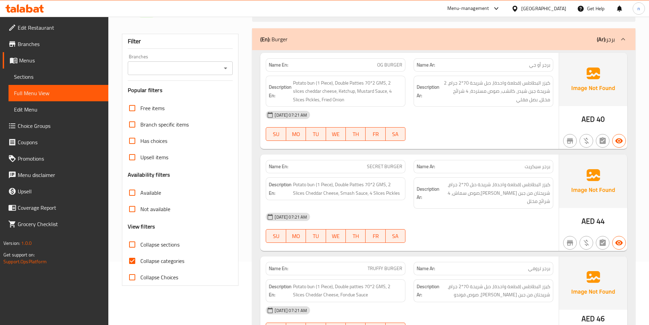
scroll to position [68, 0]
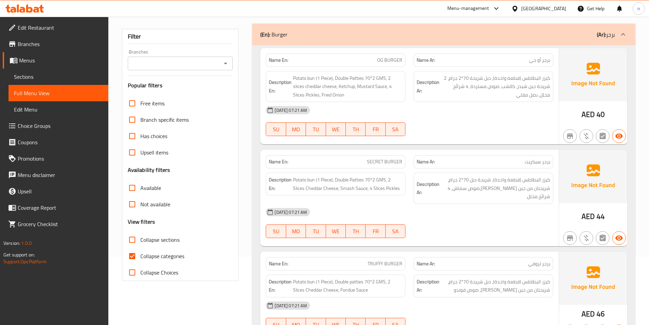
click at [52, 75] on span "Sections" at bounding box center [58, 77] width 89 height 8
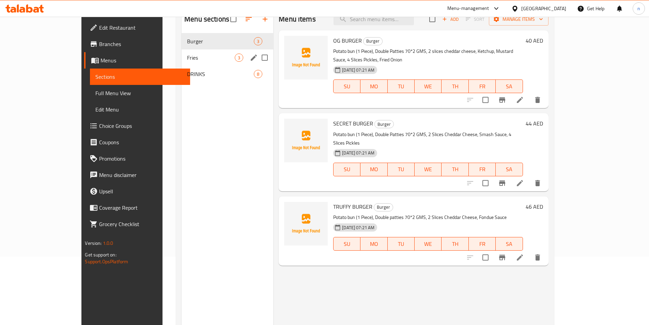
click at [187, 58] on span "Fries" at bounding box center [211, 57] width 48 height 8
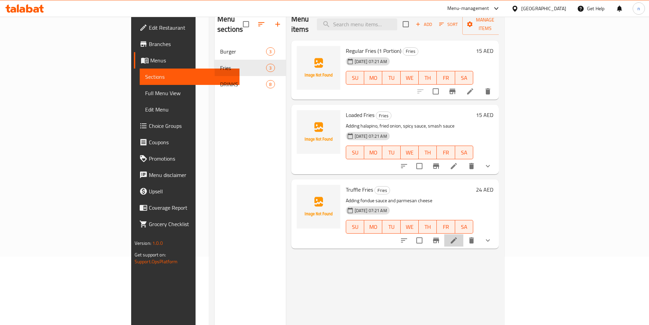
click at [463, 234] on li at bounding box center [453, 240] width 19 height 12
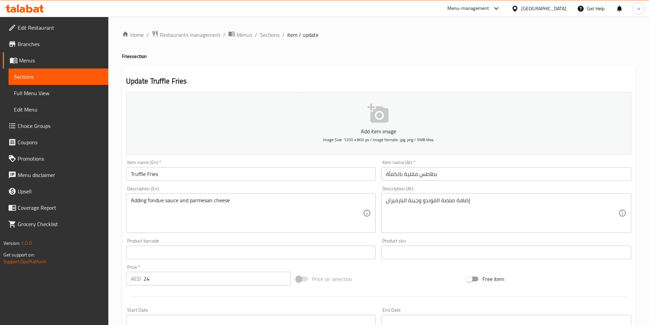
type input "0"
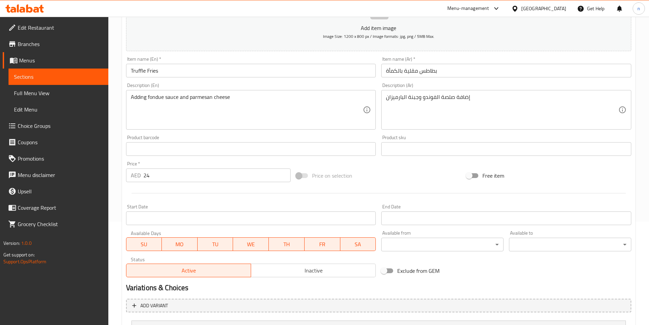
scroll to position [68, 0]
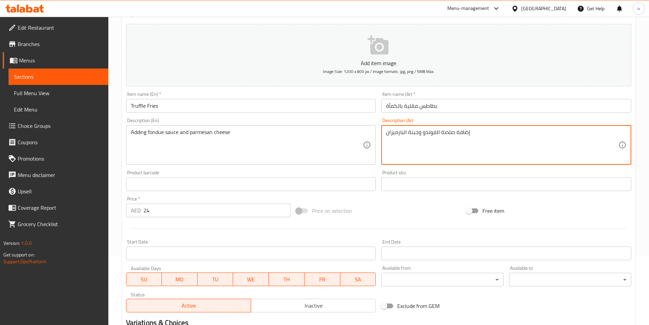
click at [446, 134] on textarea "إضافة صلصة الفوندو وجبنة البارميزان" at bounding box center [502, 145] width 232 height 32
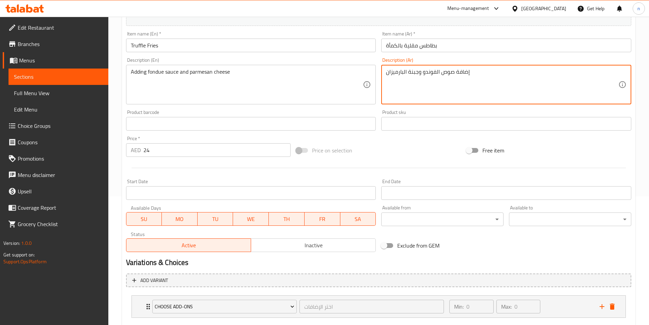
scroll to position [168, 0]
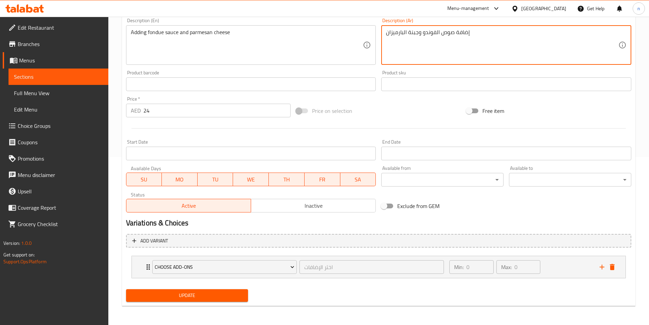
type textarea "إضافة صوص الفوندو وجبنة البارميزان"
click at [166, 282] on nav "Choose Add-ons اختر الإضافات ​ Min: 0 ​ Max: 0 ​ Fondue Sauce (ID: 2282218620) …" at bounding box center [378, 266] width 505 height 33
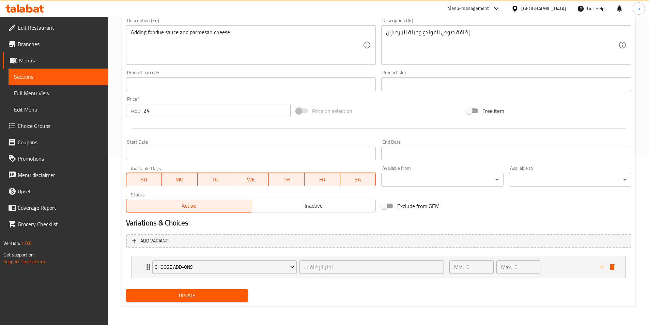
click at [164, 292] on span "Update" at bounding box center [186, 295] width 111 height 9
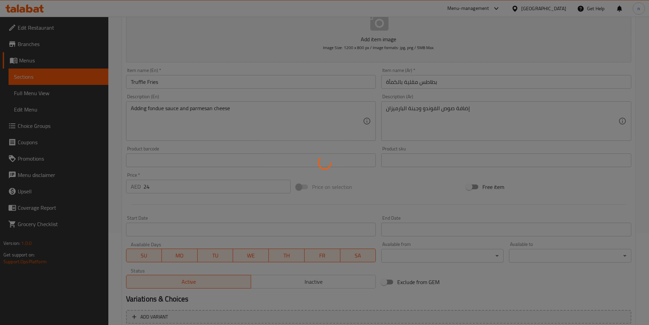
scroll to position [0, 0]
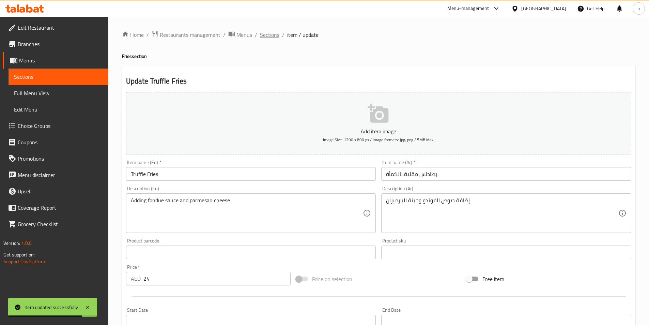
click at [270, 35] on span "Sections" at bounding box center [269, 35] width 19 height 8
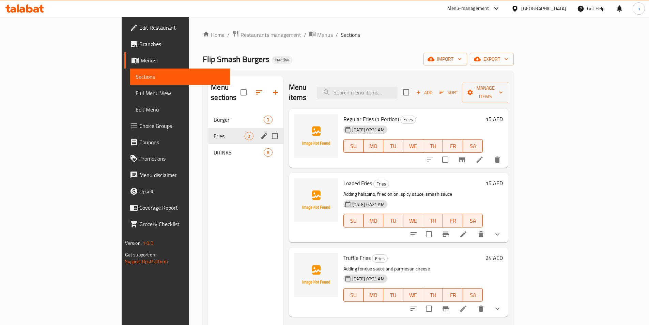
click at [208, 128] on div "Fries 3" at bounding box center [245, 136] width 75 height 16
click at [214, 115] on span "Burger" at bounding box center [229, 119] width 31 height 8
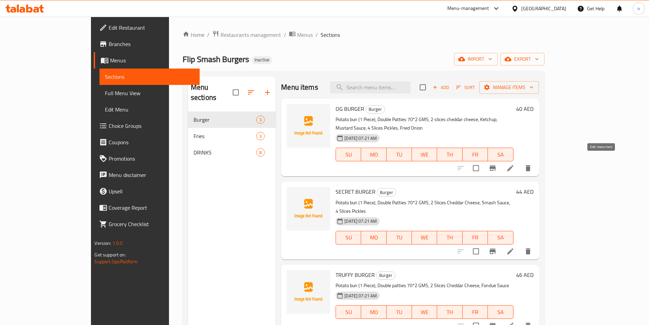
click at [514, 164] on icon at bounding box center [510, 168] width 8 height 8
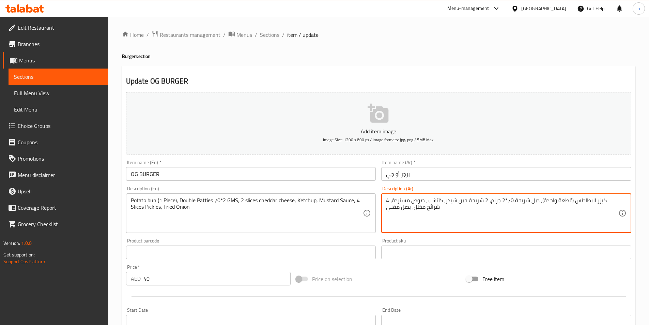
drag, startPoint x: 527, startPoint y: 200, endPoint x: 550, endPoint y: 203, distance: 22.7
click at [537, 201] on textarea "كيزر البطاطس (قطعة واحدة)، دبل شريحة 70*2 جرام، 2 شريحة جبن شيدر، كاتشب، صوص مس…" at bounding box center [502, 213] width 232 height 32
click at [551, 200] on textarea "كيزر البطاطس (قطعة واحدة)، دبل شريحة 70*2 جرام، 2 شريحة جبن شيدر، كاتشب، صوص مس…" at bounding box center [502, 213] width 232 height 32
paste textarea "ريحة"
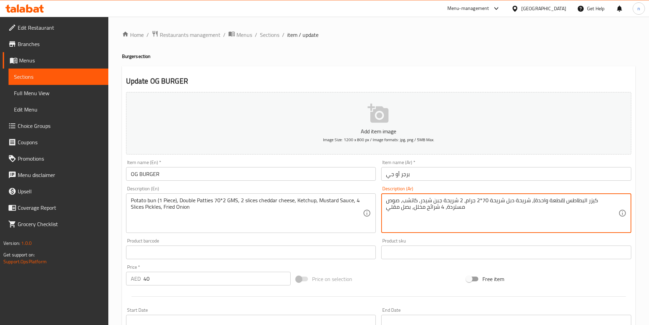
click at [515, 203] on textarea "كيزر البطاطس (قطعة واحدة)، شريحة دبل شريحة 70*2 جرام، 2 شريحة جبن شيدر، كاتشب، …" at bounding box center [502, 213] width 232 height 32
click at [513, 200] on textarea "كيزر البطاطس (قطعة واحدة)، شريحة دبل 70*2 جرام، 2 شريحة جبن شيدر، كاتشب، صوص مس…" at bounding box center [502, 213] width 232 height 32
click at [512, 200] on textarea "كيزر البطاطس (قطعة واحدة)، شريحة دبل 70*2 جرام، 2 شريحة جبن شيدر، كاتشب، صوص مس…" at bounding box center [502, 213] width 232 height 32
type textarea "كيزر البطاطس (قطعة واحدة)، شريحة دبل 70*2 جرام، 2 شريحة جبن شيدر، كاتشب، صوص مس…"
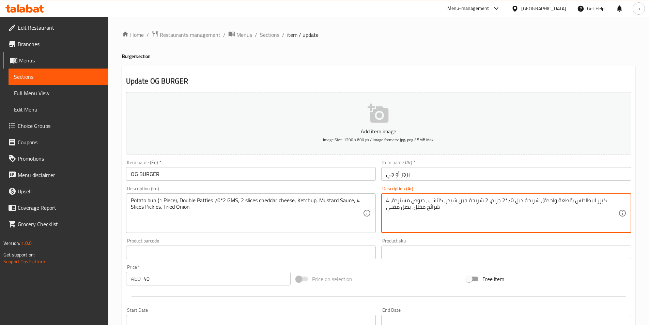
click at [524, 277] on div "Free item" at bounding box center [549, 278] width 170 height 18
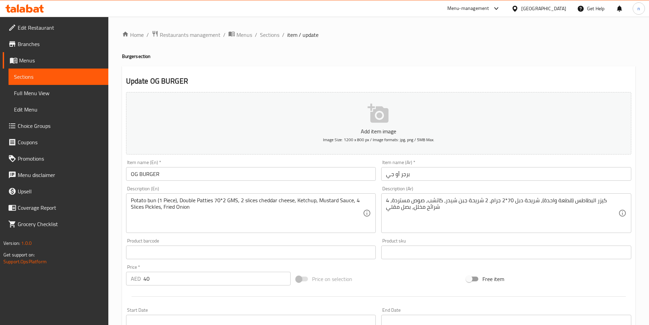
click at [529, 265] on div "Add item image Image Size: 1200 x 800 px / Image formats: jpg, png / 5MB Max. I…" at bounding box center [378, 236] width 511 height 294
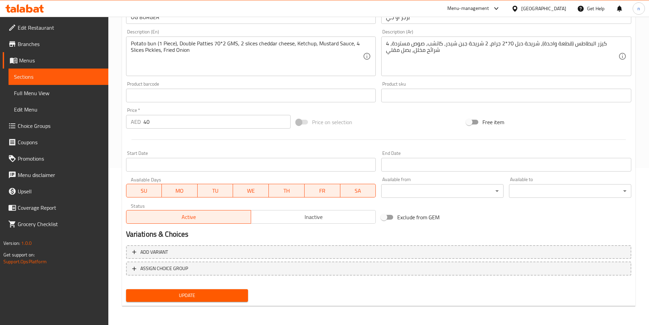
click at [228, 301] on button "Update" at bounding box center [187, 295] width 122 height 13
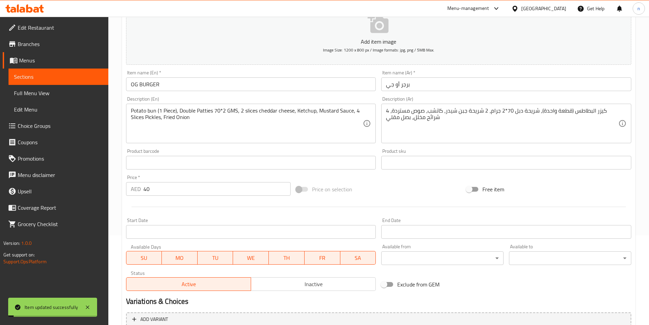
scroll to position [0, 0]
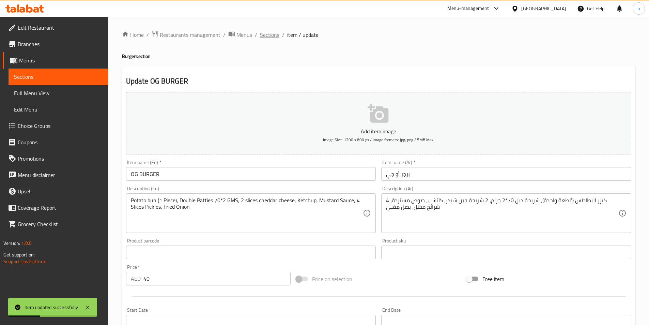
click at [265, 36] on span "Sections" at bounding box center [269, 35] width 19 height 8
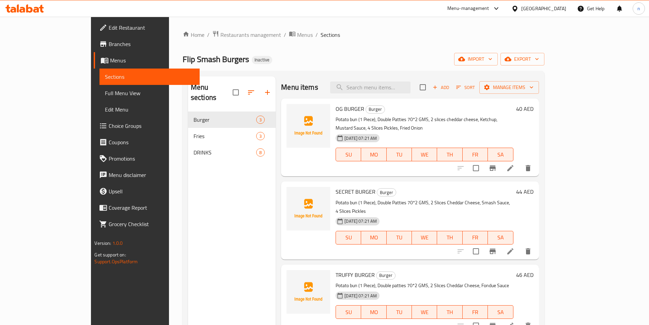
click at [520, 245] on li at bounding box center [510, 251] width 19 height 12
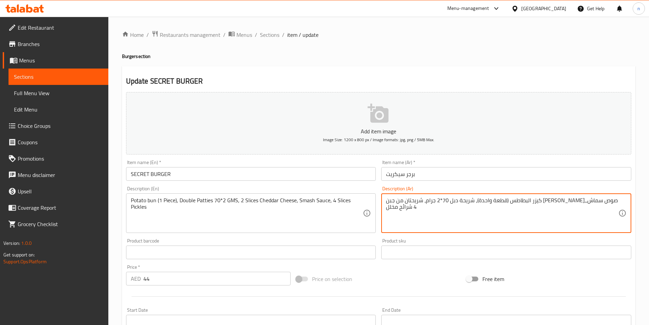
drag, startPoint x: 517, startPoint y: 203, endPoint x: 538, endPoint y: 201, distance: 21.9
type textarea "كيزر البطاطس (قطعة واحدة)، شريحة دبل 70*2 جرام، شريحتان من جبن الشيدر،صوص سماش،…"
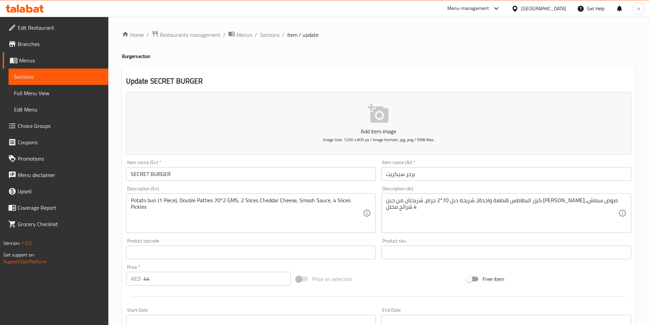
click at [510, 271] on div "Free item" at bounding box center [549, 278] width 170 height 18
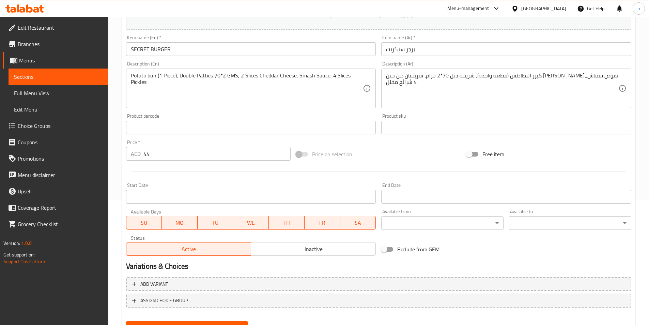
scroll to position [157, 0]
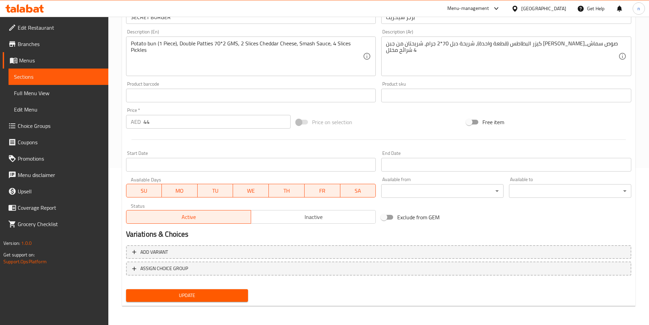
click at [199, 289] on div "Update" at bounding box center [187, 295] width 128 height 18
click at [199, 297] on span "Update" at bounding box center [186, 295] width 111 height 9
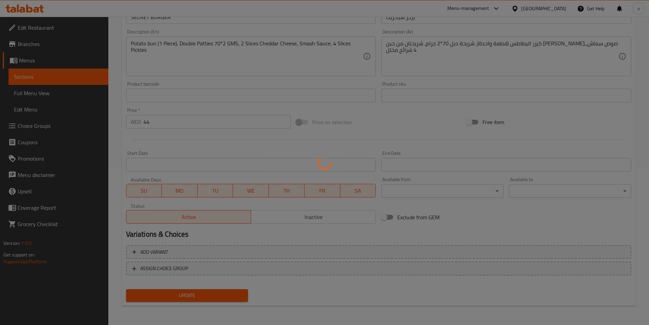
scroll to position [0, 0]
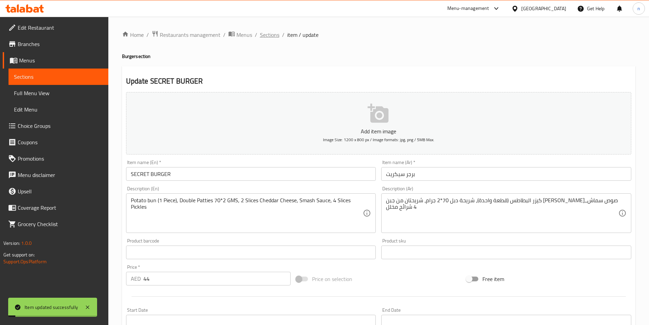
click at [266, 35] on span "Sections" at bounding box center [269, 35] width 19 height 8
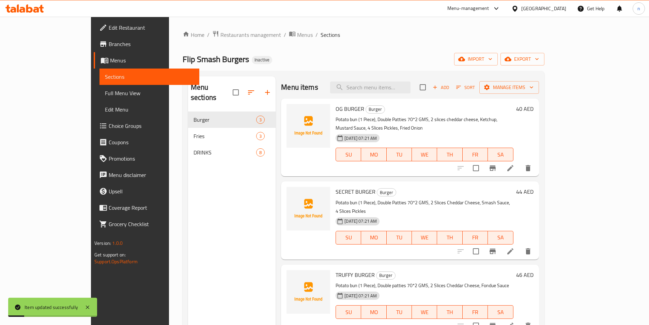
scroll to position [95, 0]
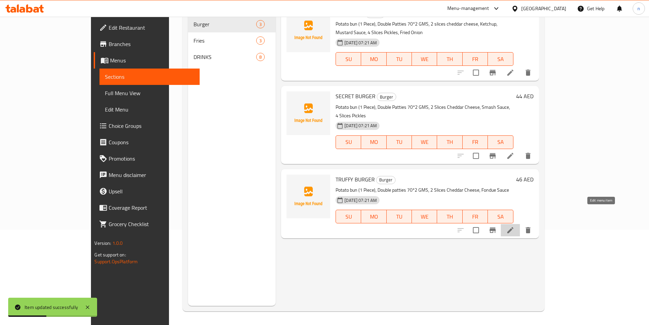
click at [514, 226] on icon at bounding box center [510, 230] width 8 height 8
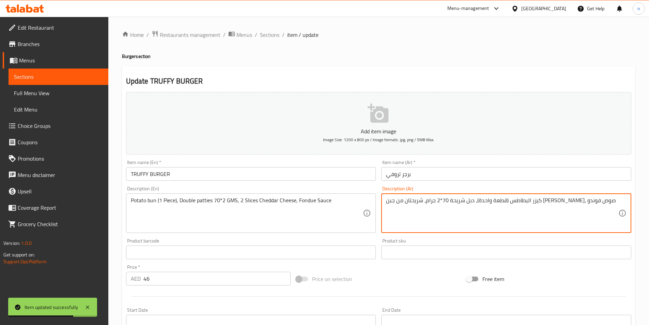
drag, startPoint x: 495, startPoint y: 201, endPoint x: 520, endPoint y: 206, distance: 26.0
type textarea "كيزر البطاطس (قطعة واحدة)،شريحة دبل 70*2 جرام، شريحتان من جبن الشيدر، صوص فوندو"
click at [546, 266] on div "Add item image Image Size: 1200 x 800 px / Image formats: jpg, png / 5MB Max. I…" at bounding box center [378, 236] width 511 height 294
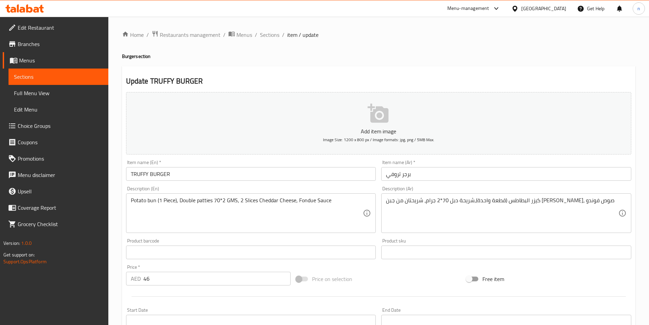
scroll to position [157, 0]
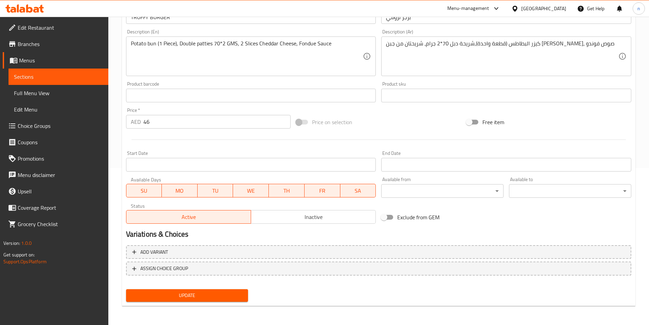
click at [205, 299] on span "Update" at bounding box center [186, 295] width 111 height 9
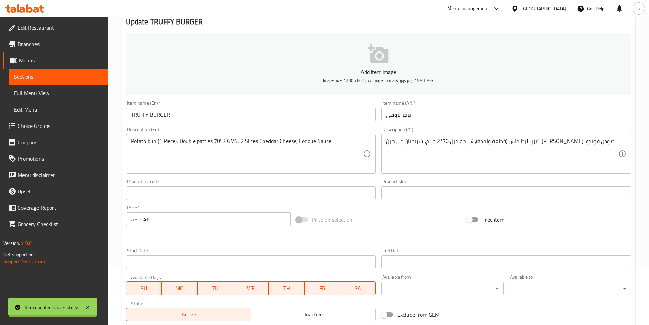
scroll to position [0, 0]
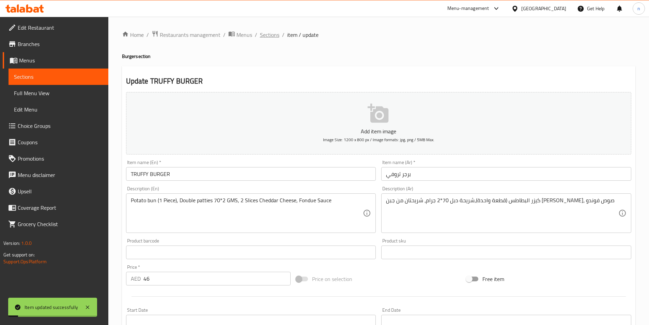
click at [275, 32] on span "Sections" at bounding box center [269, 35] width 19 height 8
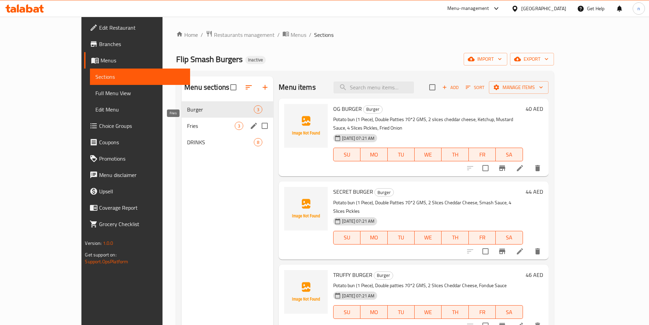
click at [187, 125] on span "Fries" at bounding box center [211, 126] width 48 height 8
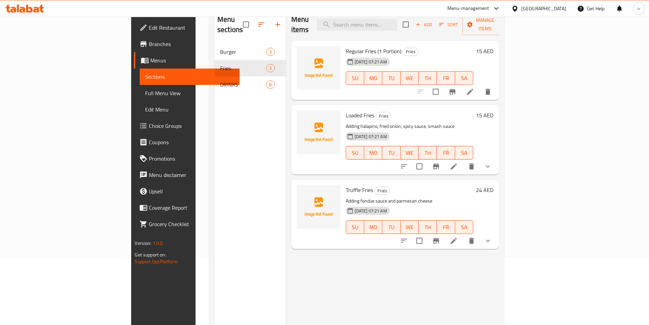
scroll to position [68, 0]
click at [463, 160] on li at bounding box center [453, 166] width 19 height 12
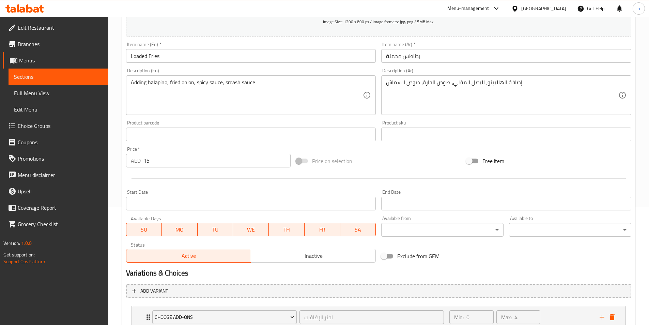
scroll to position [66, 0]
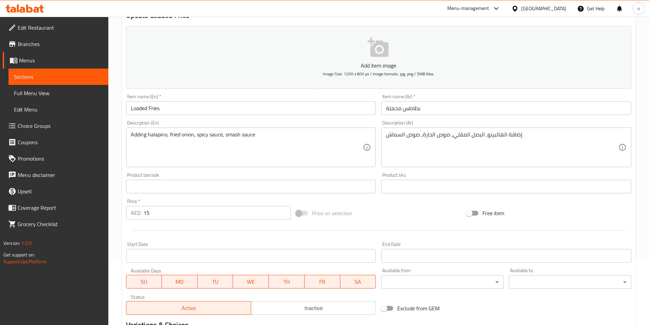
click at [224, 217] on input "15" at bounding box center [216, 213] width 147 height 14
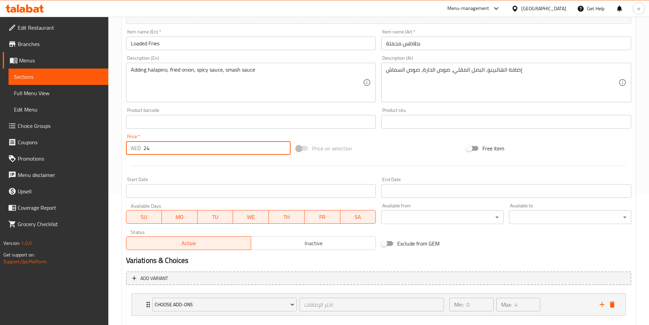
scroll to position [168, 0]
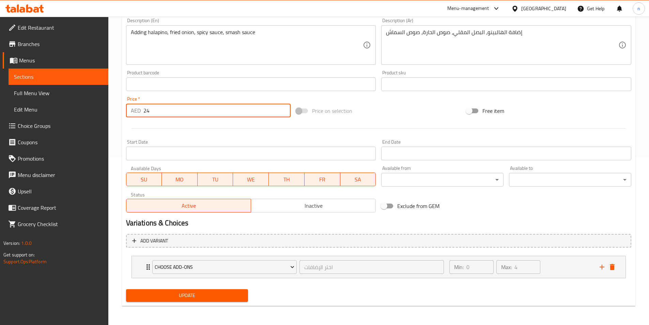
type input "24"
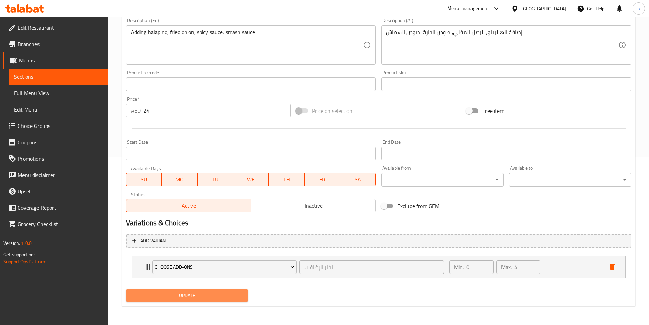
click at [216, 298] on span "Update" at bounding box center [186, 295] width 111 height 9
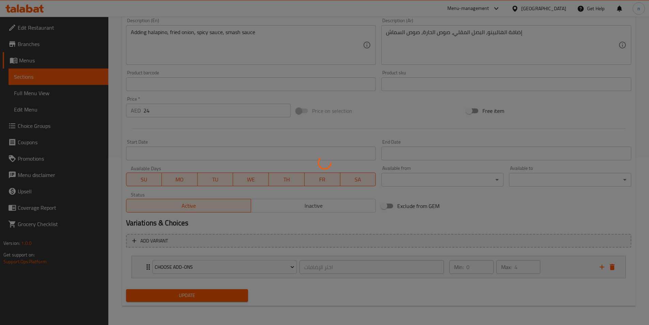
scroll to position [0, 0]
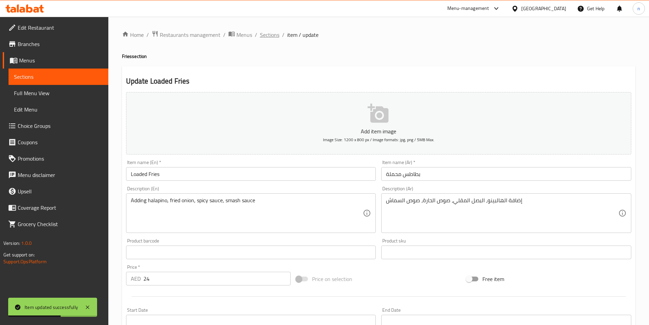
click at [264, 36] on span "Sections" at bounding box center [269, 35] width 19 height 8
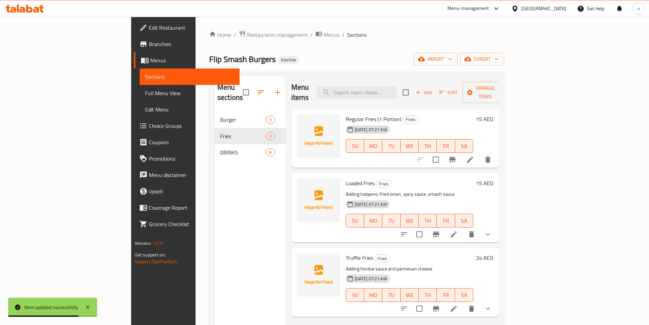
click at [457, 305] on icon at bounding box center [454, 308] width 6 height 6
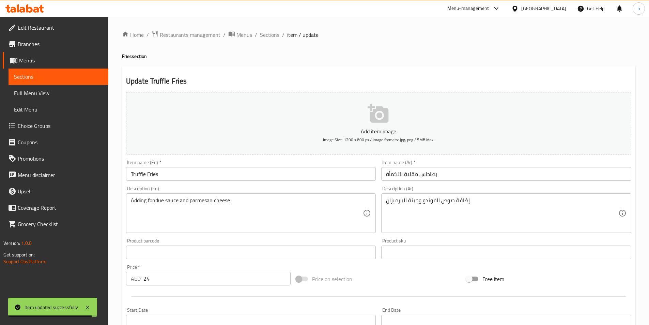
click at [138, 175] on input "Truffle Fries" at bounding box center [251, 174] width 250 height 14
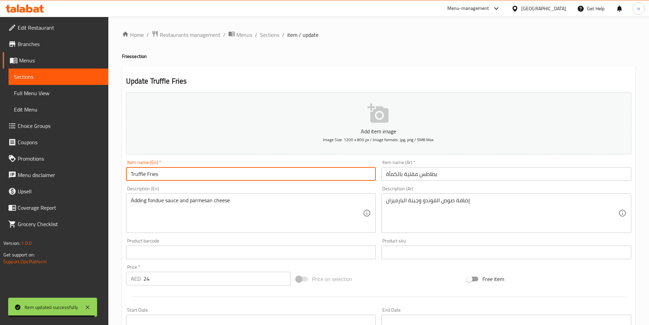
click at [138, 175] on input "Truffle Fries" at bounding box center [251, 174] width 250 height 14
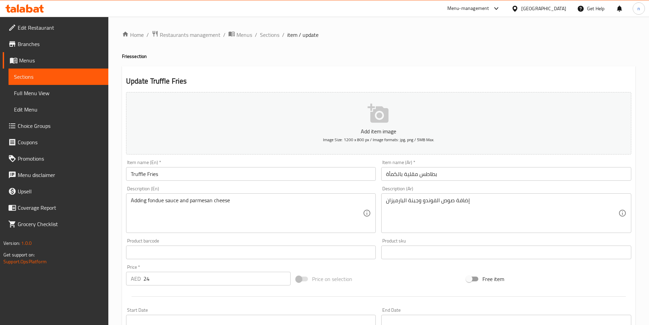
click at [393, 173] on input "بطاطس مقلية بالكمأة" at bounding box center [506, 174] width 250 height 14
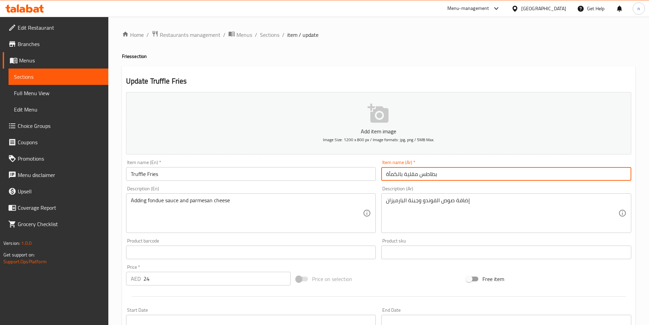
click at [393, 173] on input "بطاطس مقلية بالكمأة" at bounding box center [506, 174] width 250 height 14
type input "بطاطس مقلية ترافيل"
click at [391, 277] on div "Price on selection" at bounding box center [378, 278] width 170 height 18
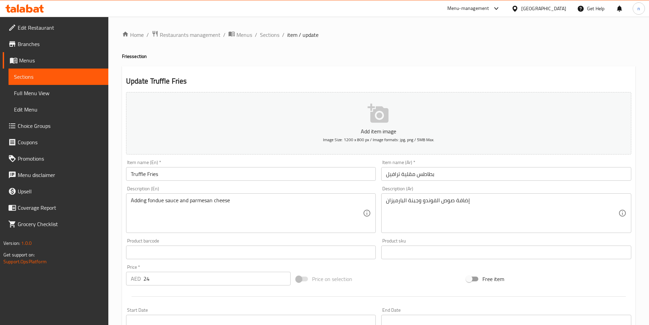
scroll to position [168, 0]
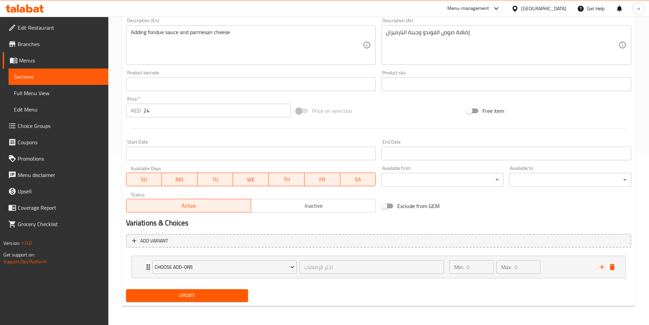
click at [201, 293] on span "Update" at bounding box center [186, 295] width 111 height 9
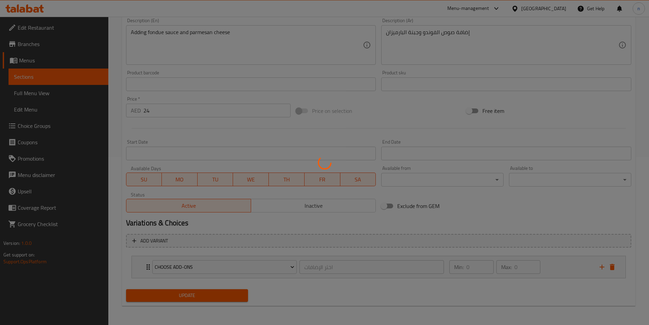
scroll to position [0, 0]
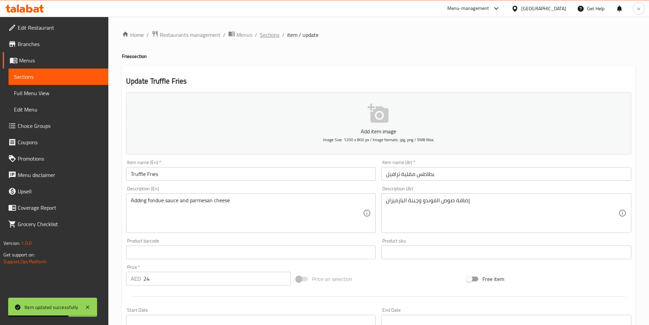
click at [261, 36] on span "Sections" at bounding box center [269, 35] width 19 height 8
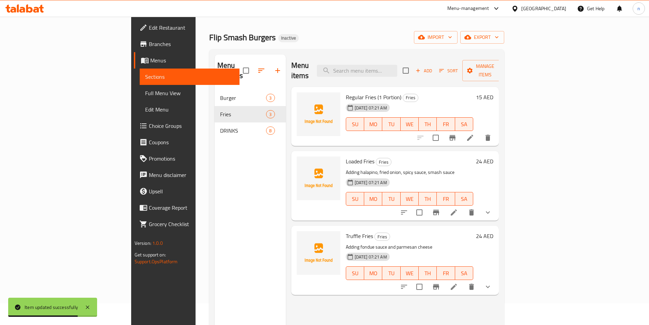
scroll to position [34, 0]
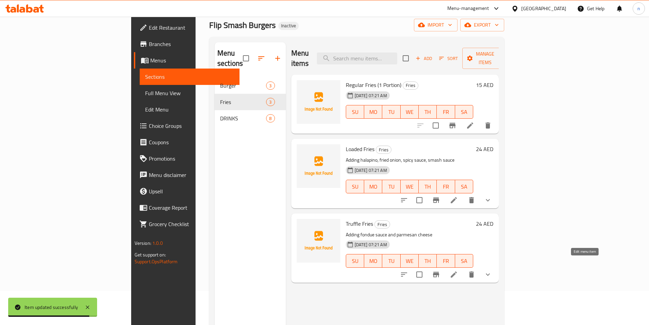
click at [458, 270] on icon at bounding box center [454, 274] width 8 height 8
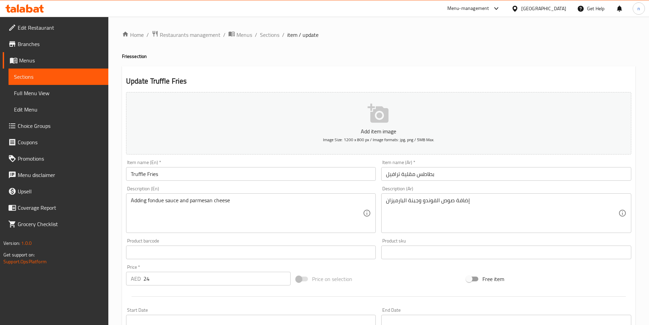
click at [174, 274] on input "24" at bounding box center [216, 278] width 147 height 14
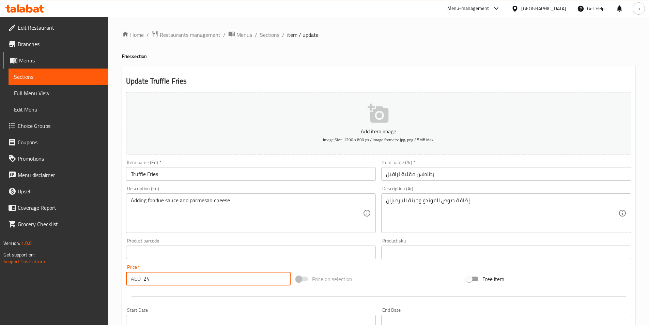
click at [174, 274] on input "24" at bounding box center [216, 278] width 147 height 14
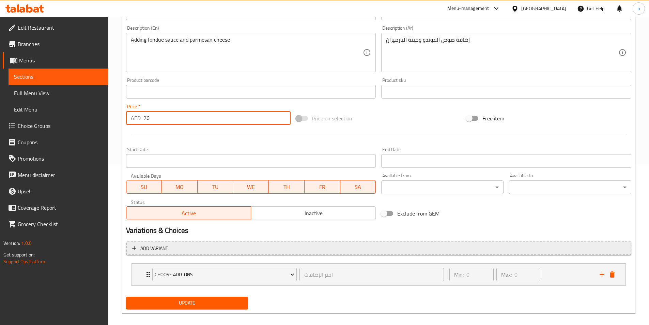
scroll to position [168, 0]
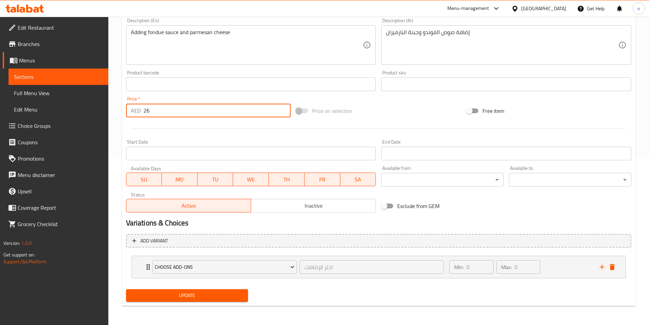
type input "26"
click at [206, 302] on div "Update" at bounding box center [187, 295] width 128 height 18
click at [211, 296] on span "Update" at bounding box center [186, 295] width 111 height 9
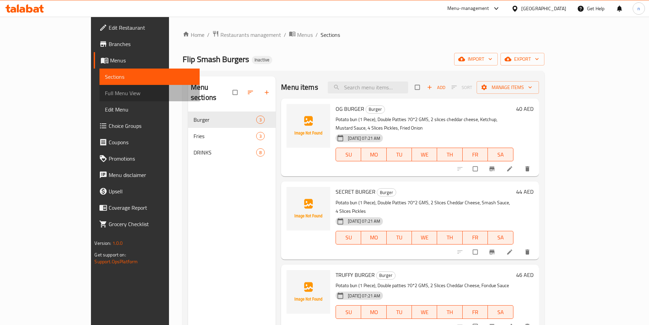
click at [105, 94] on span "Full Menu View" at bounding box center [149, 93] width 89 height 8
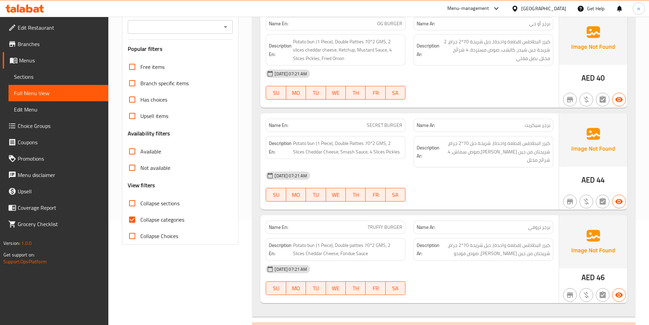
scroll to position [173, 0]
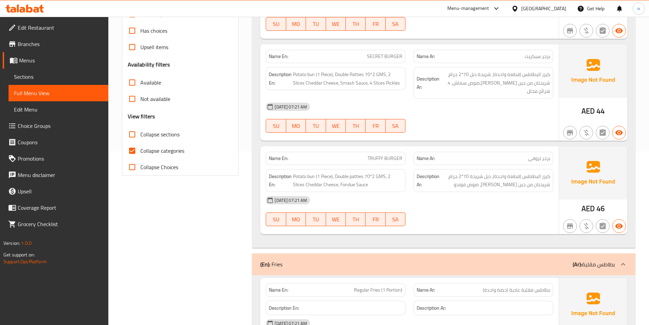
click at [136, 150] on input "Collapse categories" at bounding box center [132, 150] width 16 height 16
checkbox input "false"
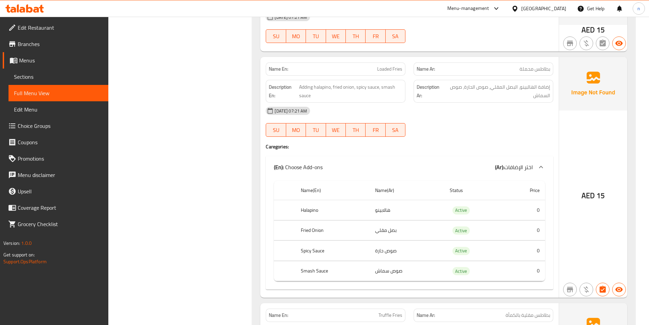
scroll to position [480, 0]
click at [499, 121] on div "08-09-2025 07:21 AM SU MO TU WE TH FR SA" at bounding box center [410, 121] width 296 height 38
click at [503, 142] on h4 "Caregories:" at bounding box center [409, 145] width 287 height 7
click at [461, 132] on div at bounding box center [483, 136] width 148 height 8
click at [469, 132] on div at bounding box center [483, 136] width 148 height 8
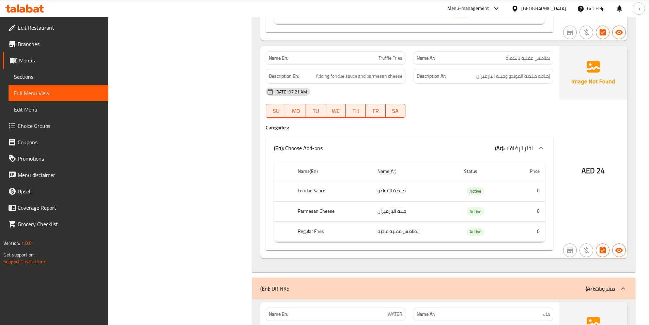
scroll to position [752, 0]
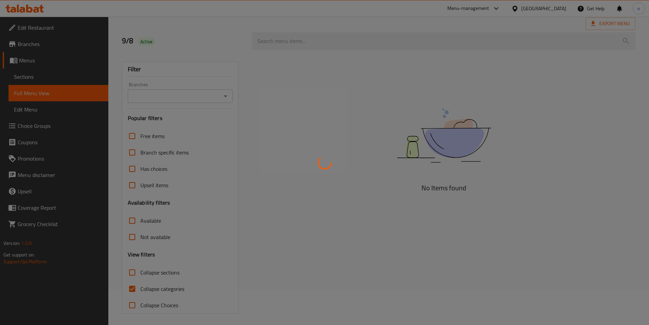
scroll to position [38, 0]
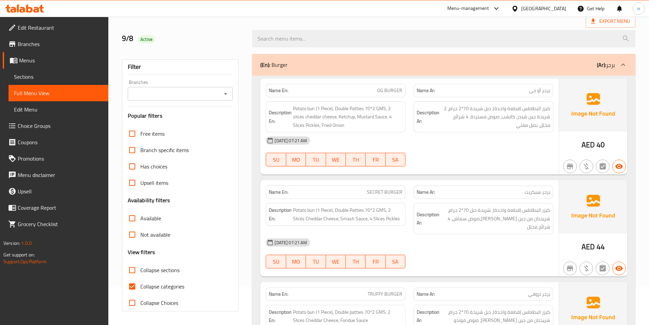
click at [132, 290] on input "Collapse categories" at bounding box center [132, 286] width 16 height 16
checkbox input "false"
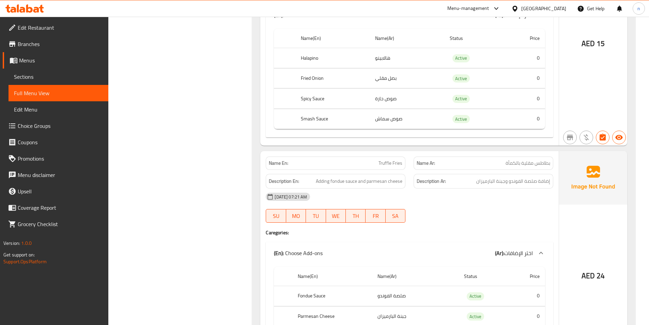
scroll to position [719, 0]
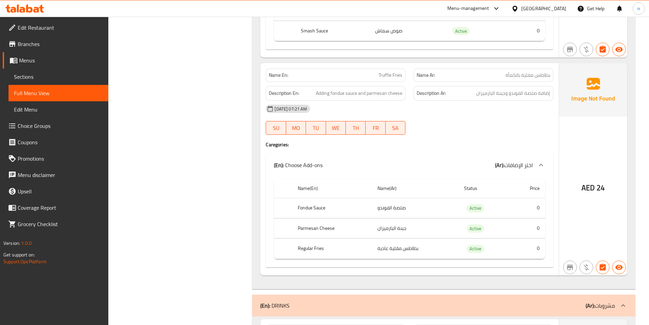
click at [203, 244] on div "Filter Branches Branches Popular filters Free items Branch specific items Has c…" at bounding box center [183, 190] width 130 height 1643
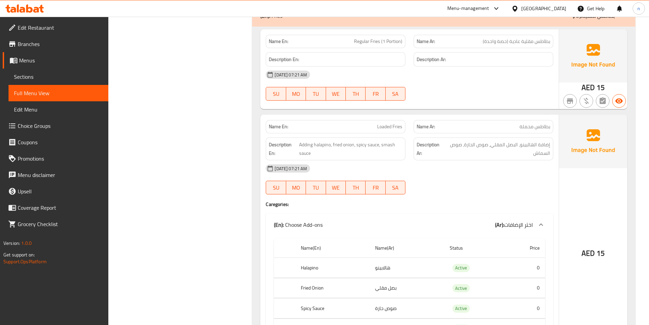
scroll to position [412, 0]
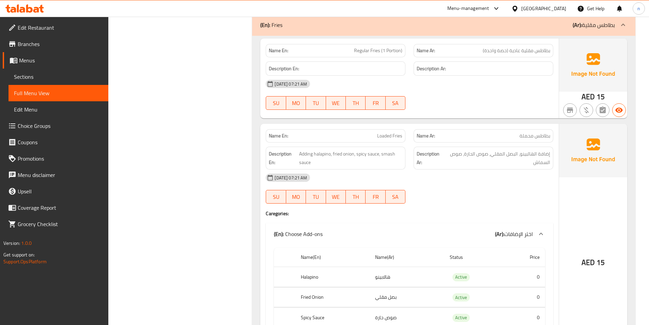
click at [515, 185] on div "[DATE] 07:21 AM SU MO TU WE TH FR SA" at bounding box center [410, 188] width 296 height 38
click at [515, 170] on div "[DATE] 07:21 AM" at bounding box center [410, 177] width 296 height 16
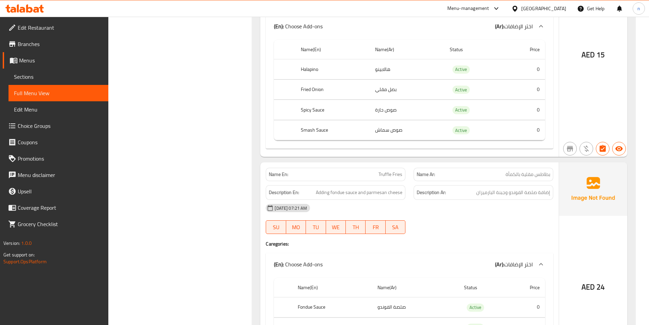
scroll to position [659, 0]
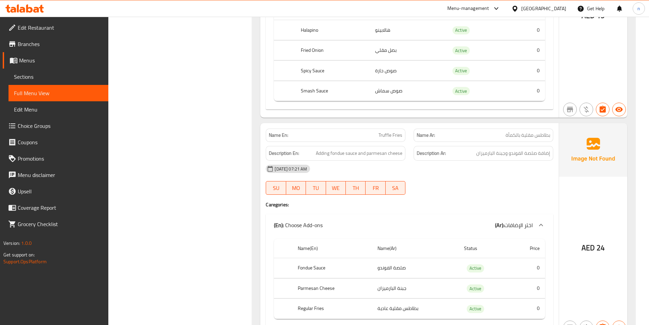
click at [189, 81] on div "Filter Branches Branches Popular filters Free items Branch specific items Has c…" at bounding box center [183, 251] width 130 height 1645
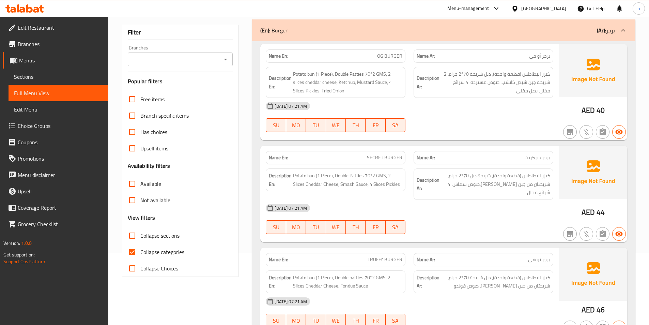
scroll to position [242, 0]
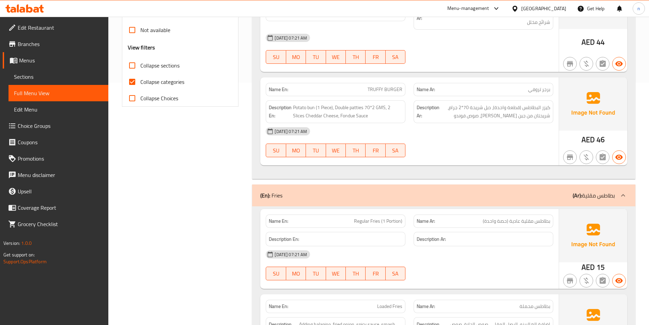
click at [138, 80] on input "Collapse categories" at bounding box center [132, 82] width 16 height 16
checkbox input "false"
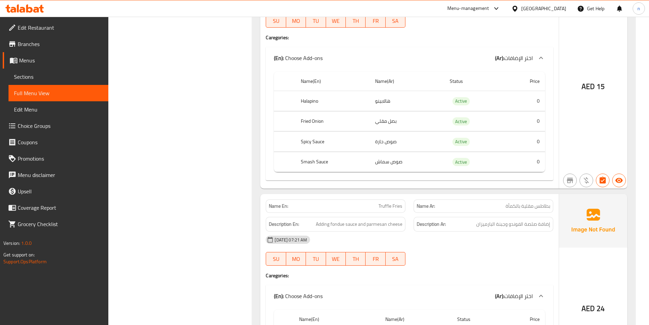
scroll to position [685, 0]
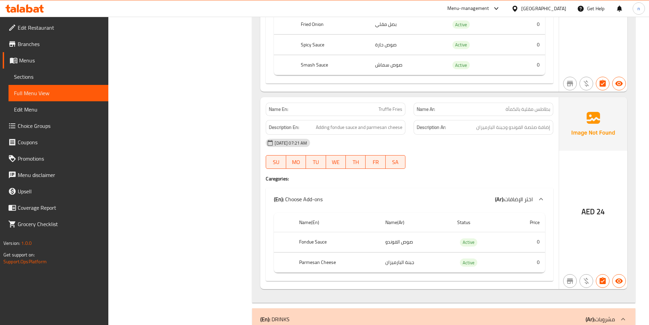
click at [505, 155] on div "[DATE] 07:21 AM SU MO TU WE TH FR SA" at bounding box center [410, 154] width 296 height 38
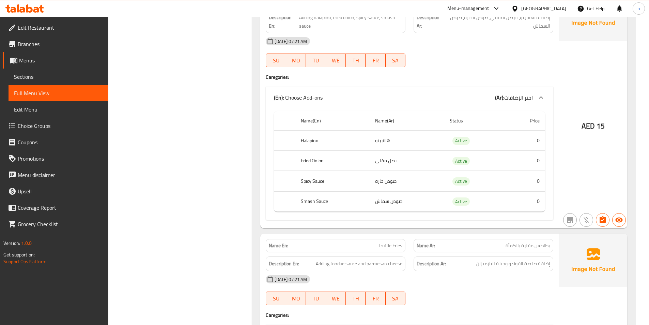
scroll to position [378, 0]
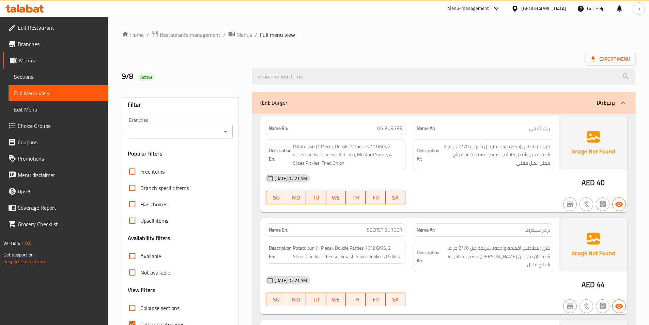
click at [439, 193] on div "[DATE] 07:21 AM SU MO TU WE TH FR SA" at bounding box center [410, 189] width 296 height 38
click at [454, 191] on div "[DATE] 07:21 AM SU MO TU WE TH FR SA" at bounding box center [410, 189] width 296 height 38
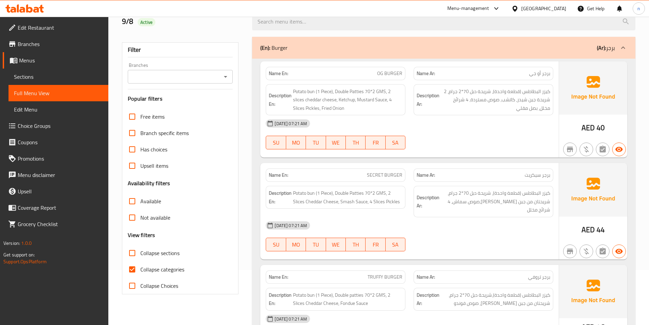
scroll to position [136, 0]
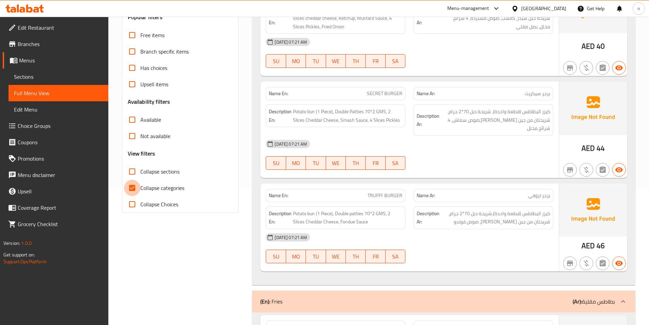
click at [138, 190] on input "Collapse categories" at bounding box center [132, 187] width 16 height 16
checkbox input "false"
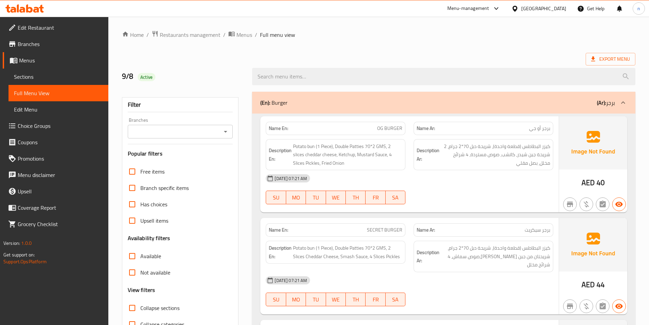
click at [419, 54] on div "Export Menu" at bounding box center [378, 59] width 513 height 13
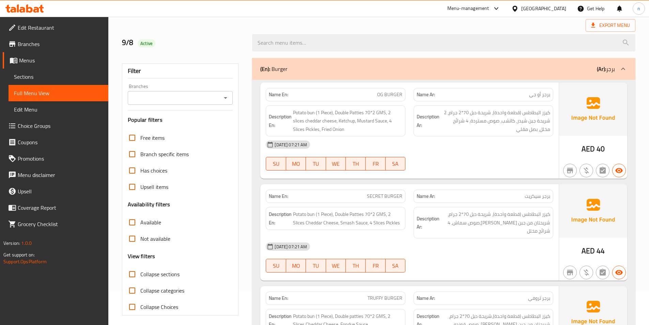
scroll to position [34, 0]
click at [511, 238] on div "[DATE] 07:21 AM" at bounding box center [410, 246] width 296 height 16
click at [539, 151] on div "[DATE] 07:21 AM" at bounding box center [410, 144] width 296 height 16
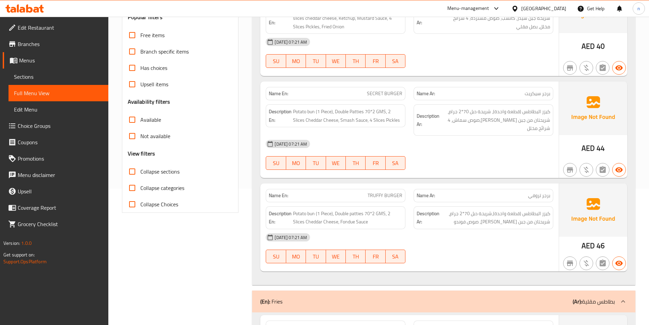
click at [453, 169] on div "Name En: SECRET BURGER Name Ar: برجر سيكريت Description En: Potato bun (1 Piece…" at bounding box center [409, 129] width 298 height 96
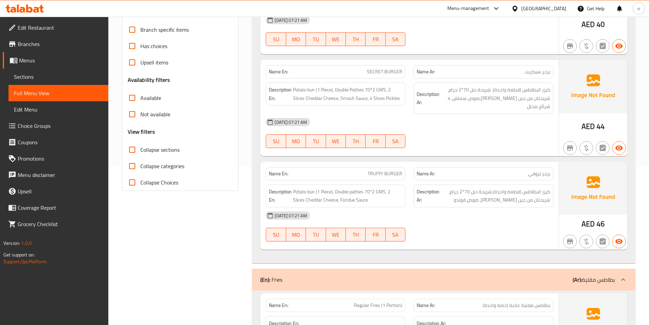
scroll to position [170, 0]
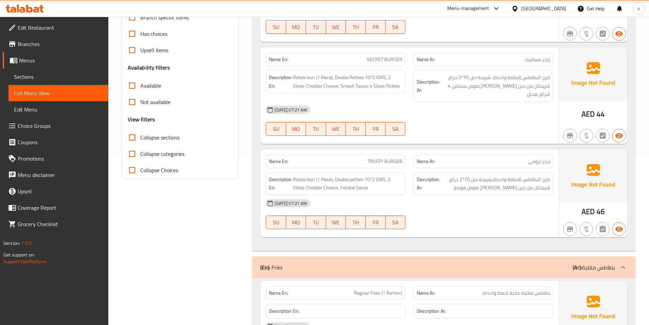
click at [488, 225] on div at bounding box center [483, 229] width 148 height 8
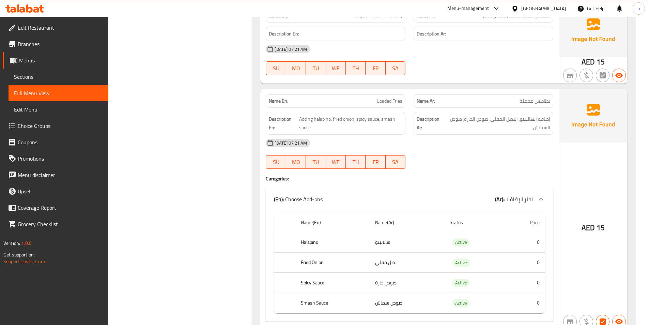
scroll to position [443, 0]
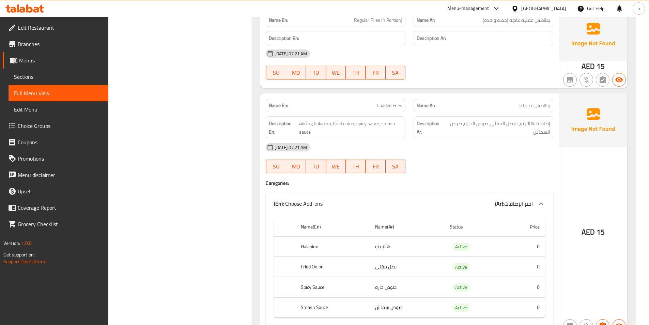
click at [500, 155] on div "[DATE] 07:21 AM SU MO TU WE TH FR SA" at bounding box center [410, 158] width 296 height 38
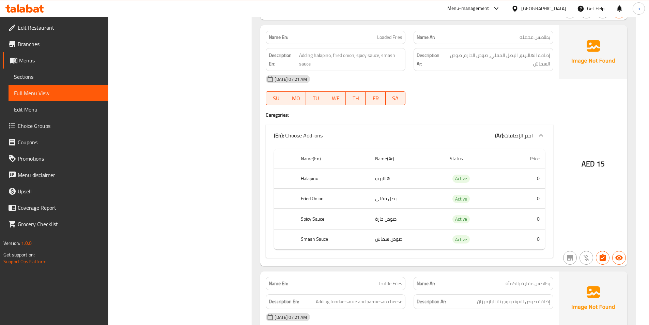
scroll to position [443, 0]
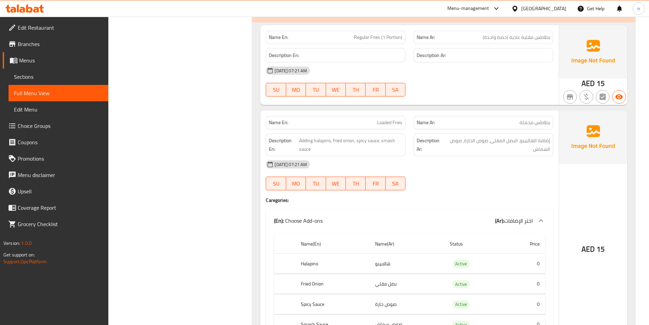
scroll to position [409, 0]
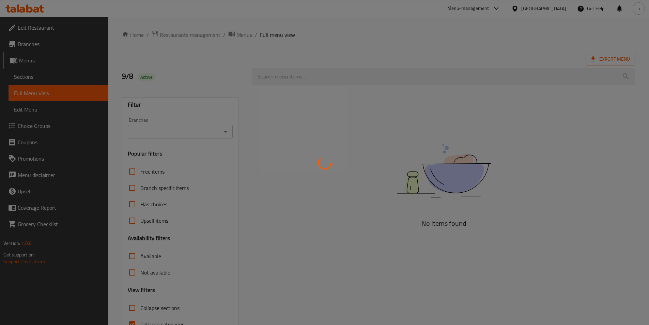
scroll to position [38, 0]
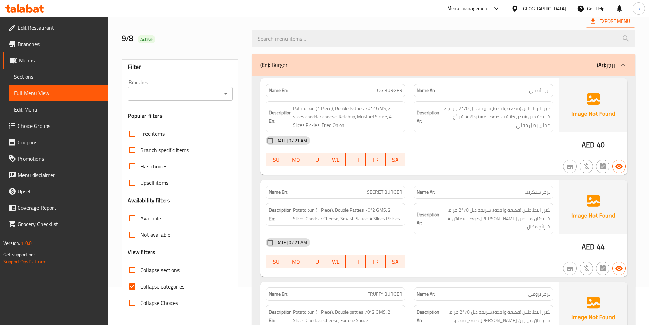
click at [132, 282] on input "Collapse categories" at bounding box center [132, 286] width 16 height 16
checkbox input "false"
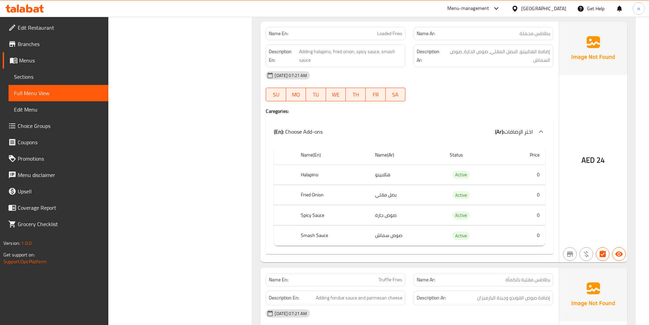
scroll to position [412, 0]
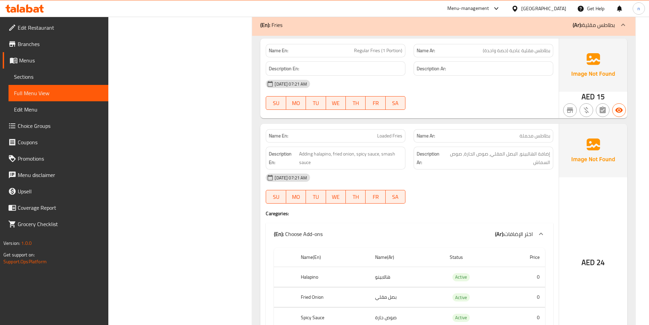
click at [498, 210] on h4 "Caregories:" at bounding box center [409, 213] width 287 height 7
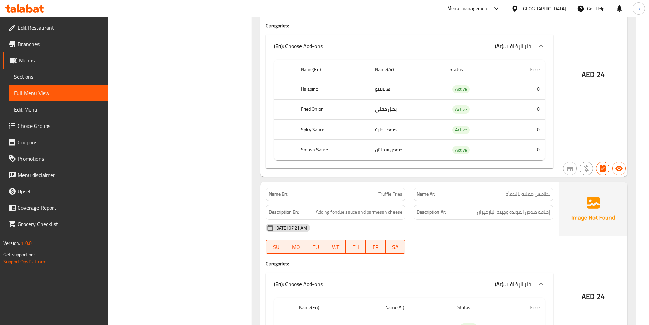
scroll to position [685, 0]
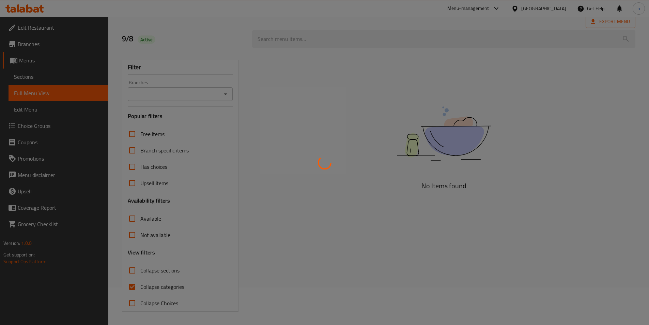
scroll to position [38, 0]
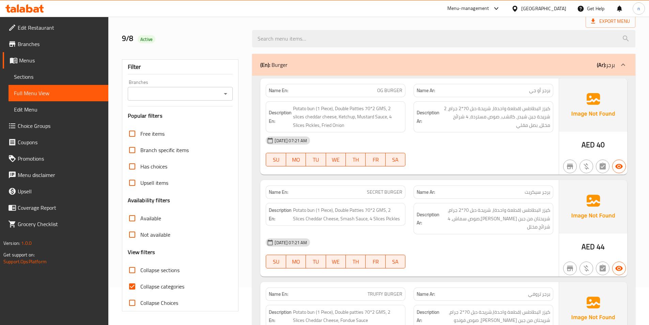
click at [128, 286] on input "Collapse categories" at bounding box center [132, 286] width 16 height 16
checkbox input "false"
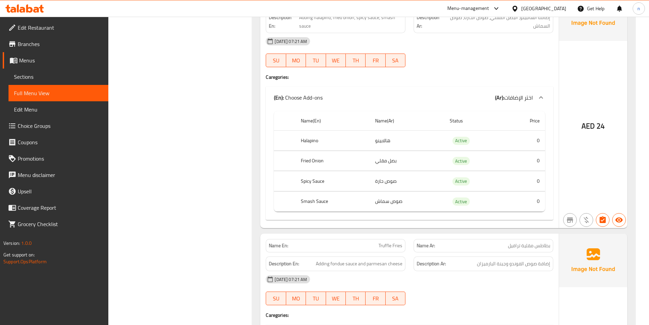
scroll to position [412, 0]
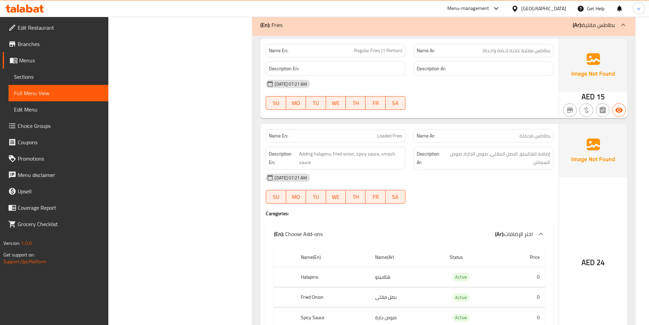
click at [491, 90] on div "[DATE] 07:21 AM SU MO TU WE TH FR SA" at bounding box center [410, 95] width 296 height 38
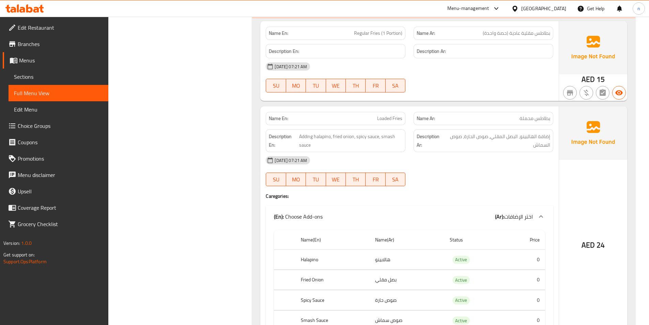
scroll to position [446, 0]
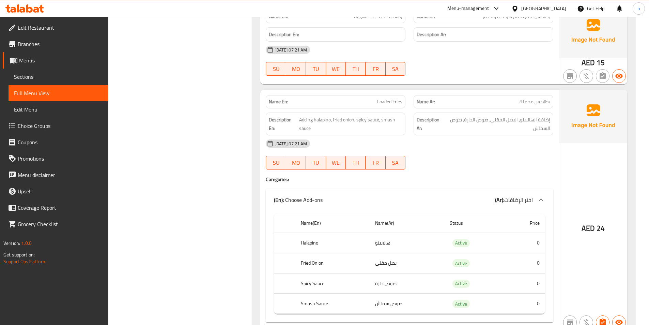
click at [445, 152] on div "[DATE] 07:21 AM SU MO TU WE TH FR SA" at bounding box center [410, 154] width 296 height 38
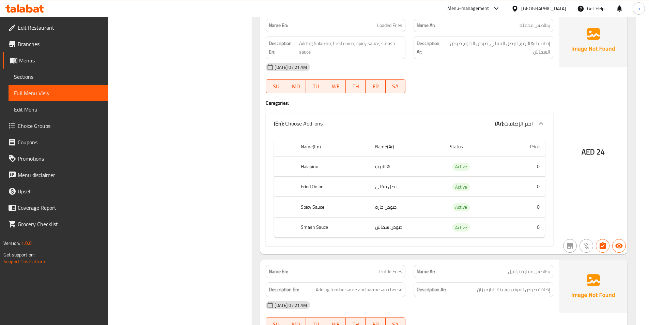
scroll to position [481, 0]
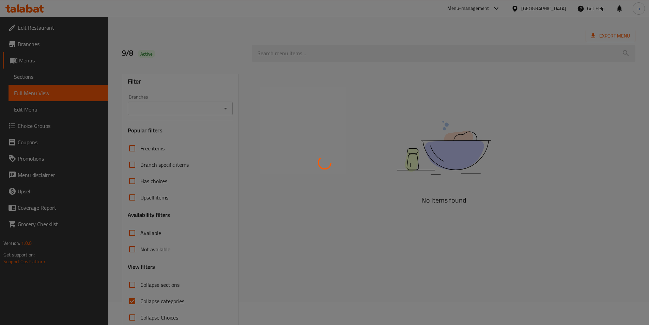
scroll to position [38, 0]
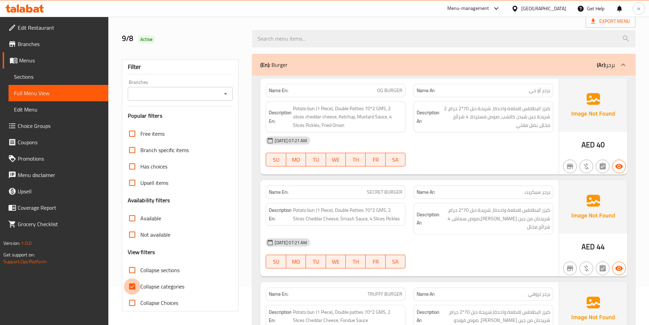
click at [130, 281] on input "Collapse categories" at bounding box center [132, 286] width 16 height 16
checkbox input "false"
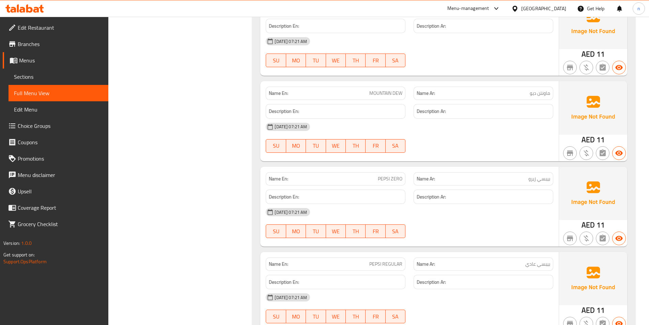
scroll to position [1196, 0]
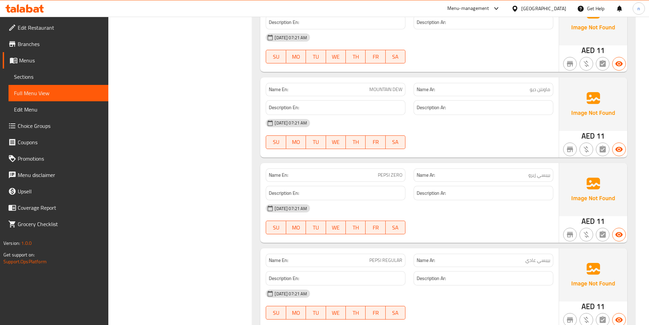
click at [490, 219] on div "[DATE] 07:21 AM SU MO TU WE TH FR SA" at bounding box center [410, 219] width 296 height 38
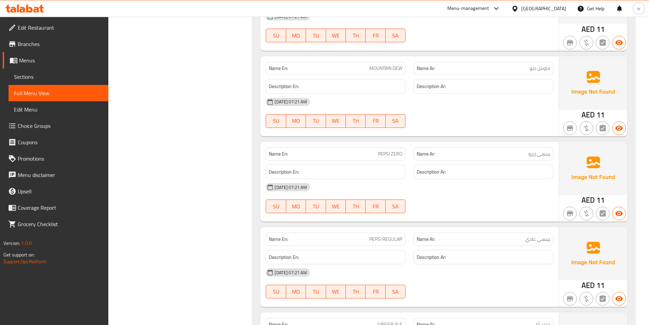
scroll to position [1298, 0]
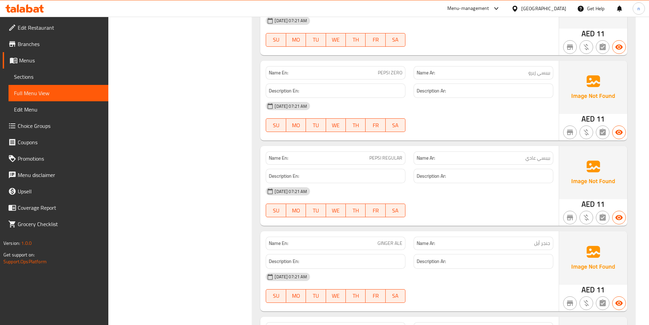
click at [515, 183] on div "[DATE] 07:21 AM" at bounding box center [410, 191] width 296 height 16
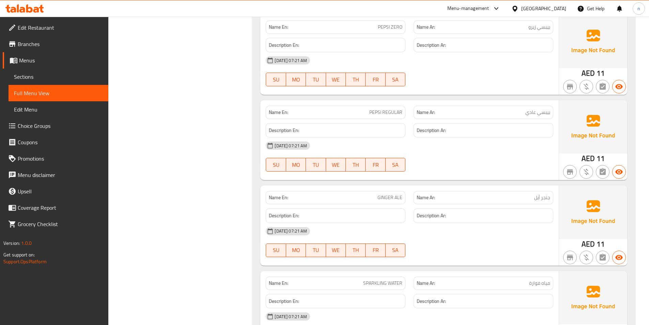
scroll to position [1388, 0]
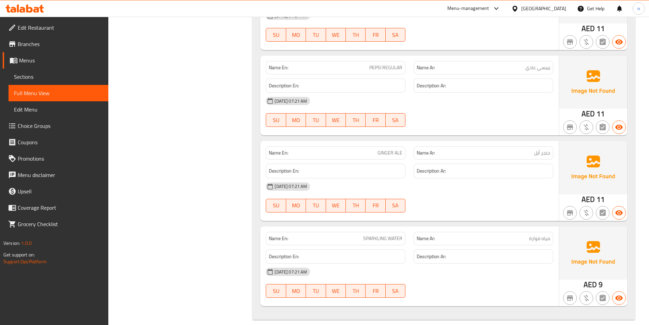
drag, startPoint x: 451, startPoint y: 191, endPoint x: 436, endPoint y: 190, distance: 15.7
click at [436, 190] on div "[DATE] 07:21 AM SU MO TU WE TH FR SA" at bounding box center [410, 197] width 296 height 38
click at [457, 191] on div "[DATE] 07:21 AM SU MO TU WE TH FR SA" at bounding box center [410, 197] width 296 height 38
click at [396, 149] on span "GINGER ALE" at bounding box center [389, 152] width 25 height 7
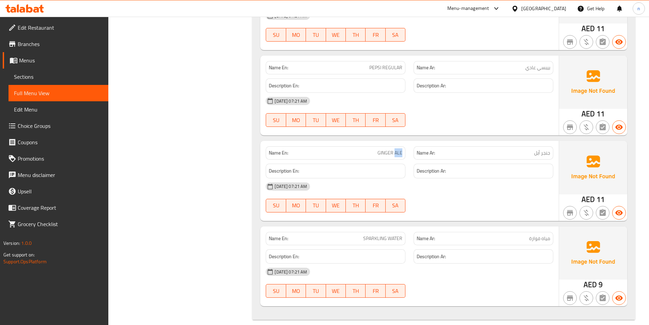
copy span "ALE"
click at [492, 208] on div at bounding box center [483, 212] width 148 height 8
drag, startPoint x: 377, startPoint y: 144, endPoint x: 408, endPoint y: 145, distance: 31.0
click at [407, 144] on div "Name En: [PERSON_NAME]" at bounding box center [336, 152] width 148 height 21
click at [385, 149] on span "GINGER ALE" at bounding box center [389, 152] width 25 height 7
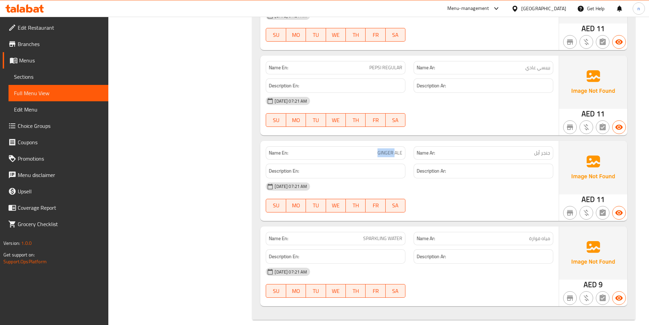
click at [385, 149] on span "GINGER ALE" at bounding box center [389, 152] width 25 height 7
click at [387, 149] on span "GINGER ALE" at bounding box center [389, 152] width 25 height 7
click at [474, 208] on div at bounding box center [483, 212] width 148 height 8
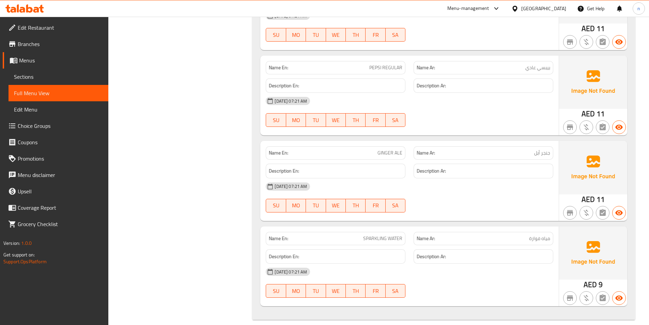
copy span "GINGER ALE"
drag, startPoint x: 378, startPoint y: 144, endPoint x: 405, endPoint y: 148, distance: 27.3
click at [405, 148] on div "Name En: [PERSON_NAME]" at bounding box center [336, 152] width 140 height 13
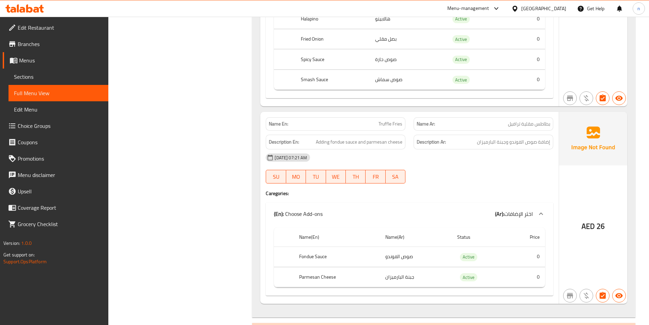
scroll to position [639, 0]
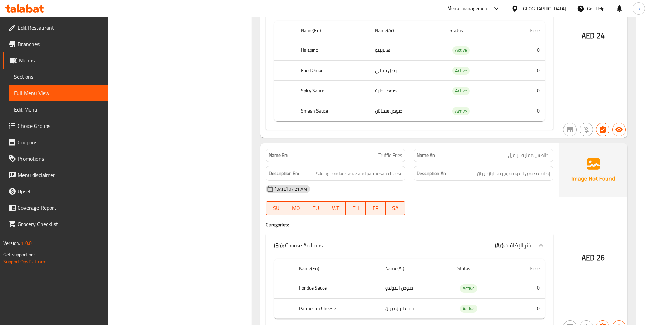
click at [481, 197] on div "[DATE] 07:21 AM SU MO TU WE TH FR SA" at bounding box center [410, 200] width 296 height 38
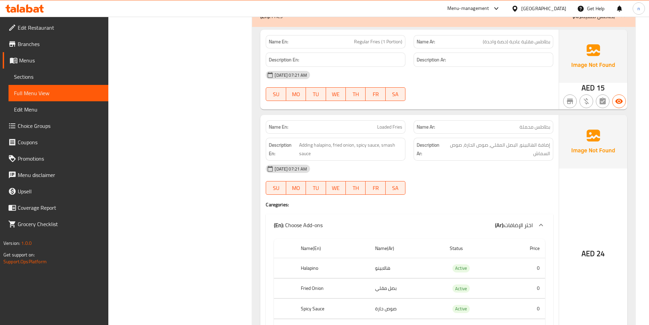
scroll to position [401, 0]
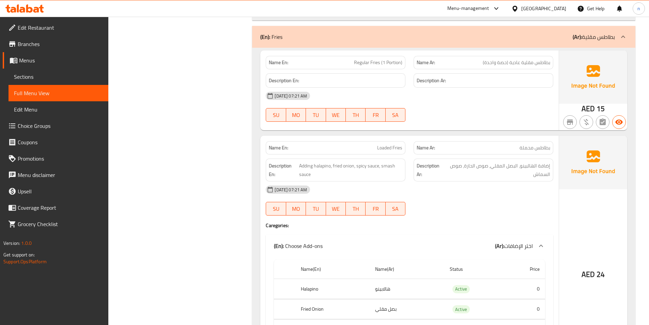
click at [500, 201] on div "[DATE] 07:21 AM SU MO TU WE TH FR SA" at bounding box center [410, 200] width 296 height 38
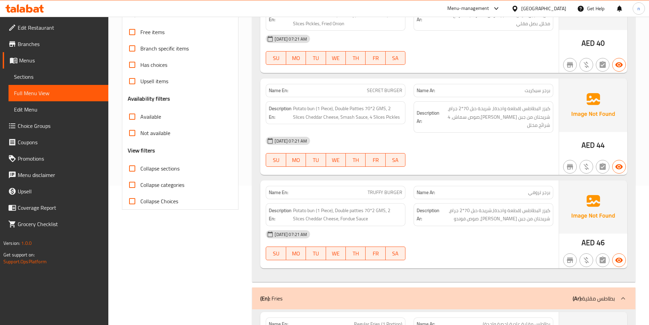
scroll to position [128, 0]
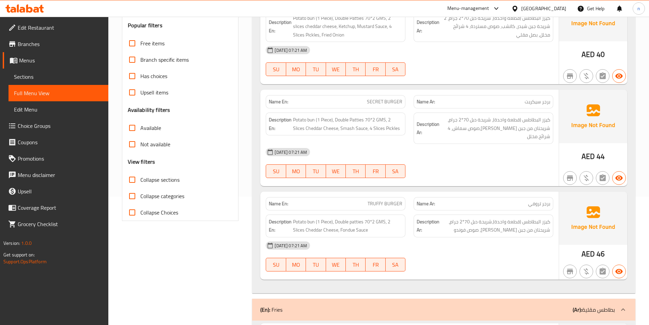
click at [504, 248] on div "[DATE] 07:21 AM SU MO TU WE TH FR SA" at bounding box center [410, 256] width 296 height 38
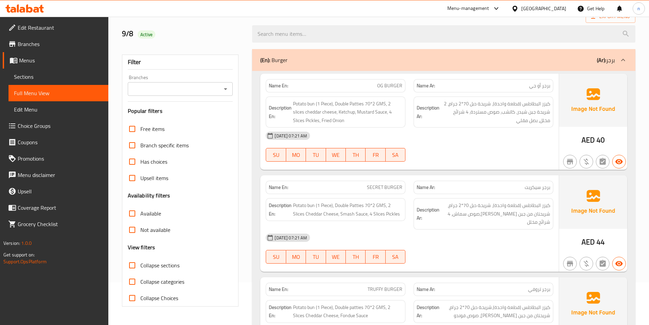
scroll to position [102, 0]
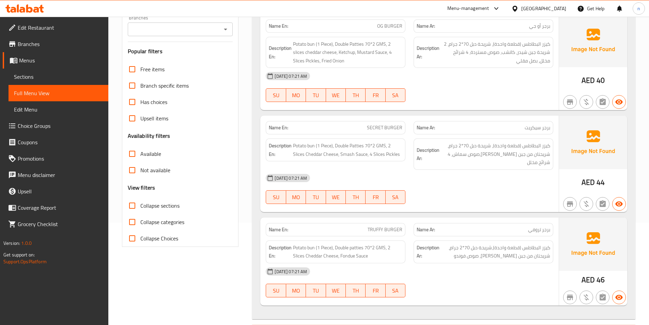
click at [473, 179] on div "08-09-2025 07:21 AM SU MO TU WE TH FR SA" at bounding box center [410, 189] width 296 height 38
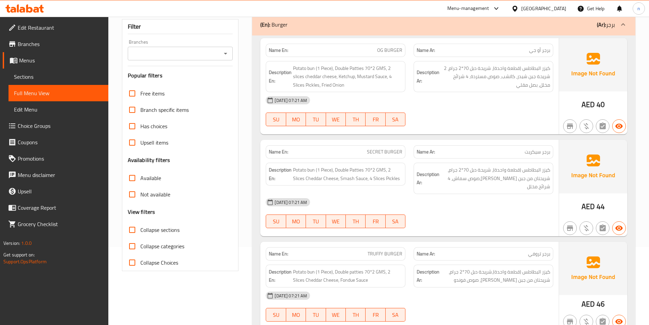
scroll to position [34, 0]
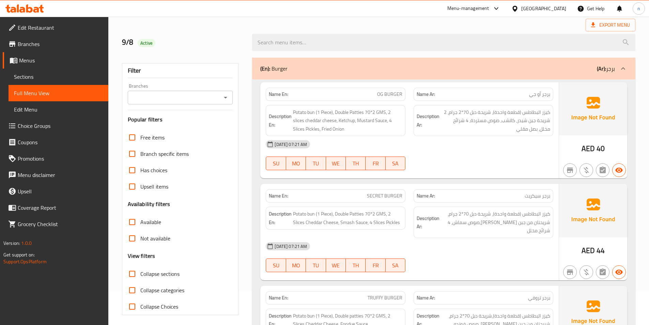
click at [497, 165] on div "08-09-2025 07:21 AM SU MO TU WE TH FR SA" at bounding box center [410, 155] width 296 height 38
click at [448, 159] on div "08-09-2025 07:21 AM SU MO TU WE TH FR SA" at bounding box center [410, 155] width 296 height 38
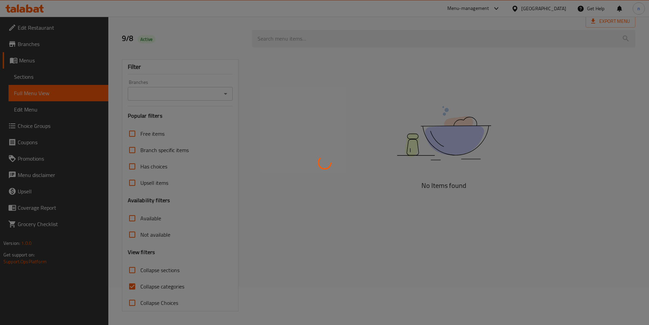
scroll to position [38, 0]
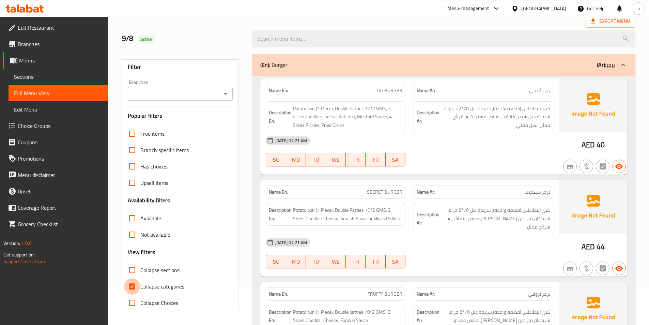
click at [125, 285] on input "Collapse categories" at bounding box center [132, 286] width 16 height 16
checkbox input "false"
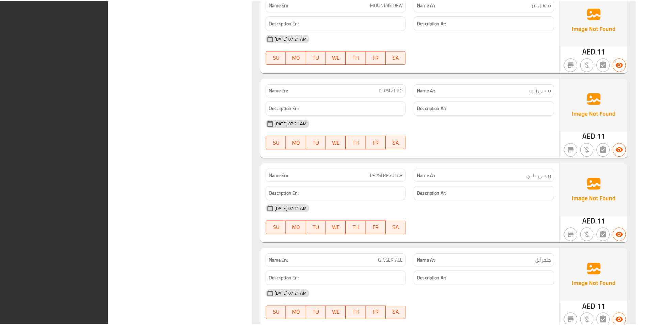
scroll to position [1388, 0]
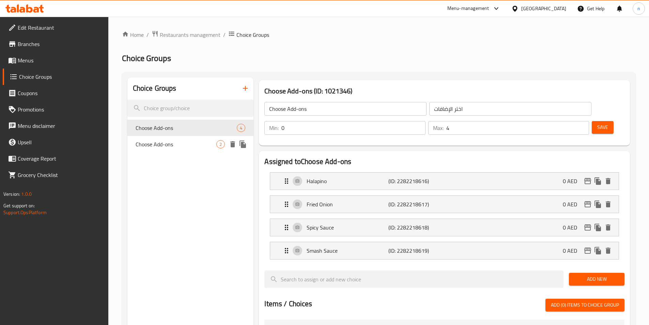
click at [164, 145] on span "Choose Add-ons" at bounding box center [176, 144] width 81 height 8
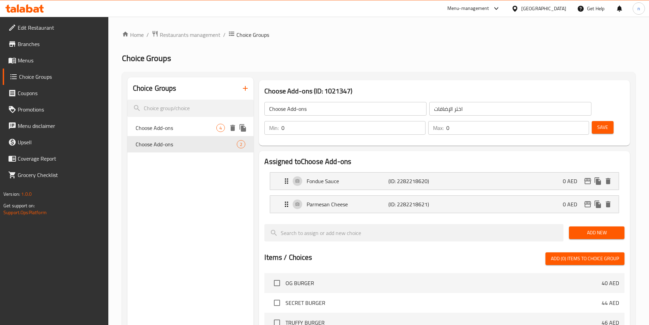
click at [188, 122] on div "Choose Add-ons 4" at bounding box center [190, 128] width 126 height 16
type input "4"
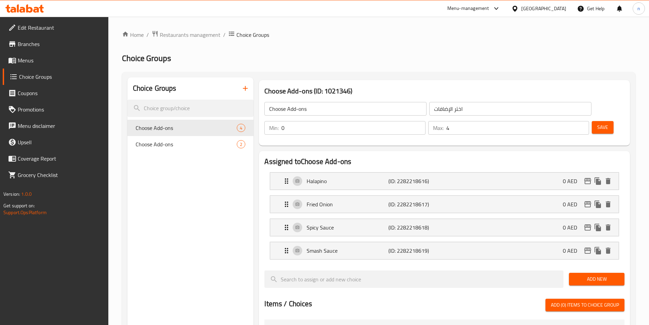
click at [566, 121] on input "4" at bounding box center [517, 128] width 143 height 14
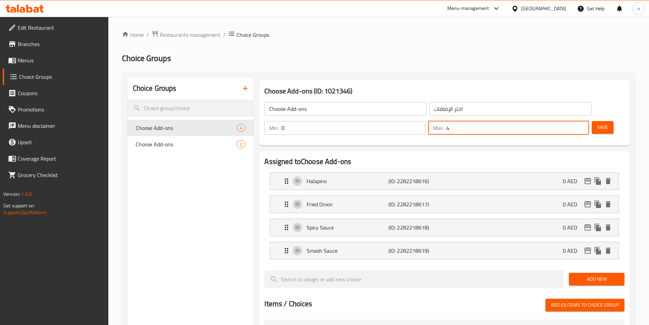
click at [566, 121] on input "4" at bounding box center [517, 128] width 143 height 14
type input "0"
click at [597, 123] on span "Save" at bounding box center [602, 127] width 11 height 9
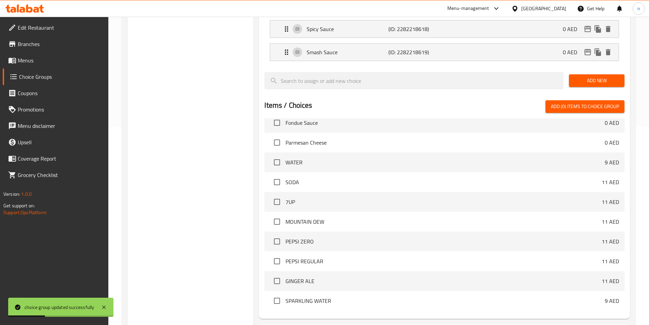
scroll to position [242, 0]
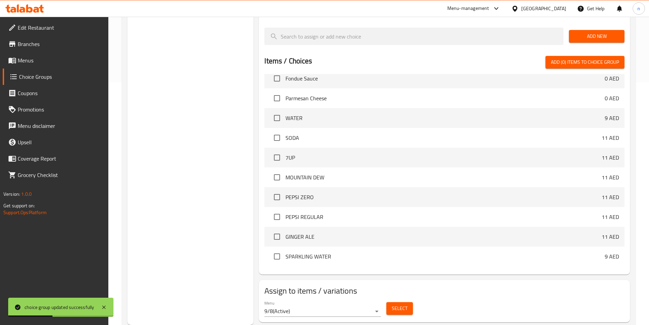
click at [397, 304] on span "Select" at bounding box center [400, 308] width 16 height 9
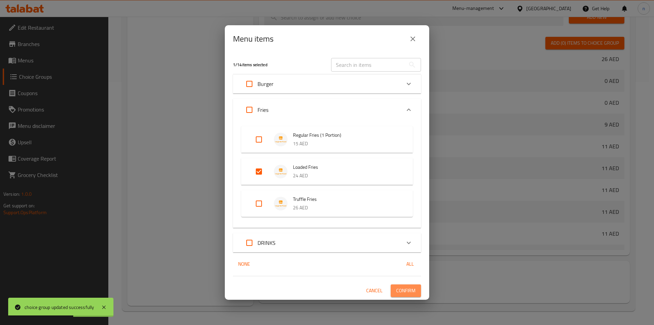
click at [395, 289] on button "Confirm" at bounding box center [406, 290] width 30 height 13
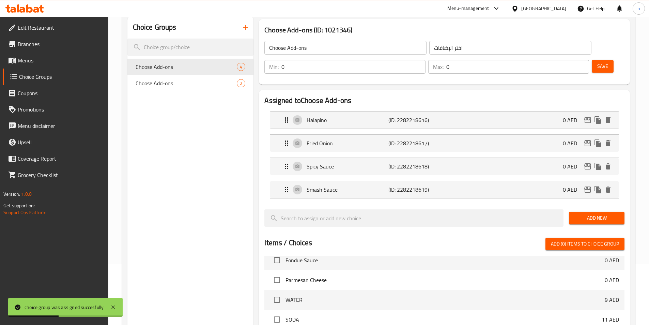
scroll to position [0, 0]
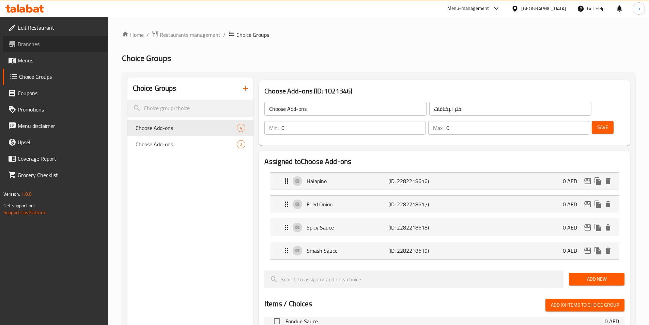
click at [37, 42] on span "Branches" at bounding box center [60, 44] width 85 height 8
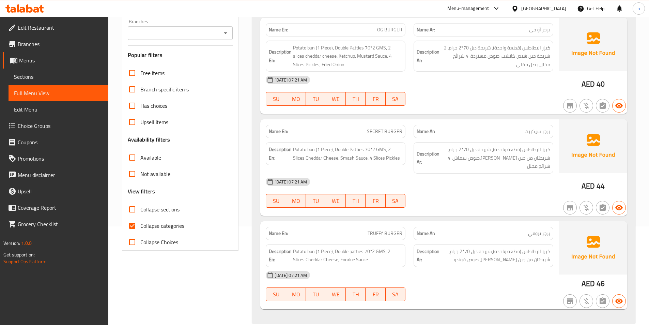
scroll to position [102, 0]
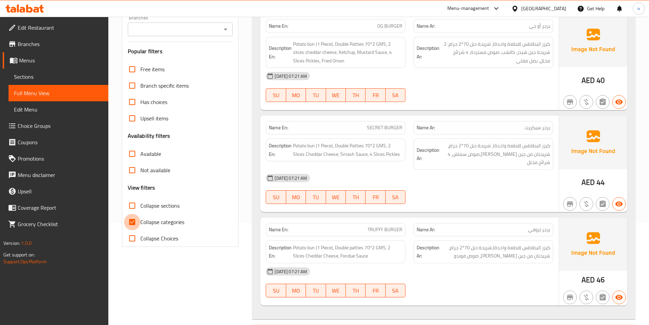
click at [131, 222] on input "Collapse categories" at bounding box center [132, 222] width 16 height 16
checkbox input "false"
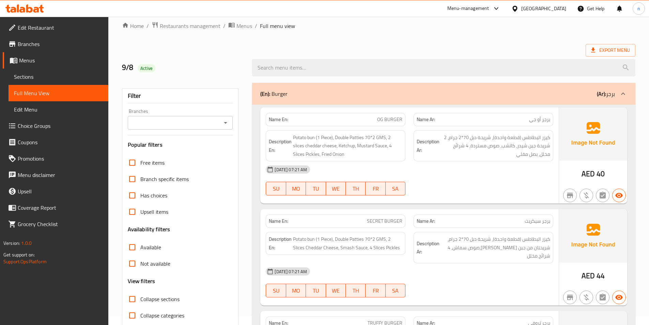
scroll to position [0, 0]
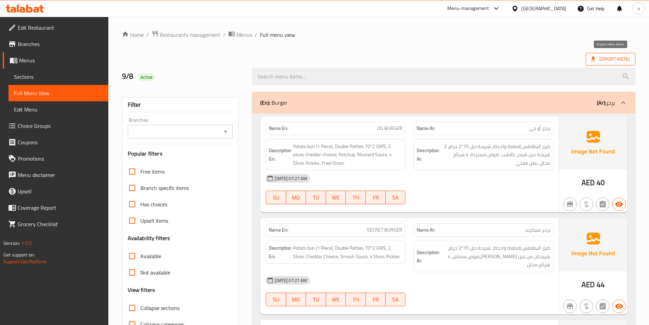
click at [604, 56] on span "Export Menu" at bounding box center [610, 59] width 39 height 9
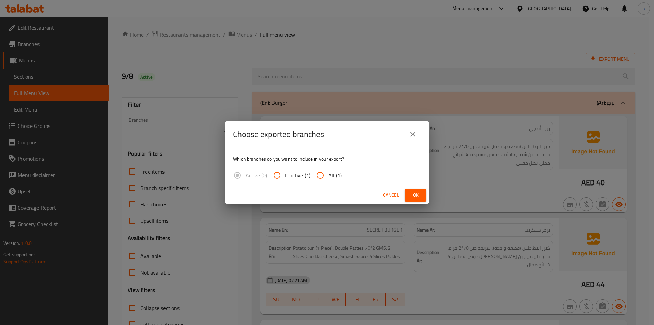
click at [315, 178] on input "All (1)" at bounding box center [320, 175] width 16 height 16
radio input "true"
click at [408, 193] on button "Ok" at bounding box center [416, 195] width 22 height 13
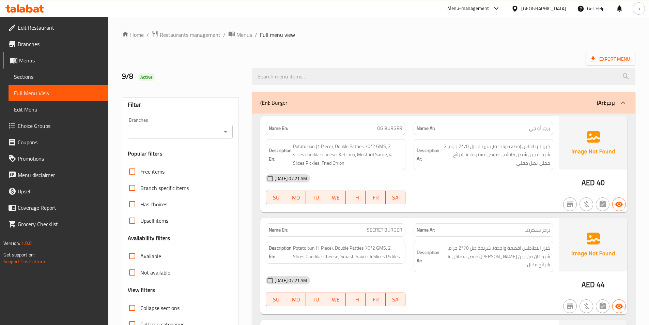
drag, startPoint x: 360, startPoint y: 49, endPoint x: 178, endPoint y: 82, distance: 184.8
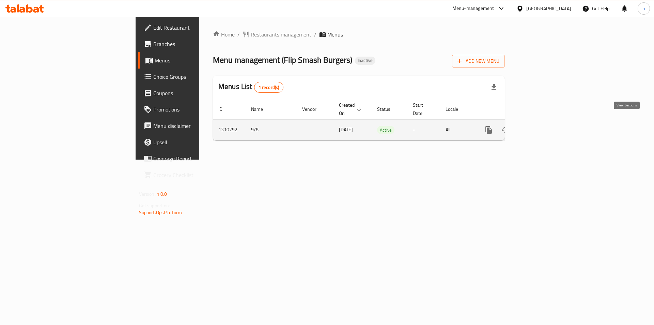
click at [541, 127] on icon "enhanced table" at bounding box center [538, 130] width 6 height 6
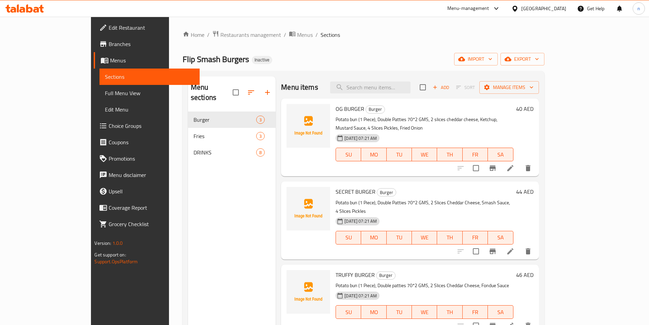
click at [94, 22] on link "Edit Restaurant" at bounding box center [147, 27] width 106 height 16
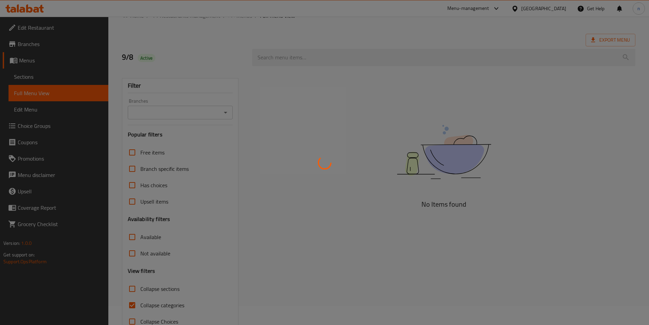
scroll to position [38, 0]
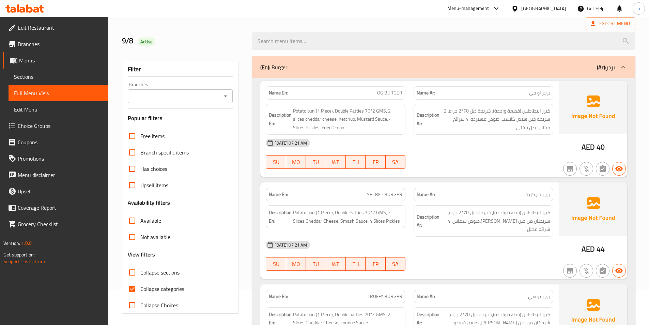
scroll to position [102, 0]
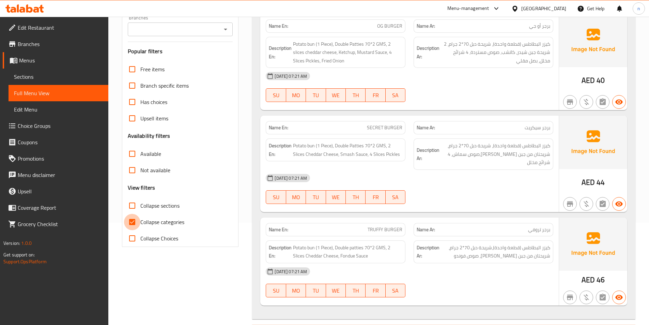
drag, startPoint x: 134, startPoint y: 221, endPoint x: 325, endPoint y: 139, distance: 207.6
click at [134, 220] on input "Collapse categories" at bounding box center [132, 222] width 16 height 16
checkbox input "false"
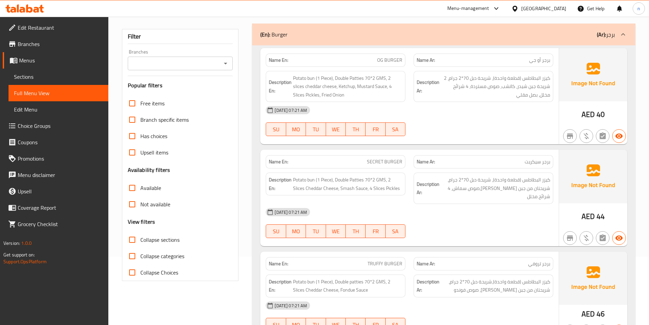
click at [454, 125] on div "08-09-2025 07:21 AM SU MO TU WE TH FR SA" at bounding box center [410, 121] width 296 height 38
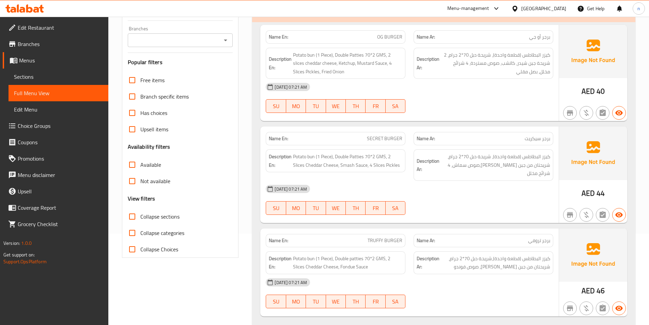
scroll to position [102, 0]
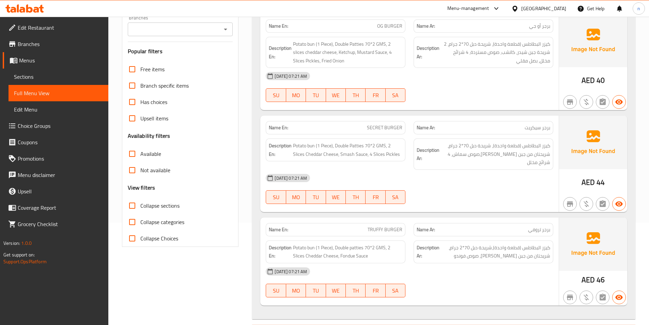
click at [452, 181] on div "08-09-2025 07:21 AM SU MO TU WE TH FR SA" at bounding box center [410, 189] width 296 height 38
drag, startPoint x: 516, startPoint y: 188, endPoint x: 516, endPoint y: 192, distance: 4.1
click at [516, 188] on div "08-09-2025 07:21 AM SU MO TU WE TH FR SA" at bounding box center [410, 189] width 296 height 38
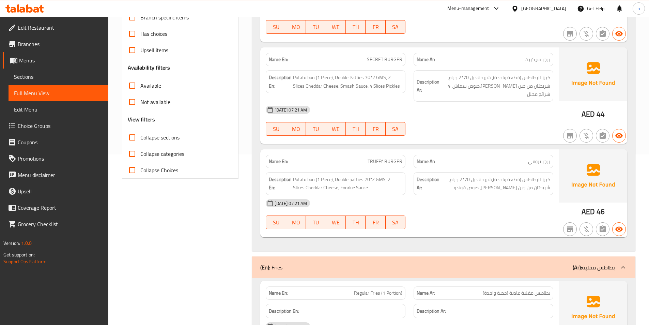
scroll to position [307, 0]
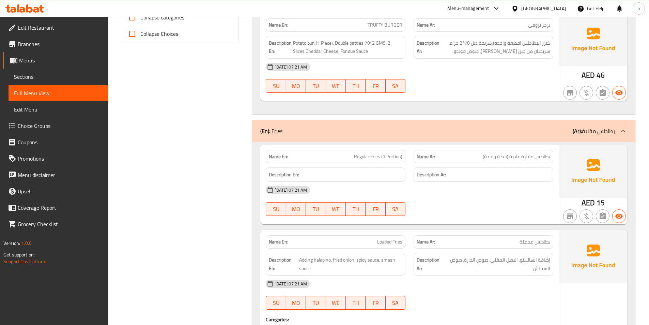
click at [492, 211] on div at bounding box center [483, 215] width 148 height 8
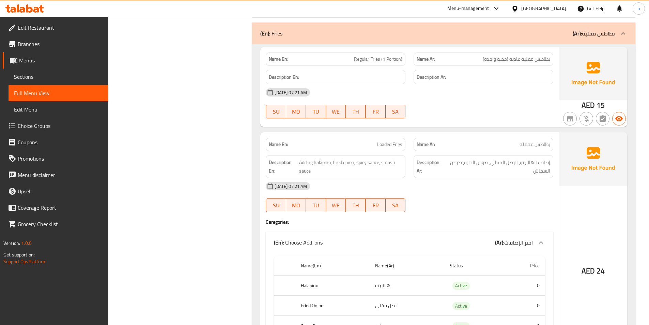
scroll to position [409, 0]
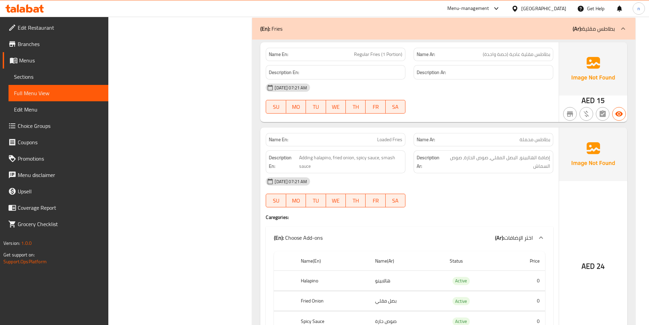
click at [509, 203] on div at bounding box center [483, 207] width 148 height 8
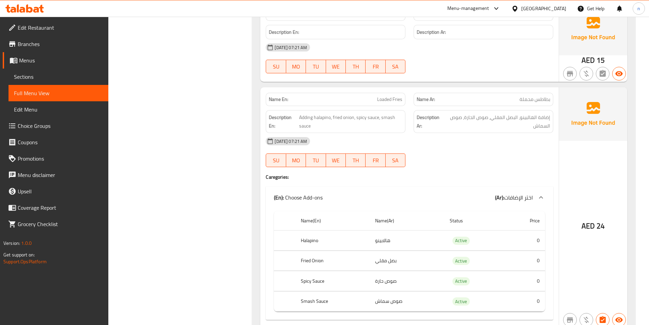
scroll to position [511, 0]
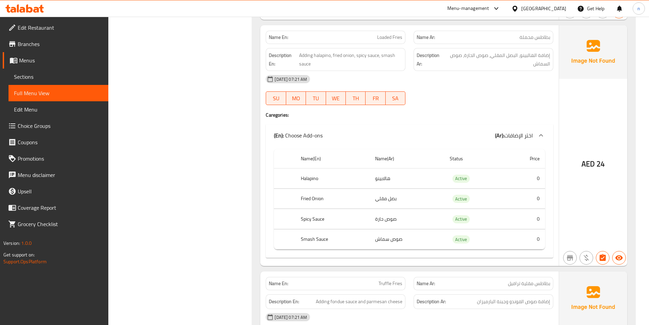
click at [521, 111] on h4 "Caregories:" at bounding box center [409, 114] width 287 height 7
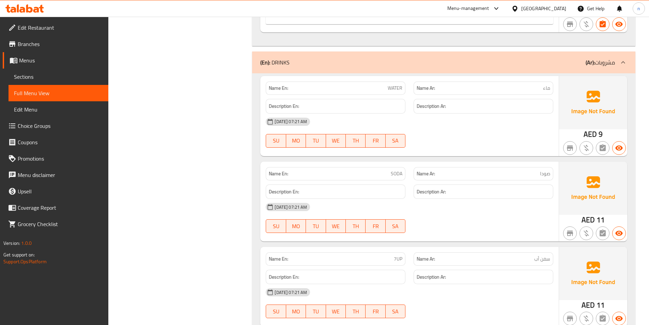
scroll to position [954, 0]
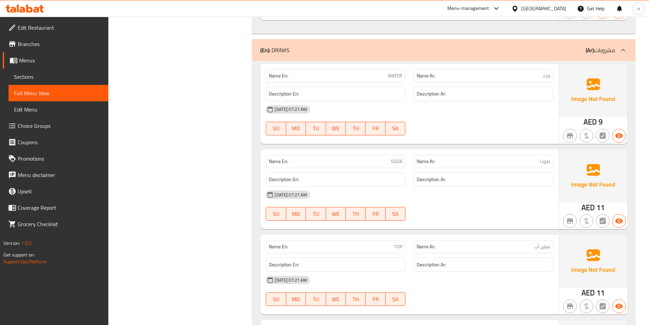
click at [451, 199] on div "08-09-2025 07:21 AM SU MO TU WE TH FR SA" at bounding box center [410, 205] width 296 height 38
click at [526, 186] on div "08-09-2025 07:21 AM" at bounding box center [410, 194] width 296 height 16
click at [462, 187] on div "08-09-2025 07:21 AM" at bounding box center [410, 194] width 296 height 16
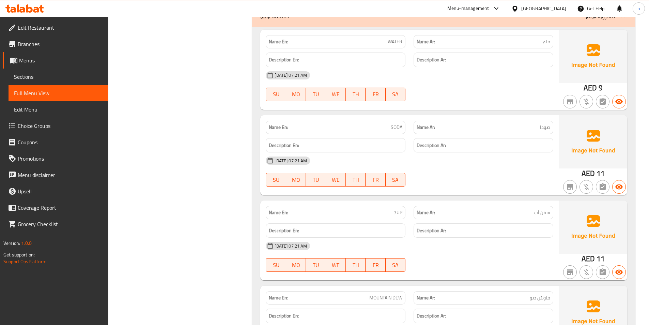
click at [461, 182] on div at bounding box center [483, 186] width 148 height 8
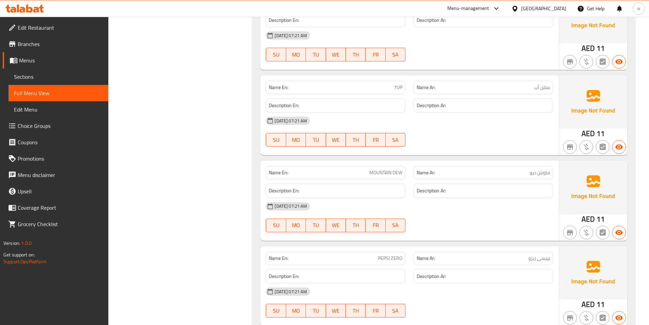
scroll to position [1124, 0]
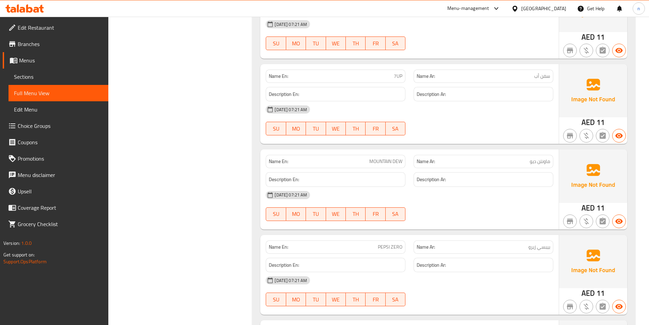
click at [511, 191] on div "08-09-2025 07:21 AM" at bounding box center [410, 195] width 296 height 16
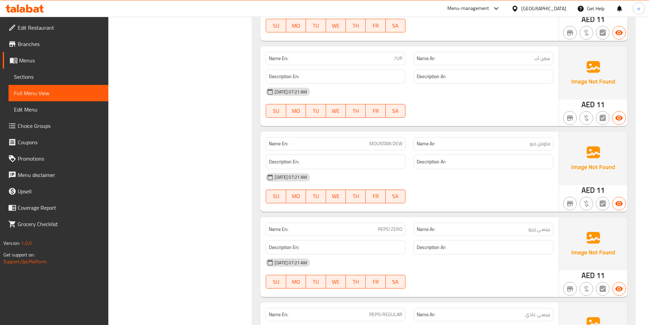
scroll to position [1158, 0]
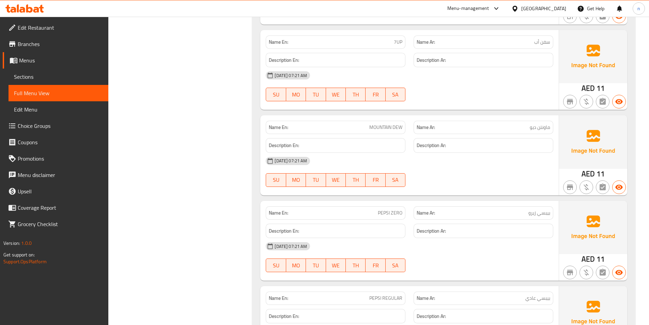
click at [491, 183] on div "Name En: MOUNTAIN DEW Name Ar: ماونتن ديو Description En: Description Ar: 08-09…" at bounding box center [409, 155] width 298 height 80
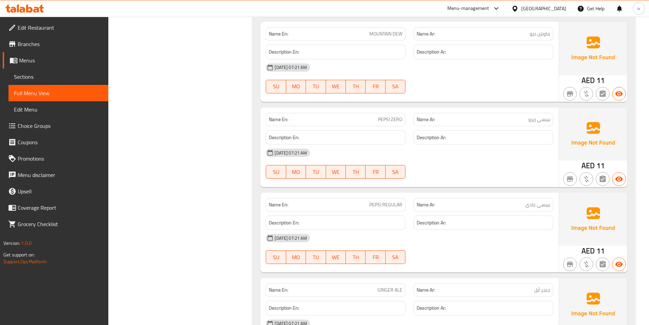
scroll to position [1294, 0]
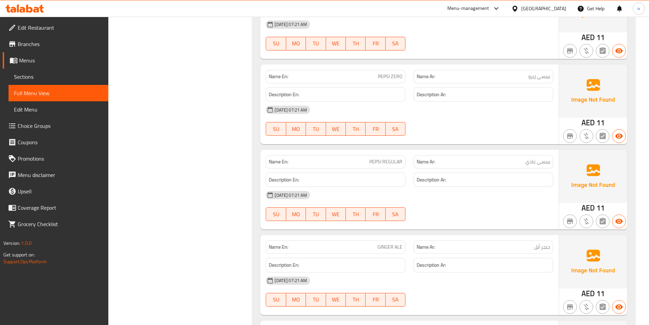
click at [462, 217] on div at bounding box center [483, 221] width 148 height 8
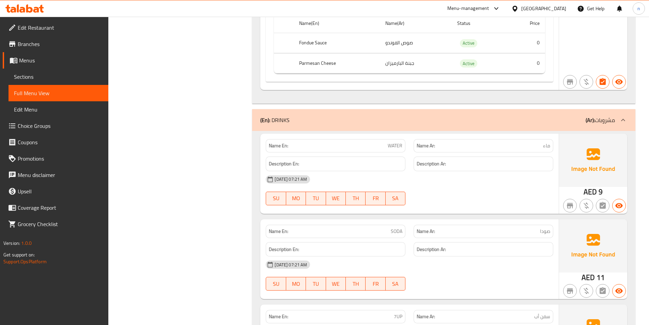
scroll to position [877, 0]
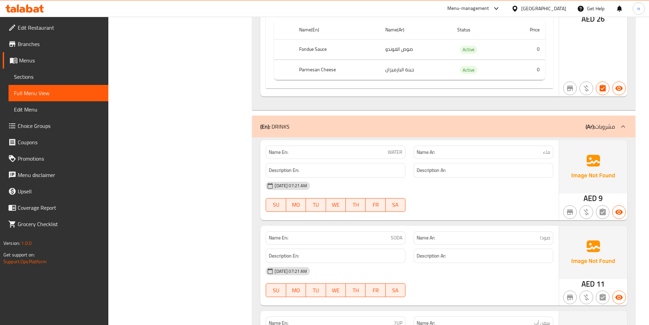
click at [207, 93] on div "Filter Branches Branches Popular filters Free items Branch specific items Has c…" at bounding box center [183, 22] width 130 height 1624
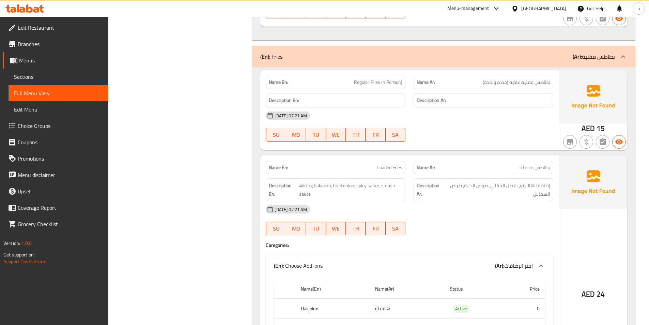
scroll to position [298, 0]
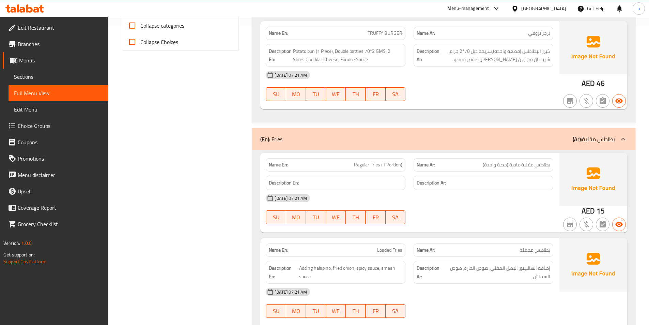
drag, startPoint x: 207, startPoint y: 92, endPoint x: 190, endPoint y: 95, distance: 17.3
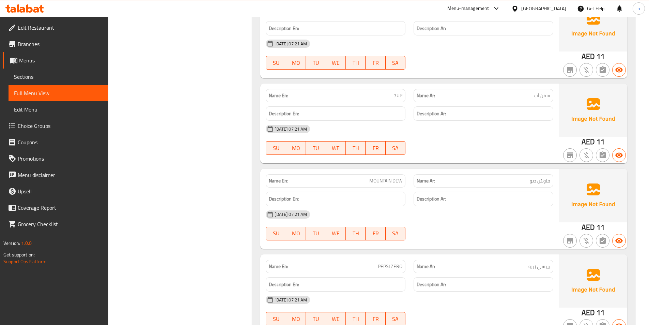
scroll to position [1116, 0]
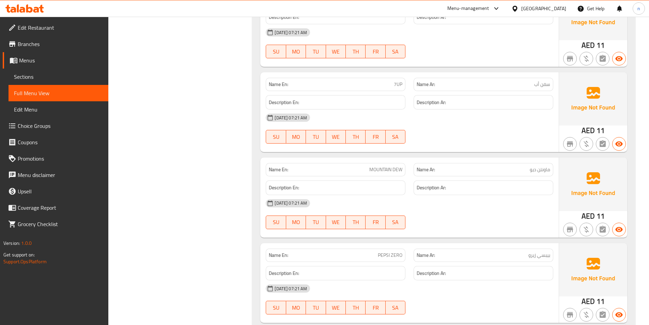
click at [532, 204] on div "08-09-2025 07:21 AM SU MO TU WE TH FR SA" at bounding box center [410, 214] width 296 height 38
click at [482, 139] on div at bounding box center [483, 143] width 148 height 8
click at [498, 128] on div "08-09-2025 07:21 AM SU MO TU WE TH FR SA" at bounding box center [410, 128] width 296 height 38
click at [524, 225] on div at bounding box center [483, 229] width 148 height 8
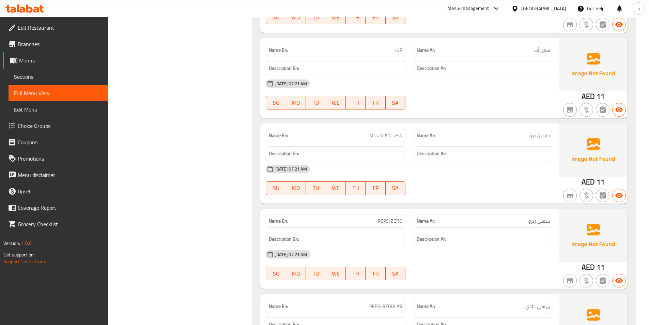
click at [536, 191] on div at bounding box center [483, 195] width 148 height 8
click at [428, 195] on div "Name En: MOUNTAIN DEW Name Ar: ماونتن ديو Description En: Description Ar: 08-09…" at bounding box center [409, 163] width 298 height 80
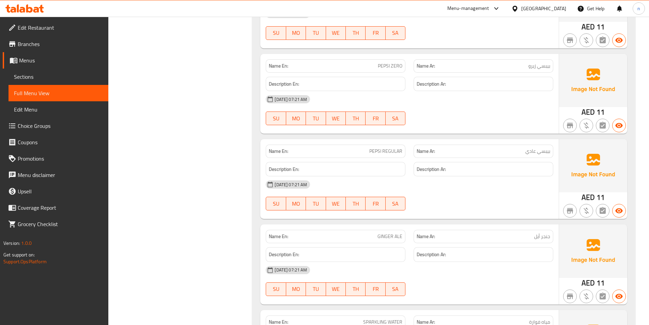
scroll to position [1388, 0]
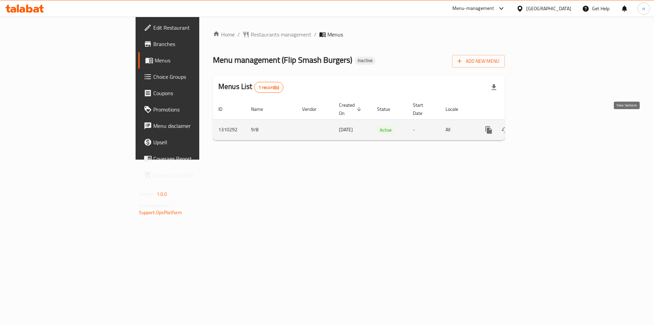
click at [542, 126] on icon "enhanced table" at bounding box center [538, 130] width 8 height 8
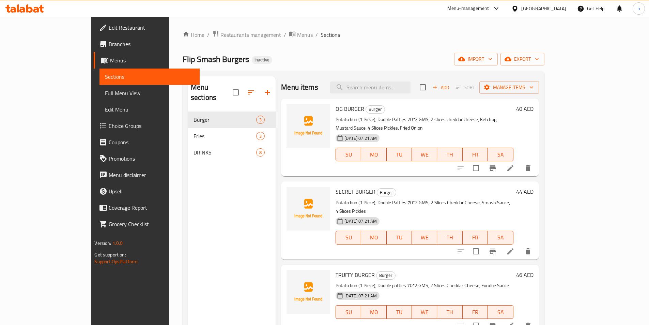
click at [478, 38] on ol "Home / Restaurants management / Menus / Sections" at bounding box center [364, 34] width 362 height 9
click at [459, 53] on div "Flip Smash Burgers Inactive import export" at bounding box center [364, 59] width 362 height 13
click at [237, 238] on div "Menu sections Burger 3 Fries 3 DRINKS 8" at bounding box center [232, 238] width 88 height 325
click at [419, 42] on div "Home / Restaurants management / Menus / Sections Flip Smash Burgers Inactive im…" at bounding box center [364, 218] width 362 height 376
click at [197, 210] on div "Menu sections Burger 3 Fries 3 DRINKS 8" at bounding box center [232, 238] width 88 height 325
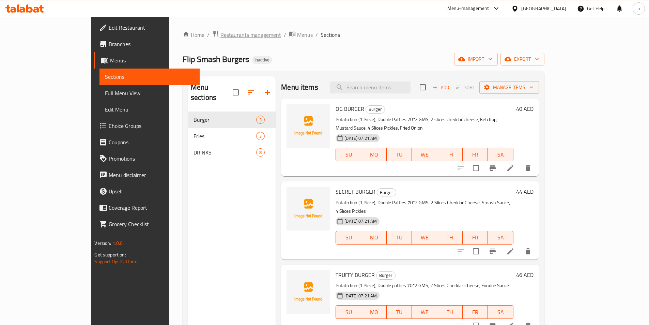
click at [220, 35] on span "Restaurants management" at bounding box center [250, 35] width 61 height 8
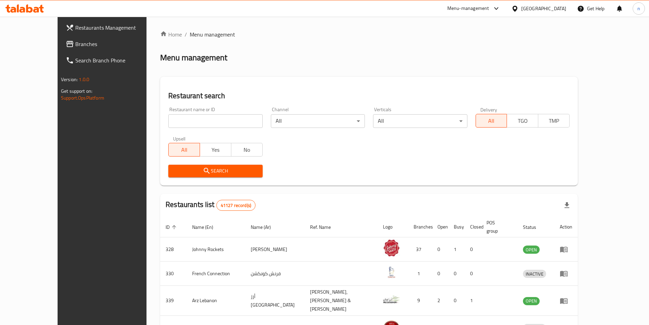
click at [75, 44] on span "Branches" at bounding box center [117, 44] width 85 height 8
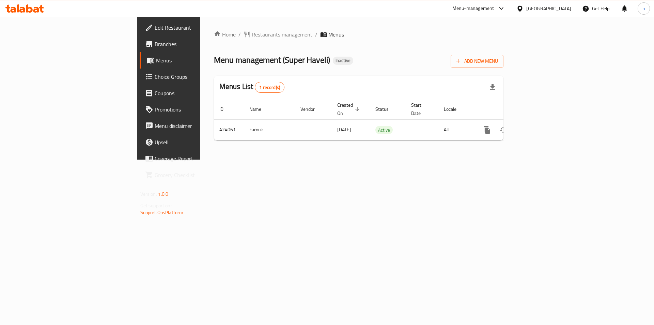
click at [517, 141] on div "Home / Restaurants management / Menus Menu management ( Super Haveli ) Inactive…" at bounding box center [358, 88] width 317 height 143
click at [155, 31] on span "Edit Restaurant" at bounding box center [198, 27] width 86 height 8
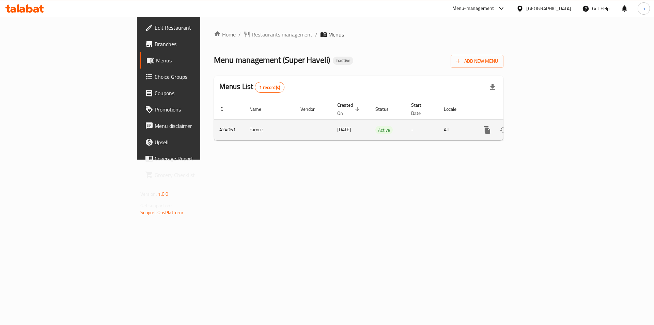
click at [550, 120] on td "enhanced table" at bounding box center [511, 129] width 76 height 21
click at [540, 126] on icon "enhanced table" at bounding box center [536, 130] width 8 height 8
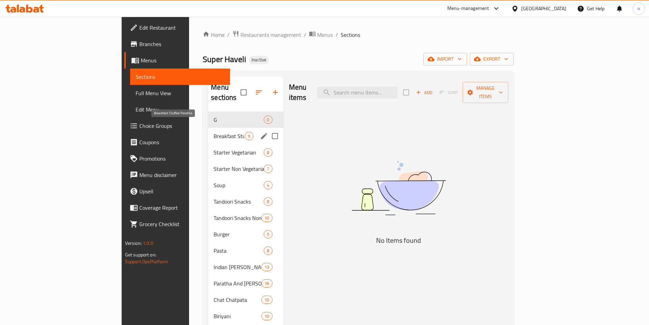
click at [214, 132] on span "Breakfast Stuffed Paratha" at bounding box center [229, 136] width 31 height 8
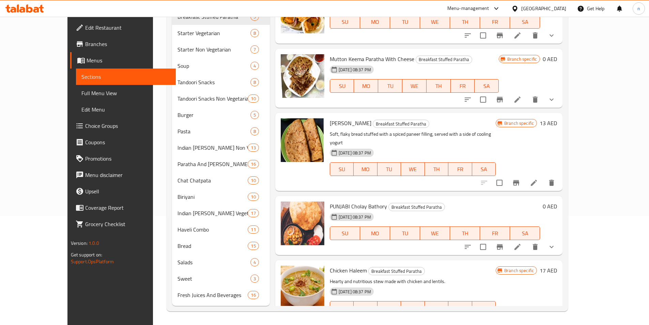
scroll to position [308, 0]
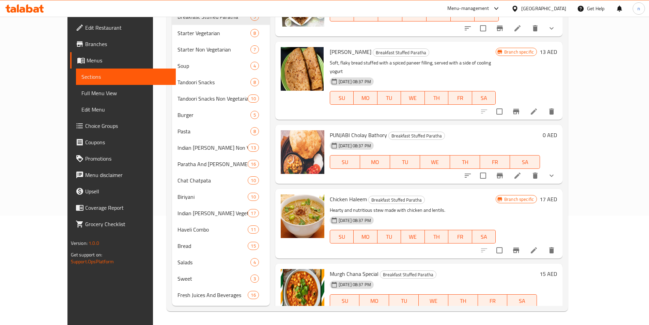
drag, startPoint x: 71, startPoint y: 59, endPoint x: 70, endPoint y: 64, distance: 5.3
click at [87, 59] on span "Menus" at bounding box center [129, 60] width 84 height 8
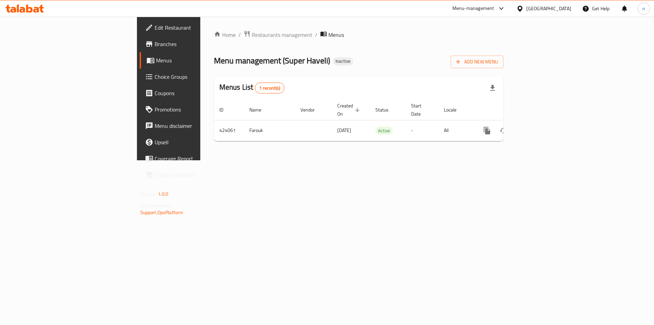
click at [155, 40] on span "Branches" at bounding box center [198, 44] width 86 height 8
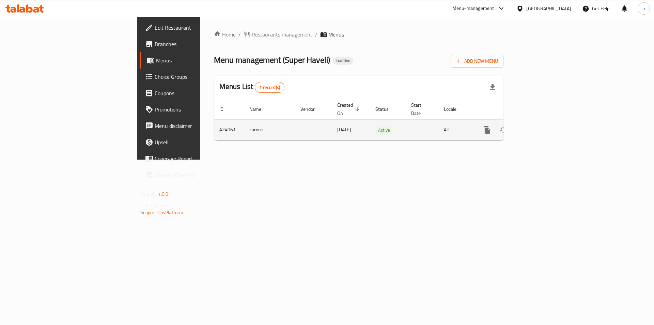
click at [544, 127] on div "enhanced table" at bounding box center [511, 130] width 65 height 16
click at [540, 126] on icon "enhanced table" at bounding box center [536, 130] width 8 height 8
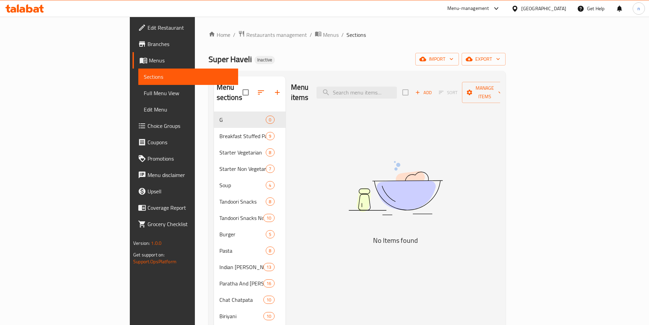
click at [368, 43] on div "Home / Restaurants management / Menus / Sections Super Haveli Inactive import e…" at bounding box center [356, 230] width 297 height 400
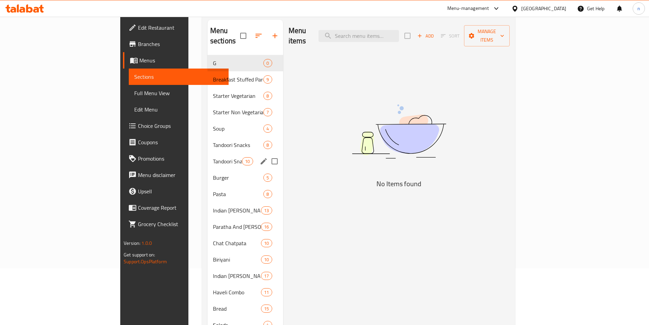
scroll to position [109, 0]
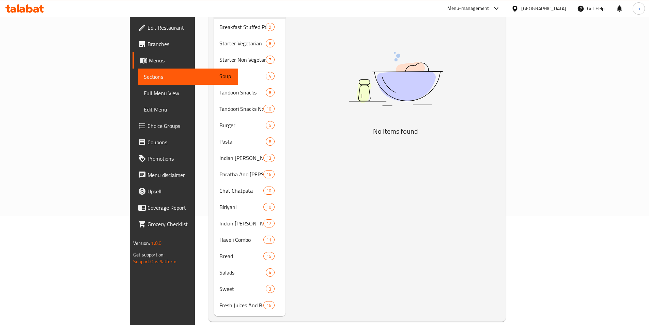
click at [147, 130] on span "Choice Groups" at bounding box center [189, 126] width 85 height 8
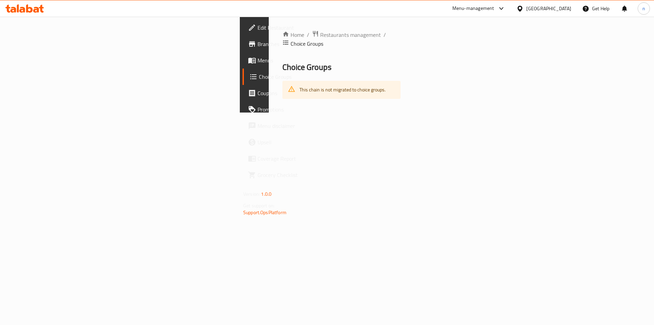
click at [257, 61] on span "Menus" at bounding box center [300, 60] width 86 height 8
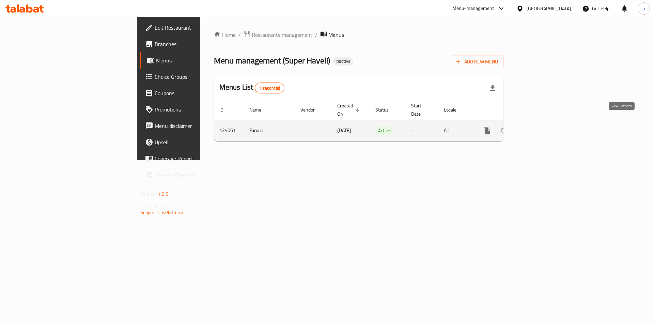
click at [540, 126] on icon "enhanced table" at bounding box center [536, 130] width 8 height 8
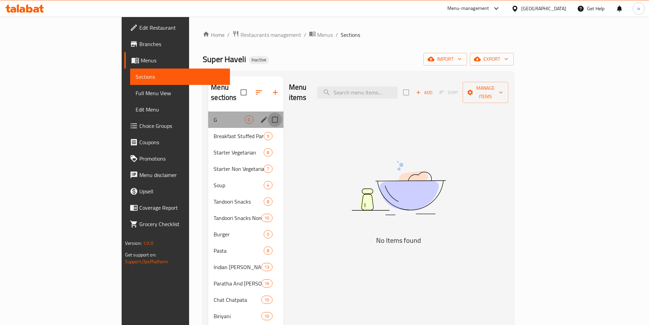
click at [268, 112] on input "Menu sections" at bounding box center [275, 119] width 14 height 14
checkbox input "true"
click at [251, 88] on icon "button" at bounding box center [255, 92] width 8 height 8
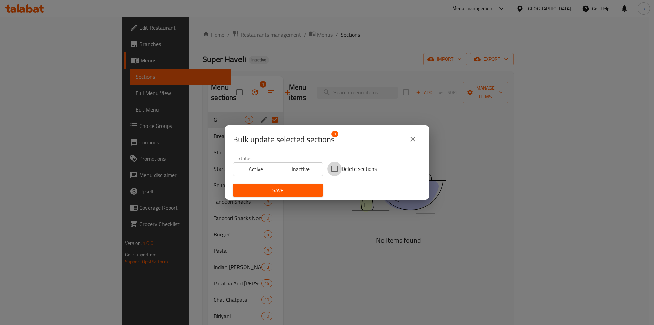
click at [328, 161] on input "Delete sections" at bounding box center [334, 168] width 14 height 14
checkbox input "true"
drag, startPoint x: 303, startPoint y: 187, endPoint x: 297, endPoint y: 195, distance: 9.5
click at [300, 189] on span "Save" at bounding box center [277, 190] width 79 height 9
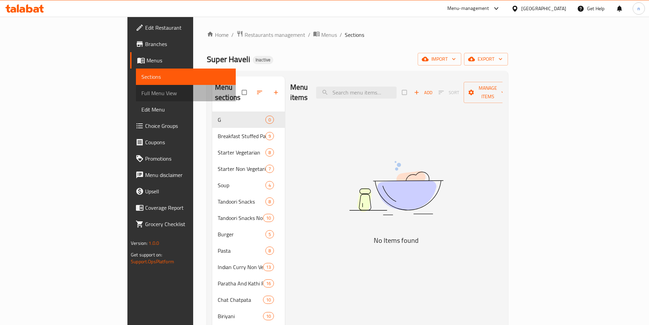
click at [141, 92] on span "Full Menu View" at bounding box center [185, 93] width 89 height 8
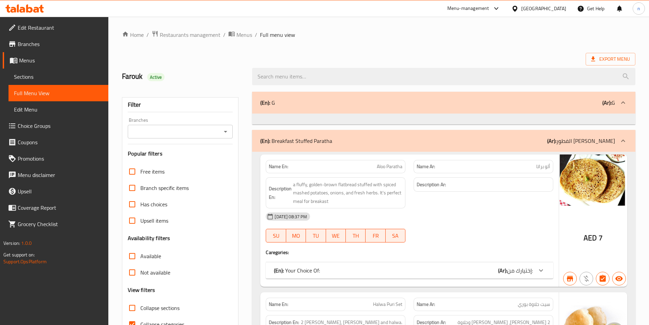
scroll to position [238, 0]
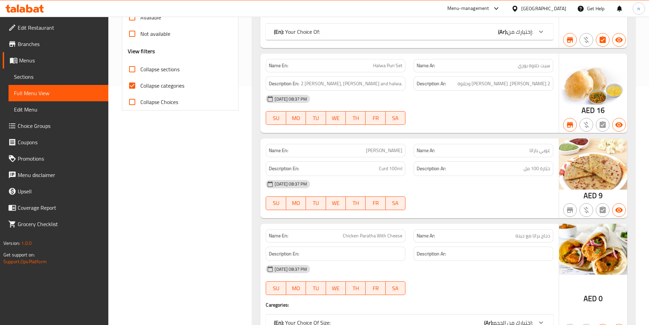
drag, startPoint x: 132, startPoint y: 88, endPoint x: 286, endPoint y: 130, distance: 159.7
click at [132, 88] on input "Collapse categories" at bounding box center [132, 85] width 16 height 16
checkbox input "false"
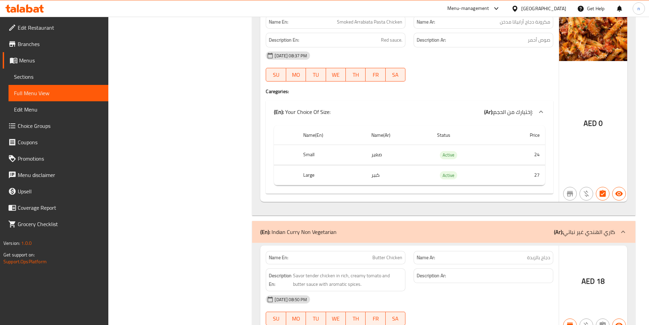
scroll to position [7527, 0]
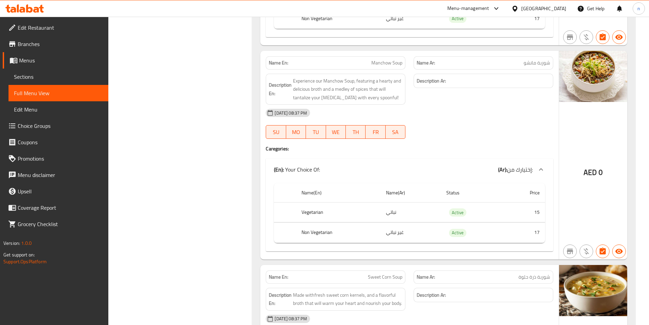
scroll to position [4019, 0]
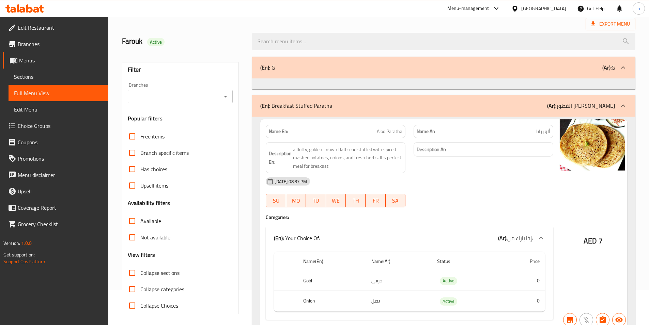
scroll to position [68, 0]
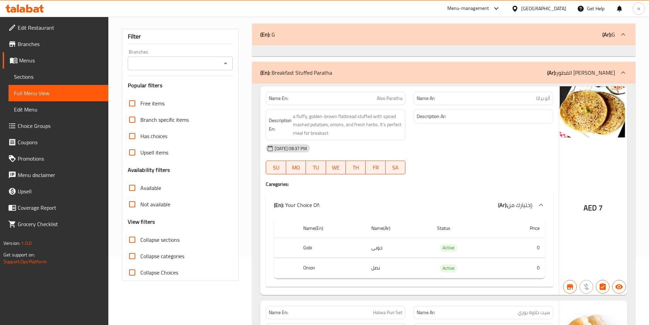
click at [533, 149] on div "[DATE] 08:37 PM" at bounding box center [410, 148] width 296 height 16
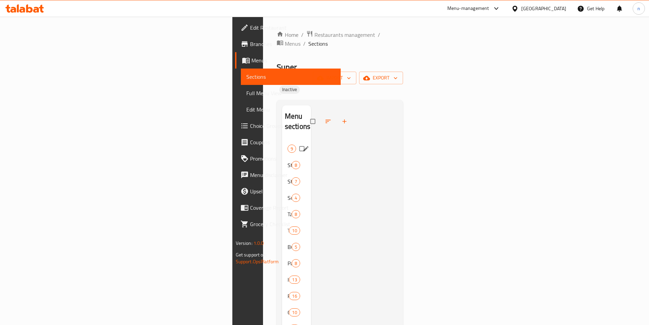
click at [287, 144] on span "Breakfast Stuffed Paratha" at bounding box center [287, 148] width 0 height 8
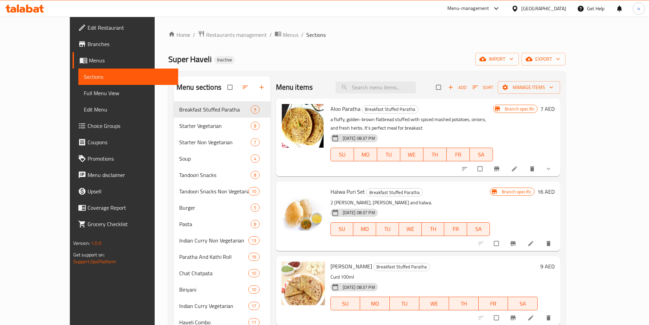
click at [388, 28] on div "Home / Restaurants management / Menus / Sections Super Haveli Inactive import e…" at bounding box center [367, 218] width 424 height 403
click at [524, 172] on li at bounding box center [514, 168] width 19 height 11
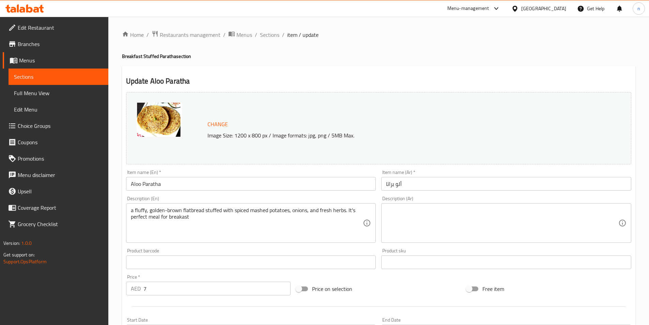
click at [508, 31] on ol "Home / Restaurants management / Menus / Sections / item / update" at bounding box center [378, 34] width 513 height 9
click at [513, 37] on ol "Home / Restaurants management / Menus / Sections / item / update" at bounding box center [378, 34] width 513 height 9
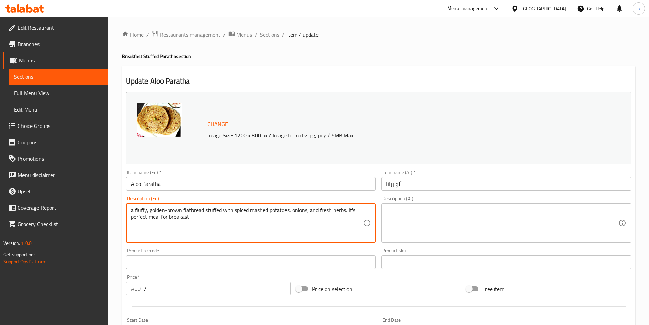
click at [206, 217] on textarea "a fluffy, golden-brown flatbread stuffed with spiced mashed potatoes, onions, a…" at bounding box center [247, 223] width 232 height 32
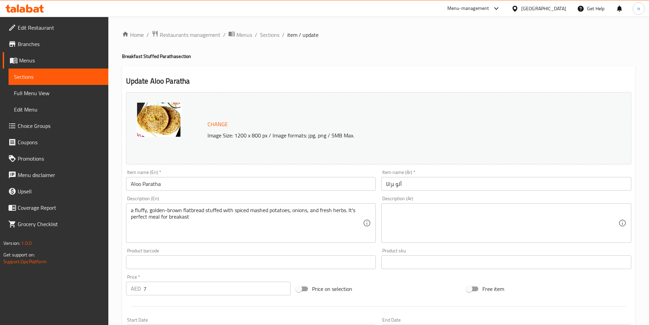
click at [424, 227] on textarea at bounding box center [502, 223] width 232 height 32
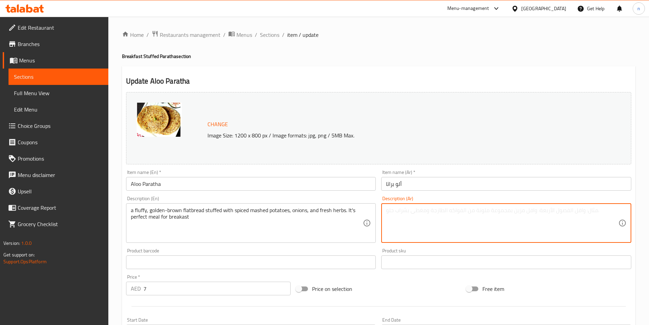
paste textarea "خبز مسطح رقيق ذو لون بني ذهبي محشو بالبطاطس المهروسة المتبلة والبصل والأعشاب ال…"
type textarea "خبز مسطح رقيق ذو لون بني ذهبي محشو بالبطاطس المهروسة المتبلة والبصل والأعشاب ال…"
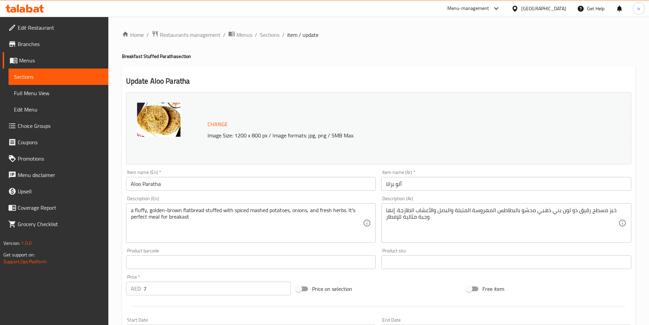
drag, startPoint x: 347, startPoint y: 73, endPoint x: 334, endPoint y: 70, distance: 12.7
click at [347, 72] on div "Update Aloo Paratha Change Image Size: 1200 x 800 px / Image formats: jpg, png …" at bounding box center [378, 281] width 513 height 430
click at [116, 176] on div "Home / Restaurants management / Menus / Sections / item / update Breakfast Stuf…" at bounding box center [378, 266] width 540 height 498
